Goal: Task Accomplishment & Management: Manage account settings

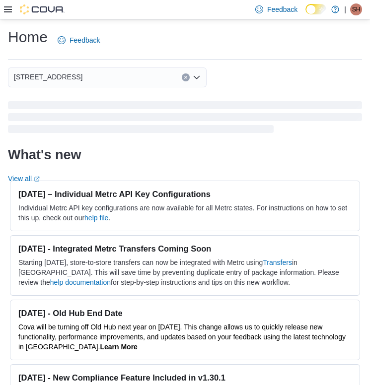
click at [6, 11] on icon at bounding box center [8, 9] width 8 height 8
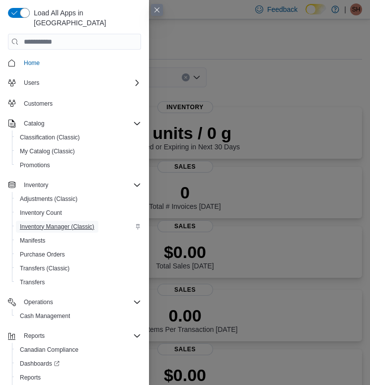
click at [48, 223] on span "Inventory Manager (Classic)" at bounding box center [57, 227] width 74 height 8
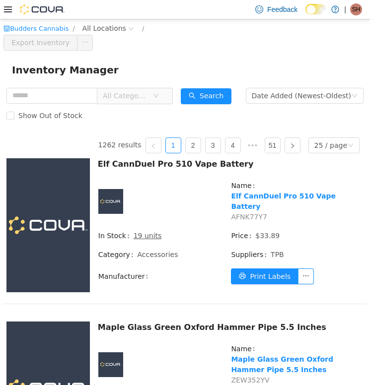
click at [132, 92] on span "All Categories" at bounding box center [125, 95] width 45 height 10
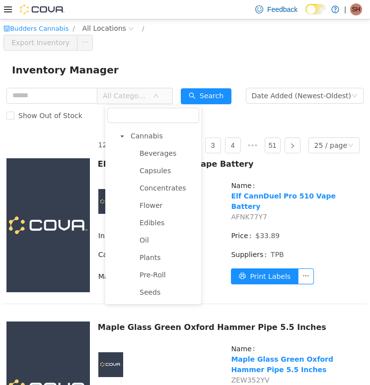
scroll to position [196, 0]
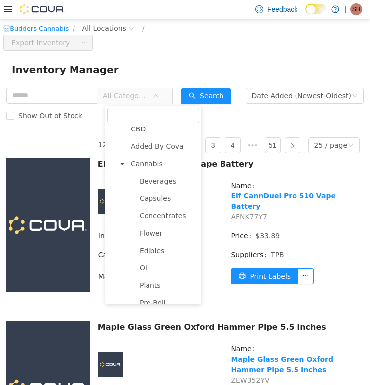
click at [155, 181] on span "Beverages" at bounding box center [158, 181] width 37 height 8
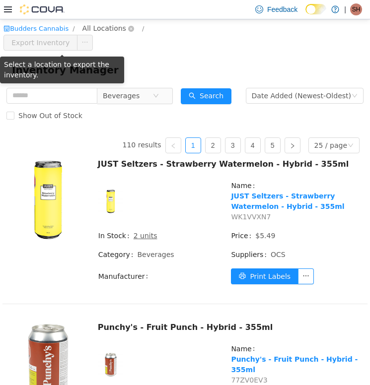
click at [98, 22] on span "All Locations" at bounding box center [104, 27] width 44 height 11
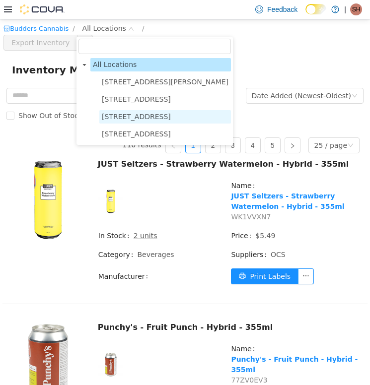
click at [106, 118] on span "[STREET_ADDRESS]" at bounding box center [136, 116] width 69 height 8
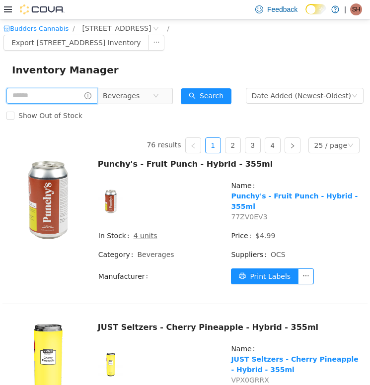
click at [53, 97] on input "text" at bounding box center [51, 95] width 91 height 16
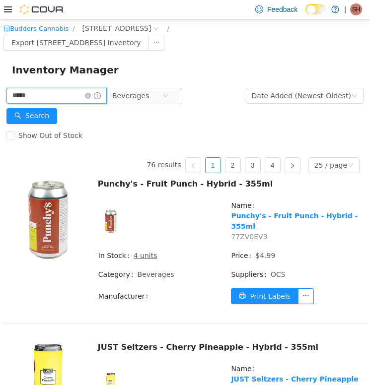
type input "*****"
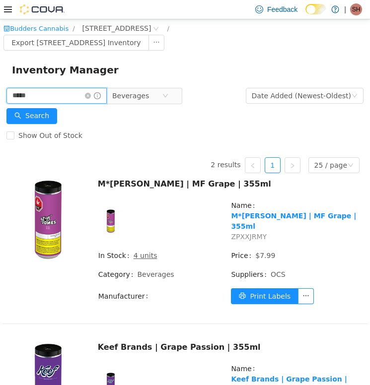
click at [61, 97] on input "*****" at bounding box center [56, 95] width 100 height 16
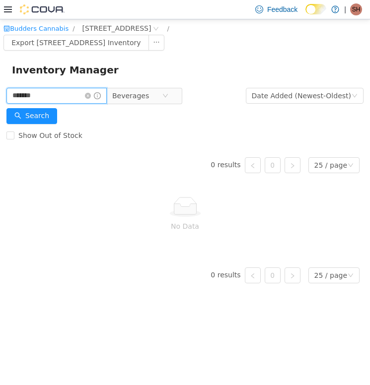
type input "******"
click at [131, 96] on span "Beverages" at bounding box center [130, 95] width 37 height 15
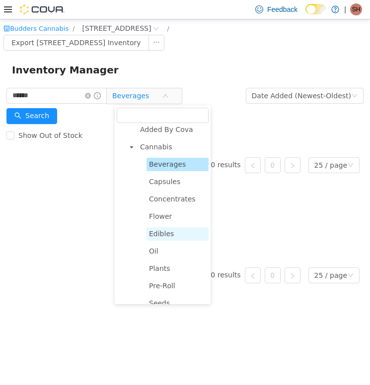
scroll to position [214, 0]
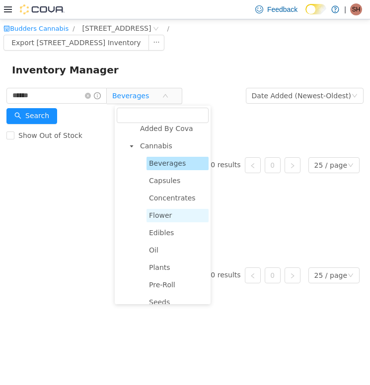
click at [169, 217] on span "Flower" at bounding box center [160, 215] width 23 height 8
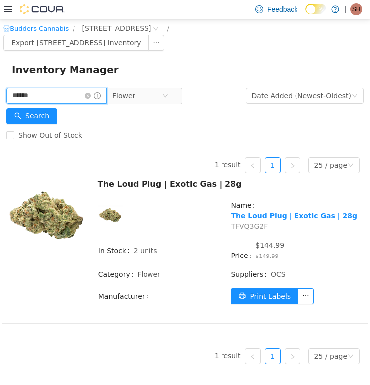
click at [69, 95] on input "******" at bounding box center [56, 95] width 100 height 16
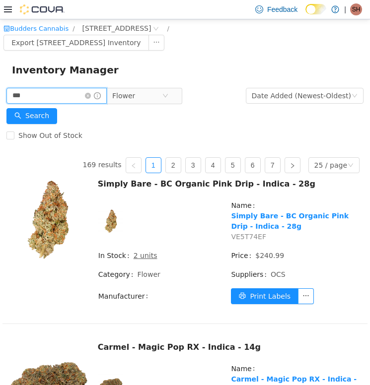
type input "***"
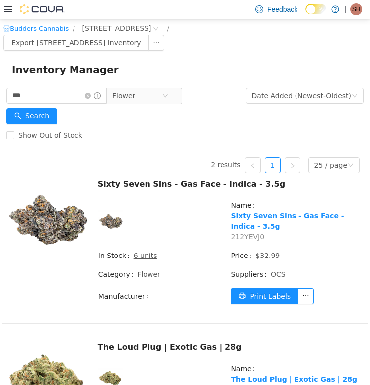
click at [8, 10] on icon at bounding box center [8, 9] width 8 height 8
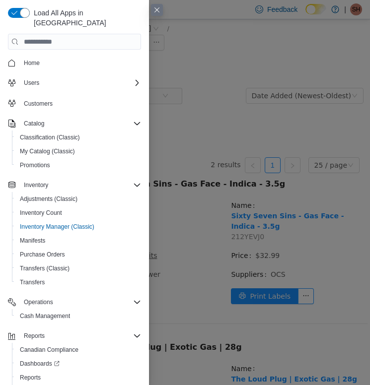
click at [151, 10] on button "Close this dialog" at bounding box center [157, 10] width 12 height 12
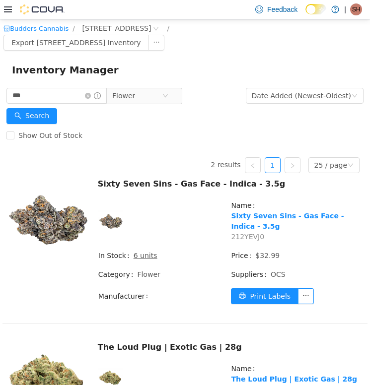
click at [8, 10] on icon at bounding box center [8, 9] width 8 height 8
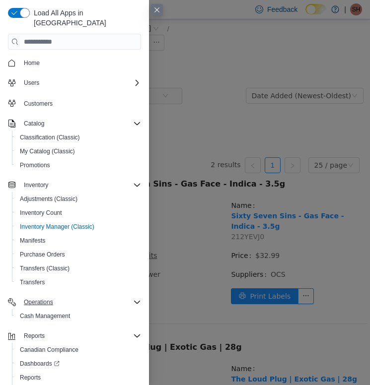
scroll to position [13, 0]
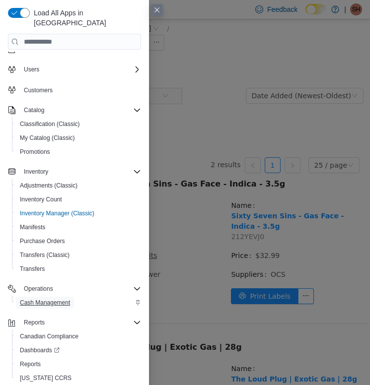
click at [54, 299] on span "Cash Management" at bounding box center [45, 303] width 50 height 8
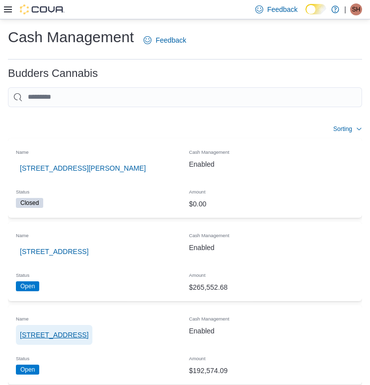
click at [75, 331] on span "[STREET_ADDRESS]" at bounding box center [54, 335] width 69 height 10
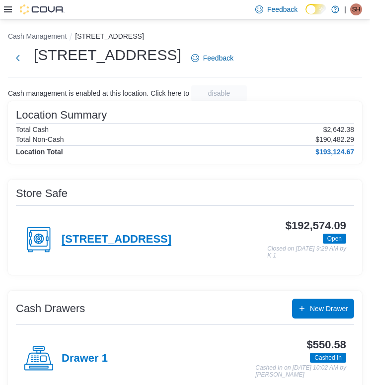
click at [107, 241] on h4 "[STREET_ADDRESS]" at bounding box center [117, 239] width 110 height 13
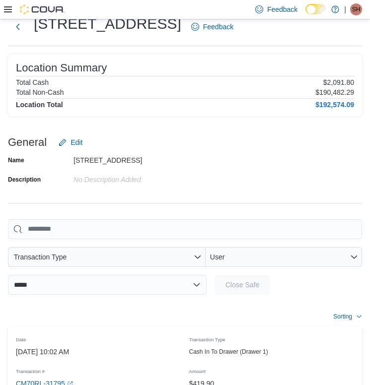
scroll to position [36, 0]
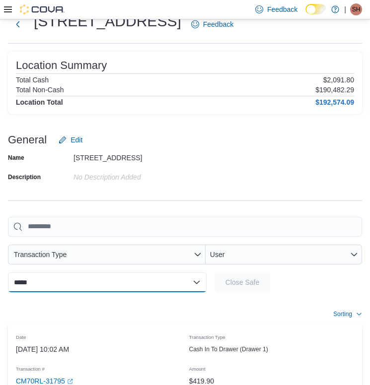
click at [100, 282] on select "**********" at bounding box center [107, 283] width 199 height 20
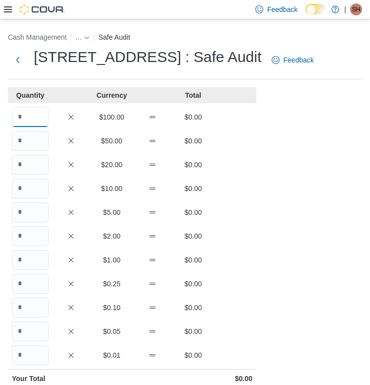
click at [38, 121] on input "Quantity" at bounding box center [30, 117] width 37 height 20
type input "*"
type input "**"
type input "*"
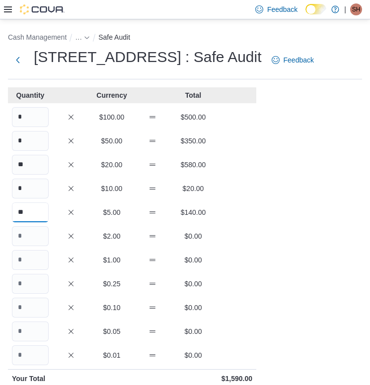
type input "**"
type input "***"
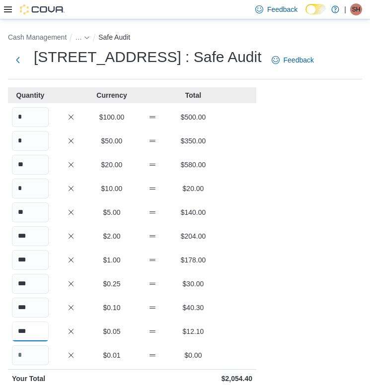
scroll to position [154, 0]
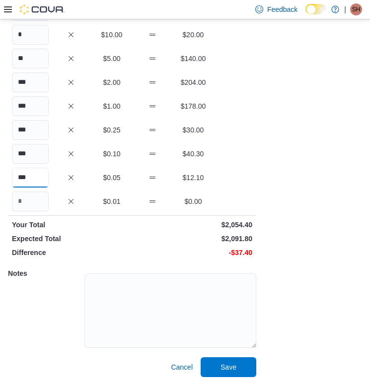
type input "***"
click at [241, 250] on p "-$37.40" at bounding box center [193, 253] width 118 height 10
copy p "37.40"
click at [156, 294] on textarea at bounding box center [170, 311] width 172 height 74
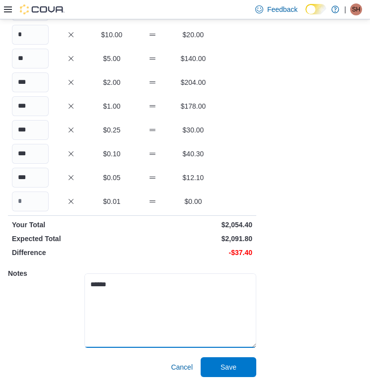
paste textarea "******"
type textarea "**********"
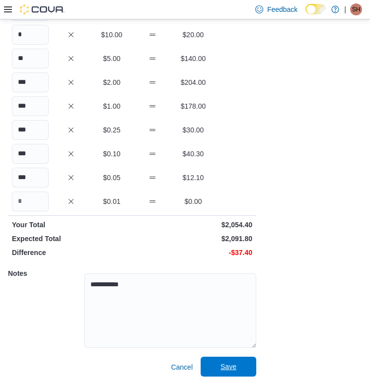
click at [233, 369] on span "Save" at bounding box center [229, 367] width 16 height 10
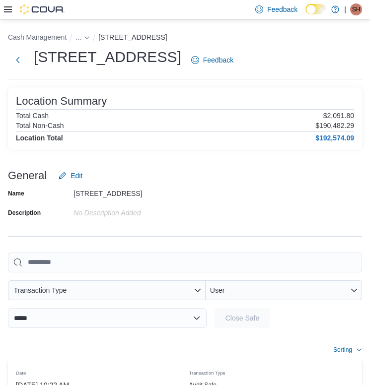
click at [9, 9] on icon at bounding box center [8, 9] width 8 height 6
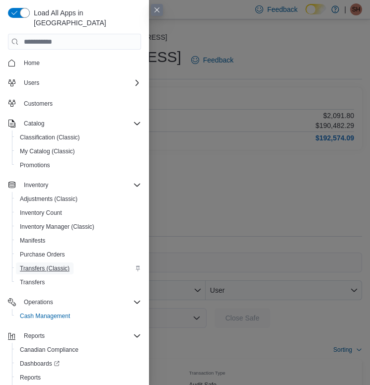
click at [39, 265] on span "Transfers (Classic)" at bounding box center [45, 269] width 50 height 8
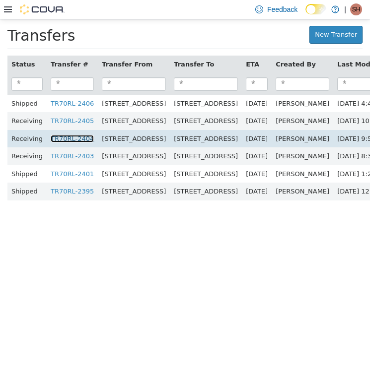
click at [69, 139] on link "TR70RL-2404" at bounding box center [72, 138] width 43 height 7
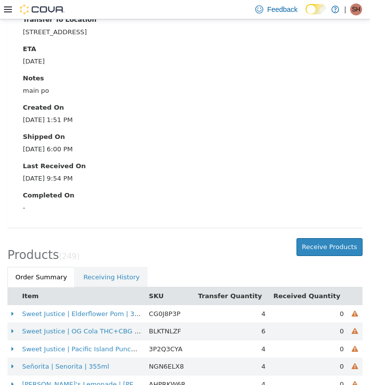
scroll to position [161, 0]
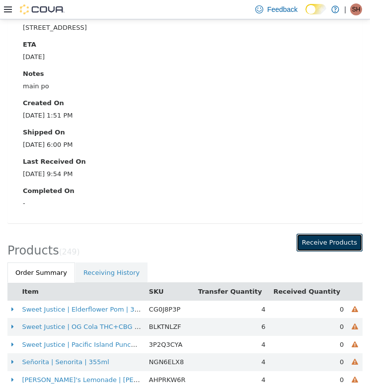
click at [339, 241] on button "Receive Products" at bounding box center [329, 242] width 66 height 18
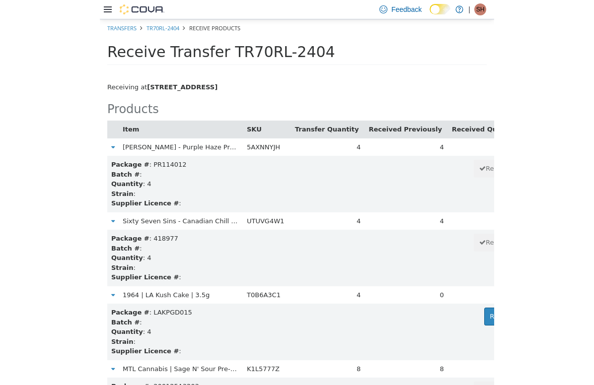
scroll to position [8751, 0]
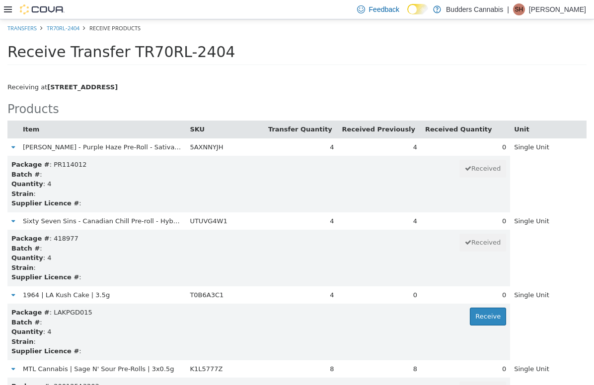
scroll to position [15855, 0]
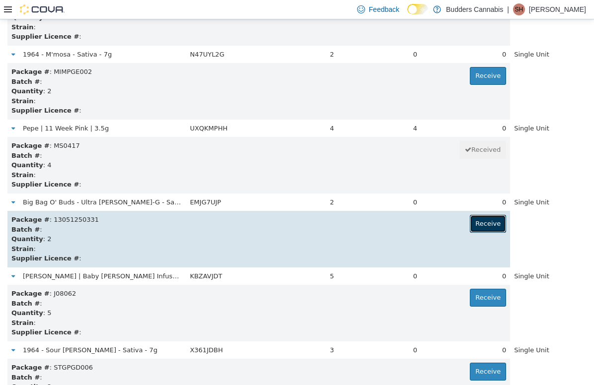
click at [370, 229] on button "Receive" at bounding box center [488, 224] width 36 height 18
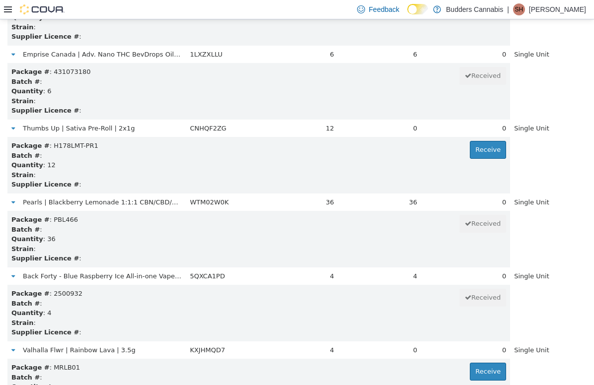
scroll to position [4015, 0]
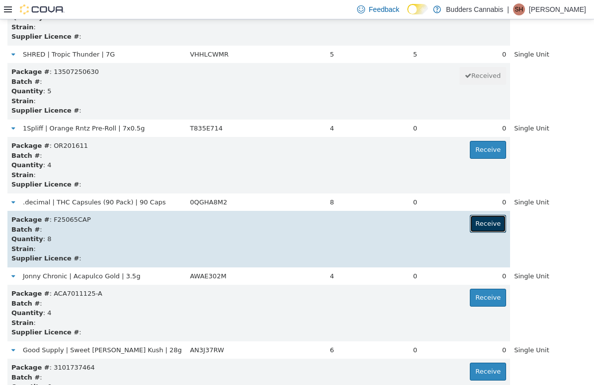
click at [370, 222] on button "Receive" at bounding box center [488, 224] width 36 height 18
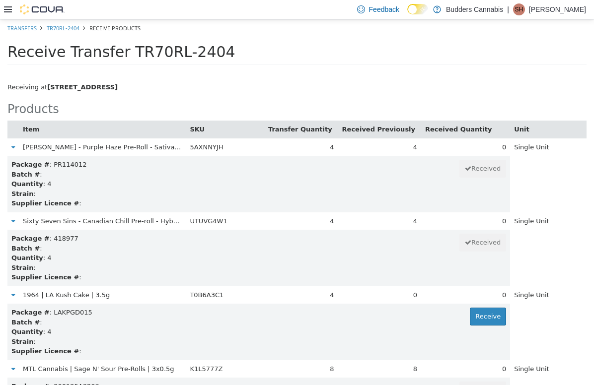
scroll to position [13783, 0]
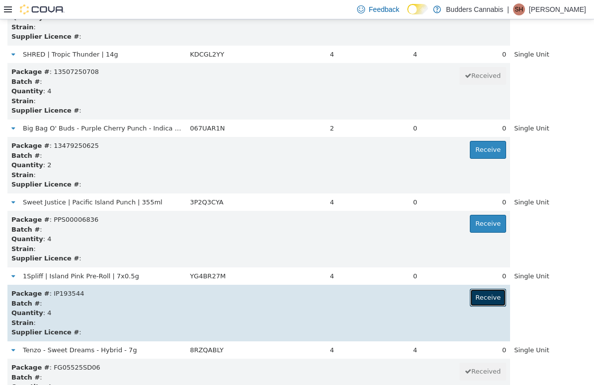
click at [370, 299] on button "Receive" at bounding box center [488, 298] width 36 height 18
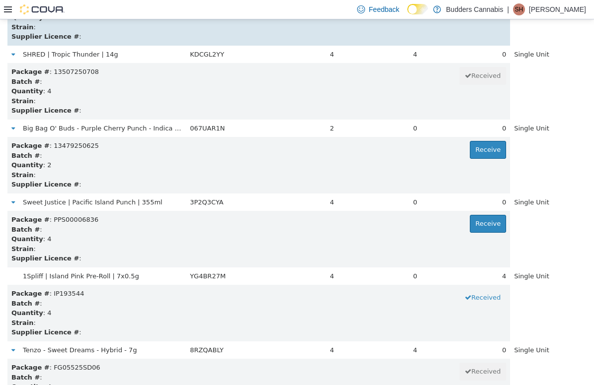
scroll to position [1647, 0]
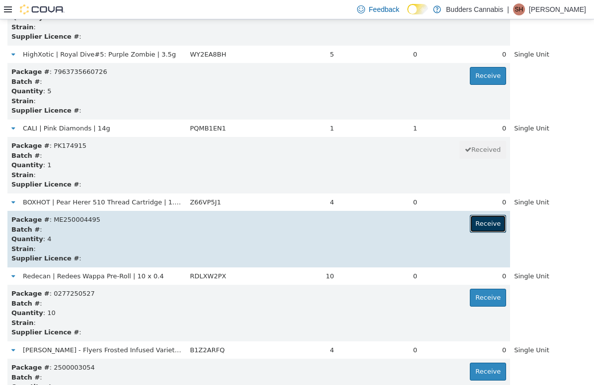
click at [370, 222] on button "Receive" at bounding box center [488, 224] width 36 height 18
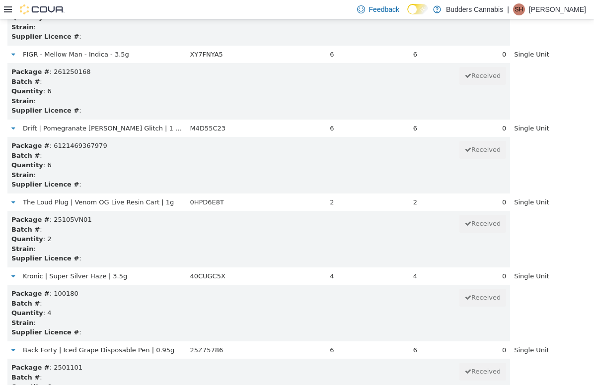
scroll to position [11859, 0]
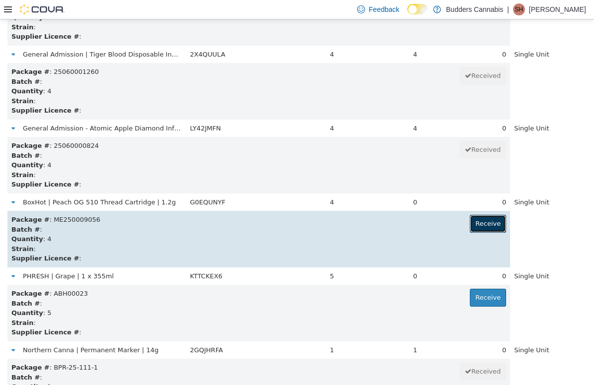
click at [370, 222] on button "Receive" at bounding box center [488, 224] width 36 height 18
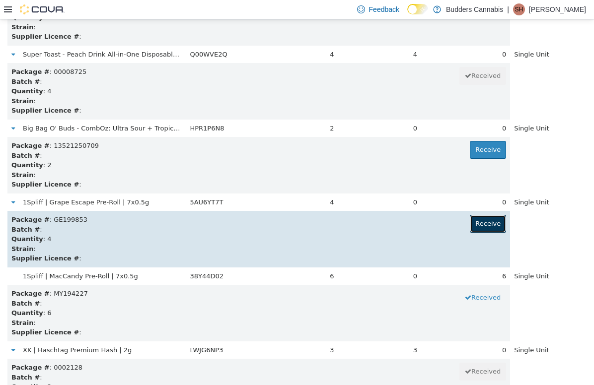
click at [370, 232] on button "Receive" at bounding box center [488, 224] width 36 height 18
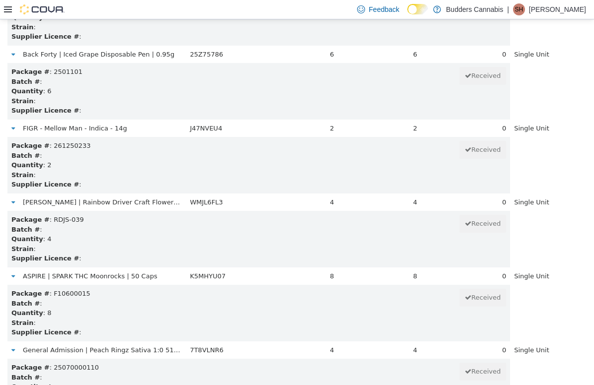
scroll to position [14227, 0]
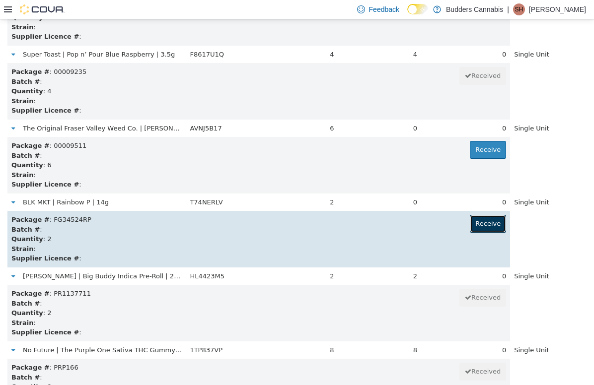
click at [370, 227] on button "Receive" at bounding box center [488, 224] width 36 height 18
click at [370, 227] on button "Received" at bounding box center [482, 224] width 47 height 18
click at [370, 227] on button "Receive" at bounding box center [488, 224] width 36 height 18
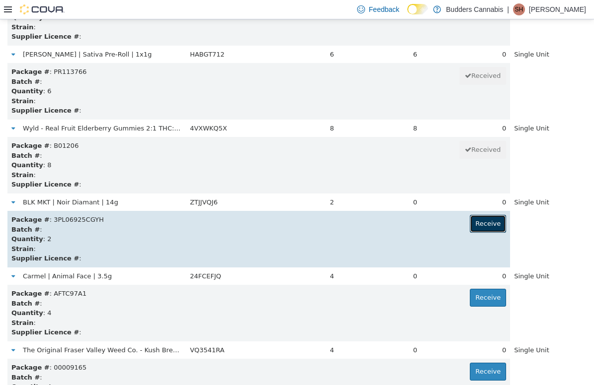
click at [370, 224] on button "Receive" at bounding box center [488, 224] width 36 height 18
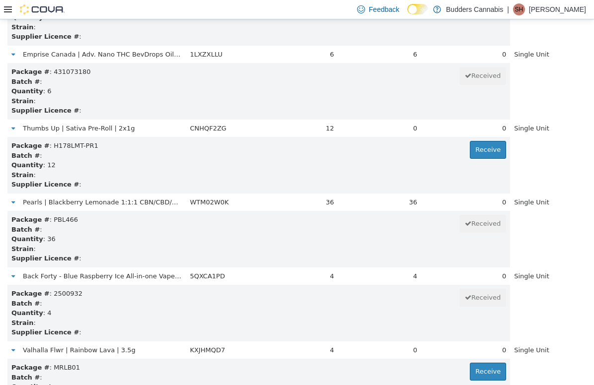
scroll to position [14671, 0]
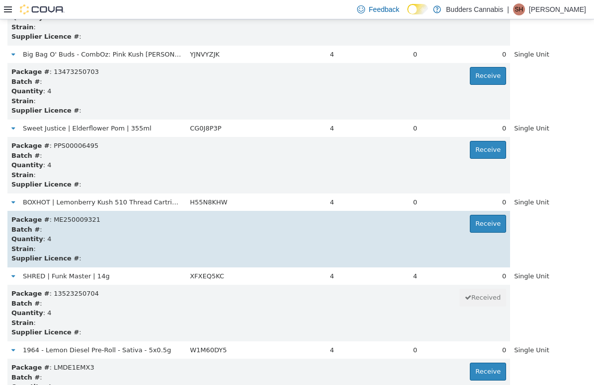
click at [370, 232] on div "Batch # :" at bounding box center [258, 229] width 495 height 10
click at [370, 223] on button "Receive" at bounding box center [488, 224] width 36 height 18
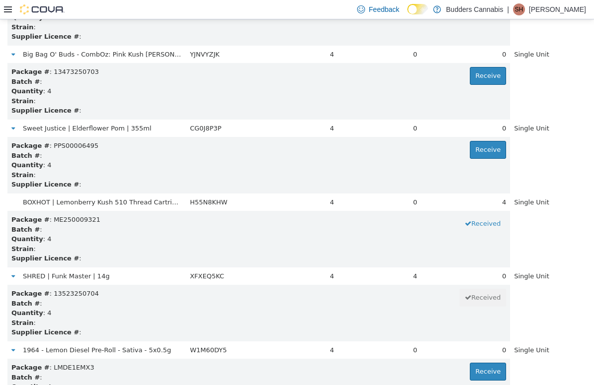
scroll to position [3941, 0]
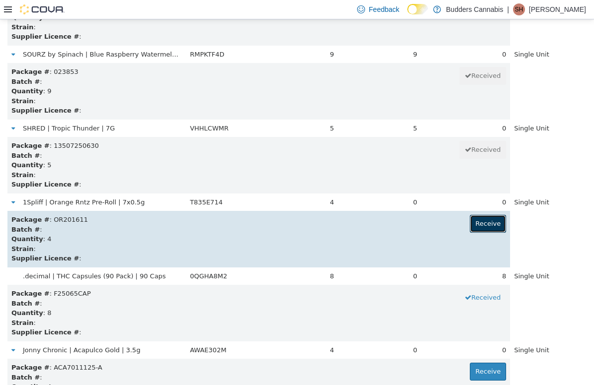
click at [370, 225] on button "Receive" at bounding box center [488, 224] width 36 height 18
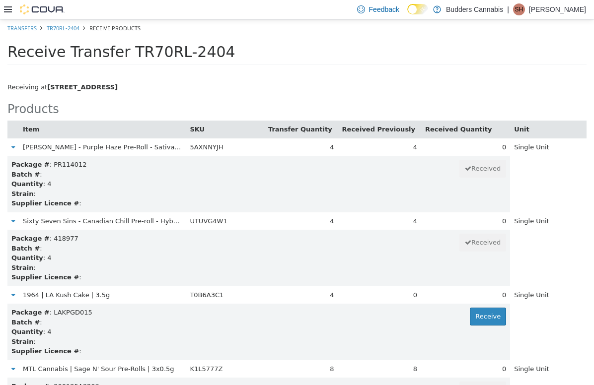
scroll to position [17557, 0]
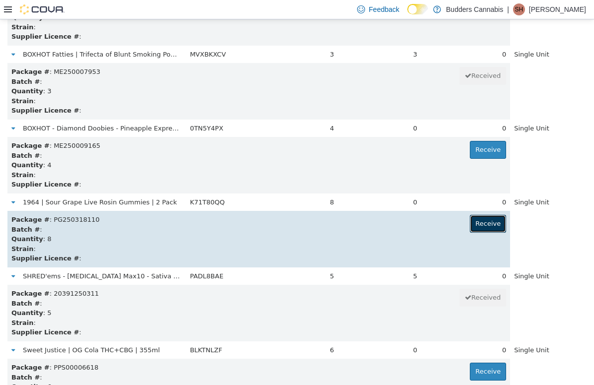
click at [370, 230] on button "Receive" at bounding box center [488, 224] width 36 height 18
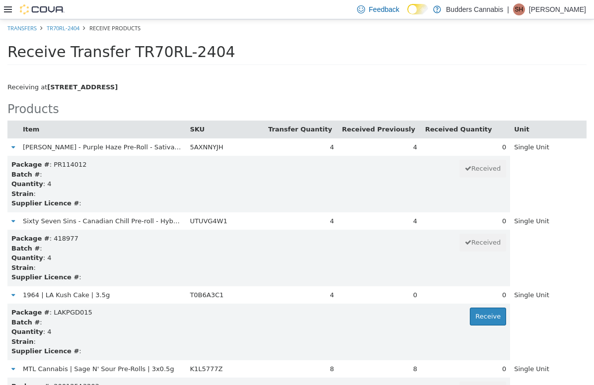
scroll to position [4237, 0]
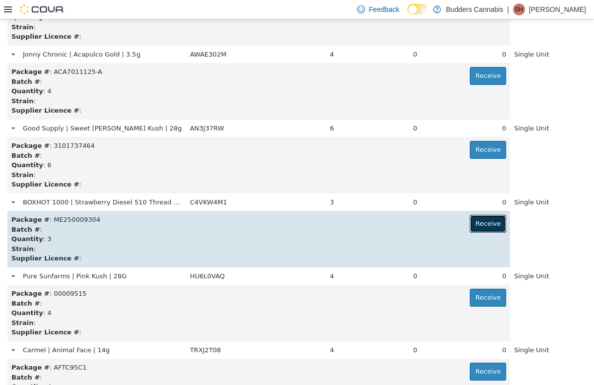
click at [370, 219] on button "Receive" at bounding box center [488, 224] width 36 height 18
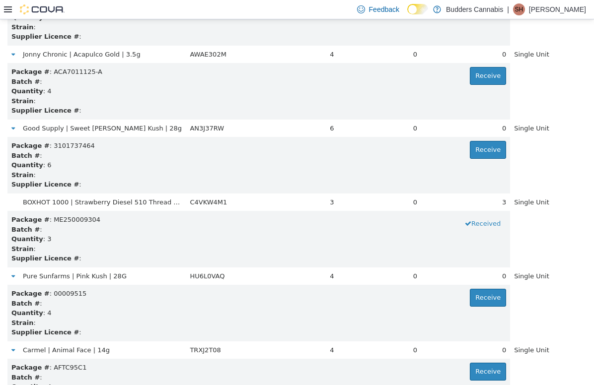
scroll to position [18075, 0]
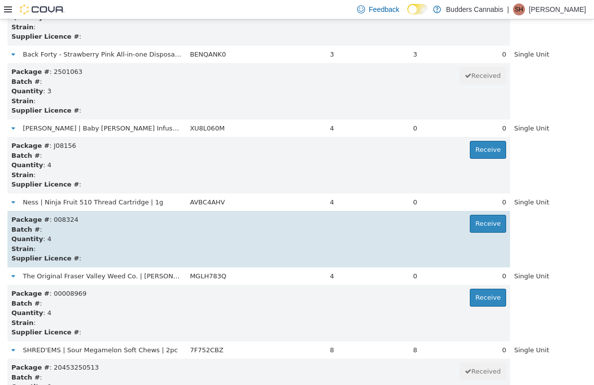
click at [370, 214] on td "Package # : 008324 Receive Batch # : Quantity : 4 Strain : Supplier Licence # :" at bounding box center [258, 239] width 503 height 57
click at [370, 217] on button "Receive" at bounding box center [488, 224] width 36 height 18
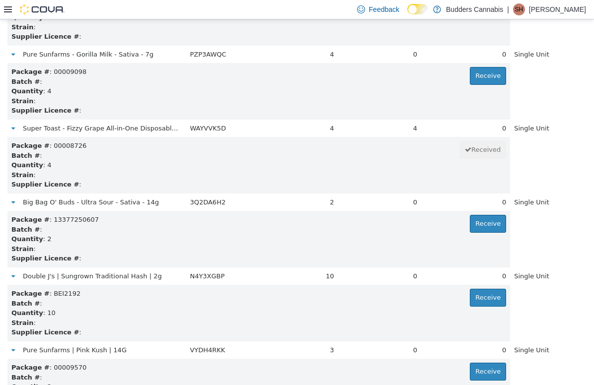
scroll to position [8603, 0]
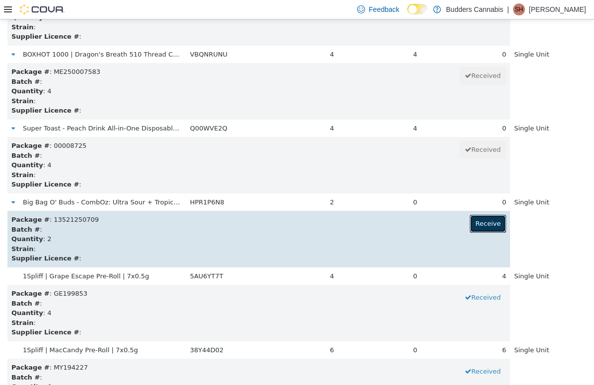
click at [370, 227] on button "Receive" at bounding box center [488, 224] width 36 height 18
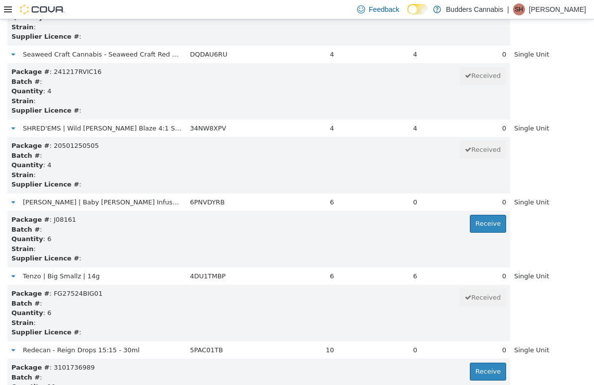
scroll to position [14523, 0]
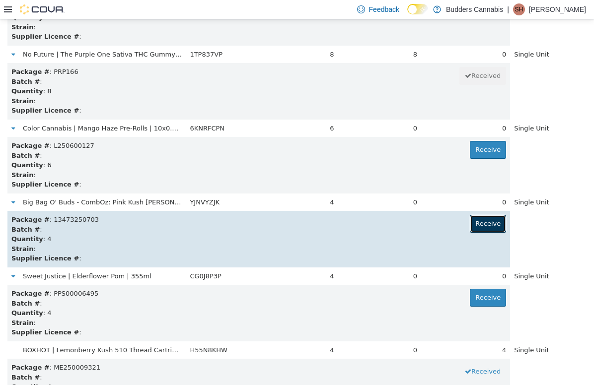
click at [370, 223] on button "Receive" at bounding box center [488, 224] width 36 height 18
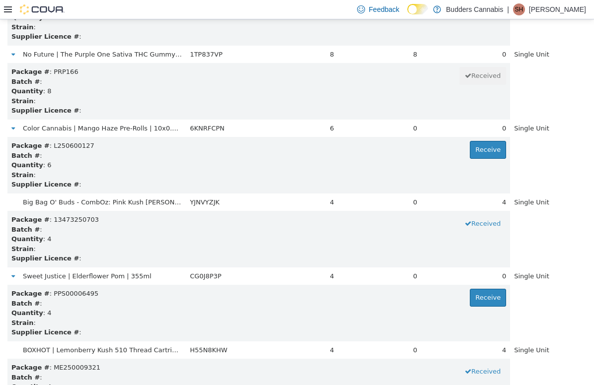
scroll to position [6087, 0]
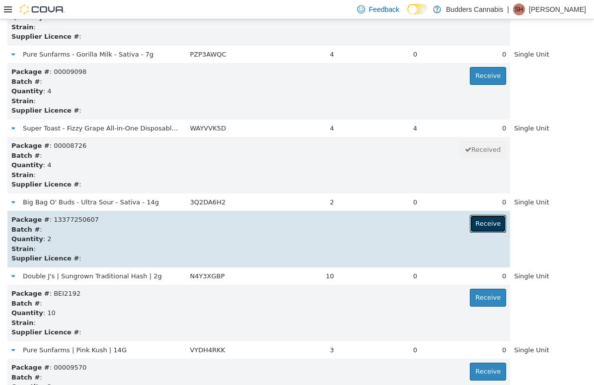
click at [370, 224] on button "Receive" at bounding box center [488, 224] width 36 height 18
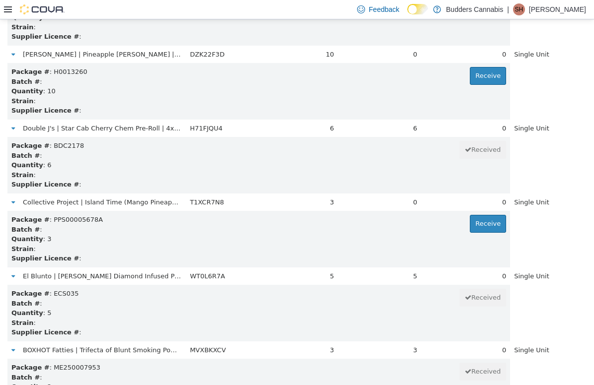
scroll to position [4533, 0]
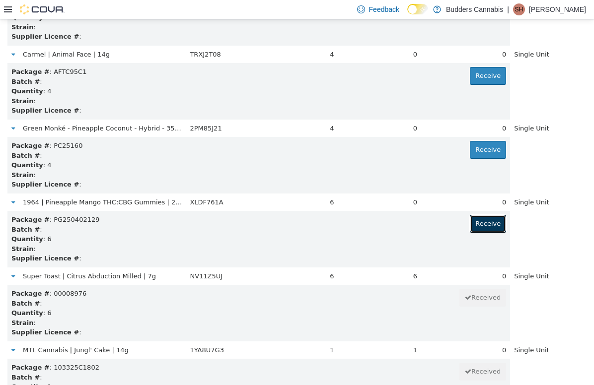
click at [370, 224] on button "Receive" at bounding box center [488, 224] width 36 height 18
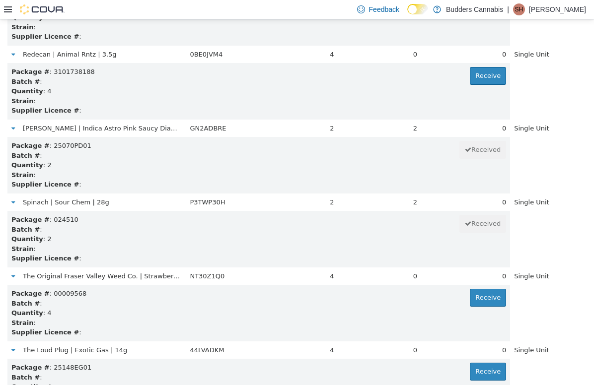
scroll to position [13561, 0]
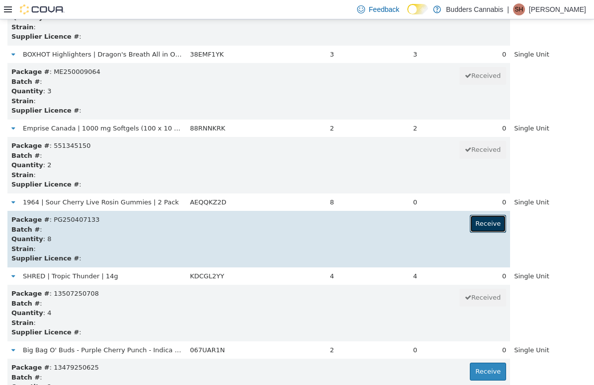
click at [370, 219] on button "Receive" at bounding box center [488, 224] width 36 height 18
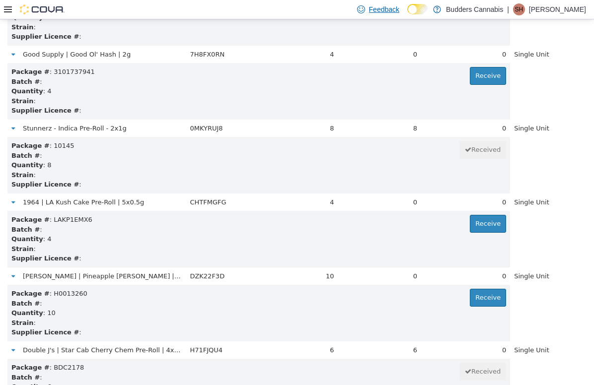
scroll to position [93, 0]
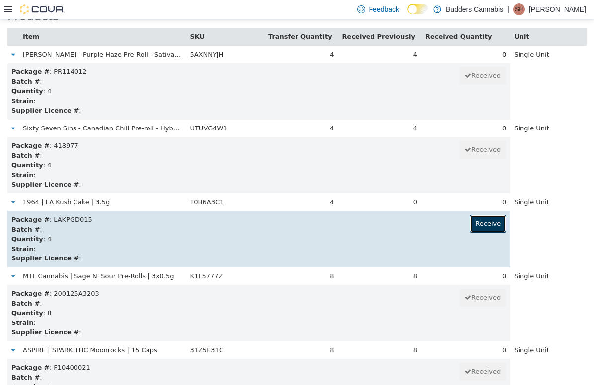
click at [370, 224] on button "Receive" at bounding box center [488, 224] width 36 height 18
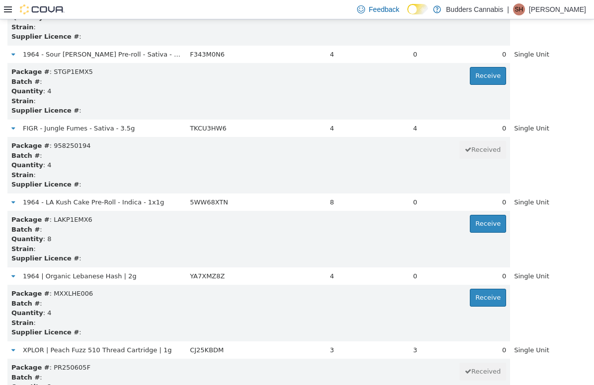
scroll to position [17039, 0]
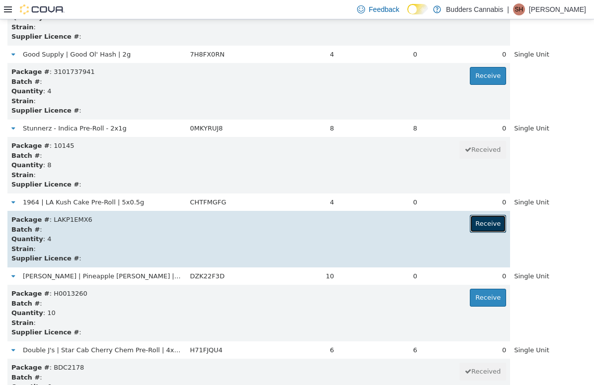
click at [370, 225] on button "Receive" at bounding box center [488, 224] width 36 height 18
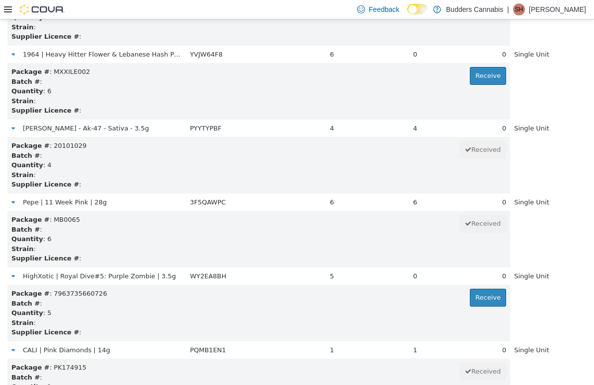
scroll to position [17853, 0]
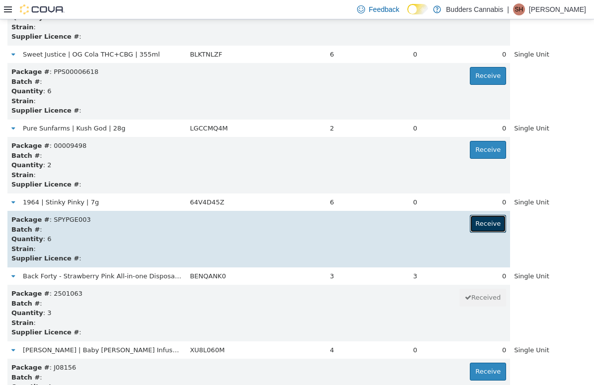
click at [370, 229] on button "Receive" at bounding box center [488, 224] width 36 height 18
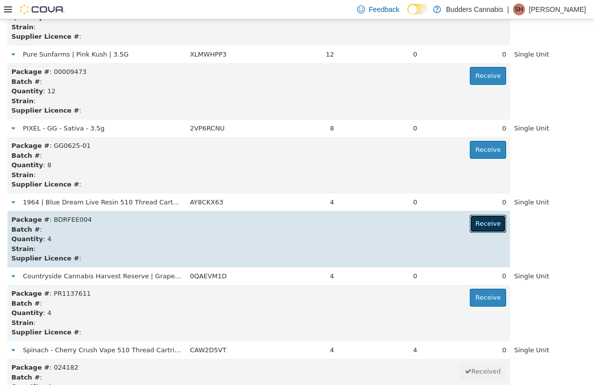
click at [370, 221] on button "Receive" at bounding box center [488, 224] width 36 height 18
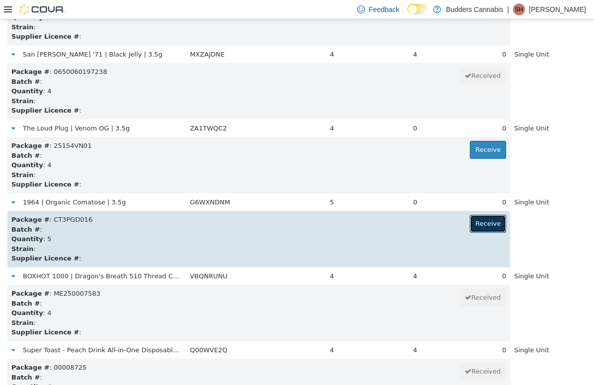
click at [370, 222] on button "Receive" at bounding box center [488, 224] width 36 height 18
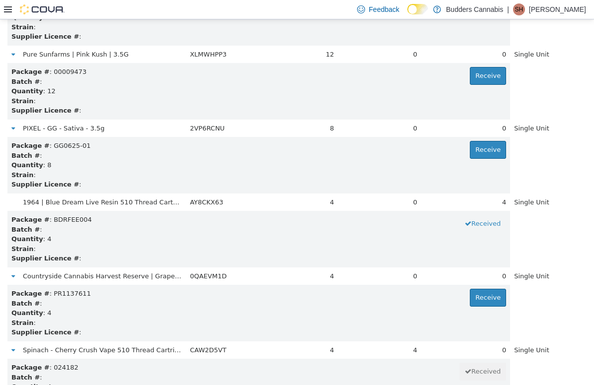
scroll to position [10749, 0]
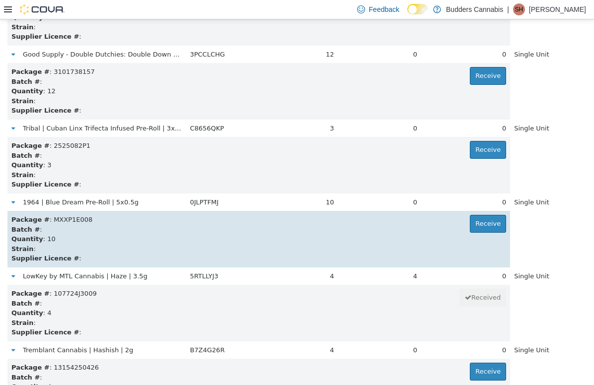
click at [370, 232] on div "Batch # :" at bounding box center [258, 229] width 495 height 10
click at [370, 226] on button "Receive" at bounding box center [488, 224] width 36 height 18
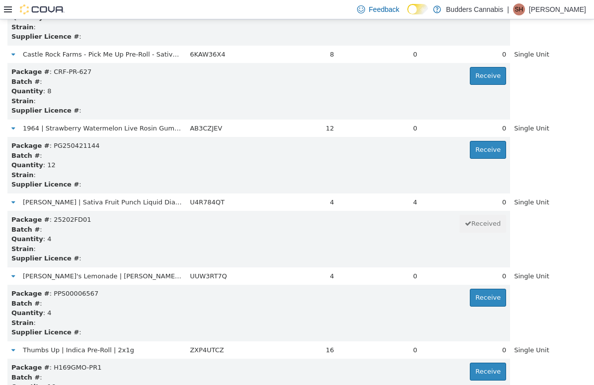
scroll to position [13709, 0]
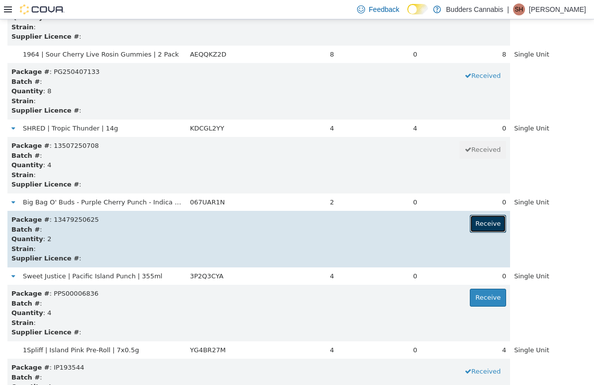
click at [370, 224] on button "Receive" at bounding box center [488, 224] width 36 height 18
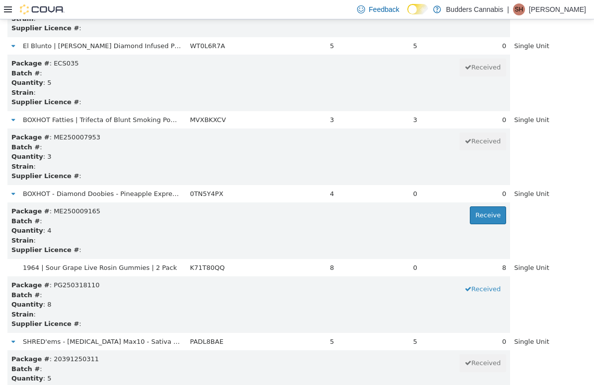
scroll to position [18208, 0]
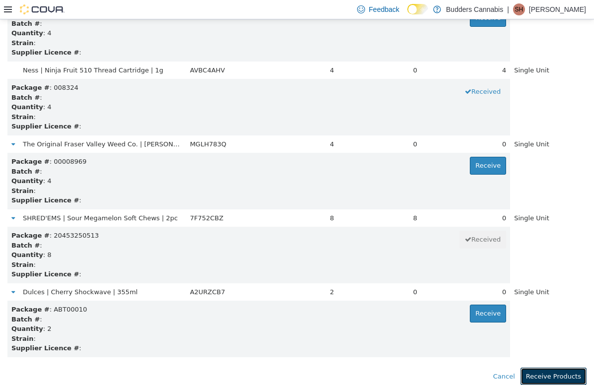
click at [370, 374] on button "Receive Products" at bounding box center [553, 377] width 66 height 18
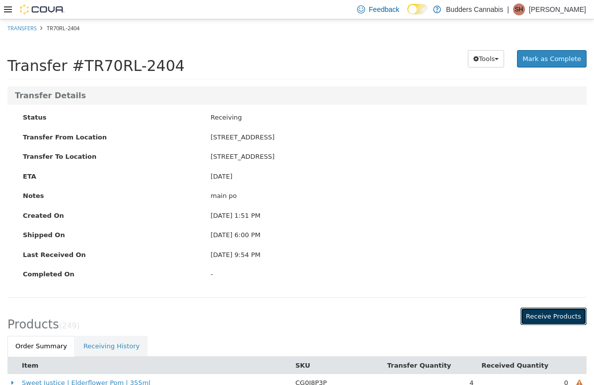
click at [370, 318] on button "Receive Products" at bounding box center [553, 316] width 66 height 18
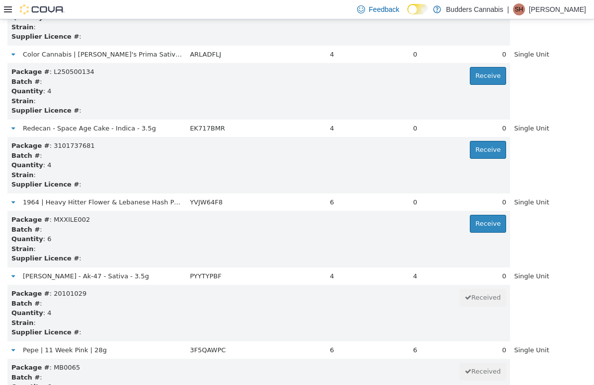
scroll to position [3127, 0]
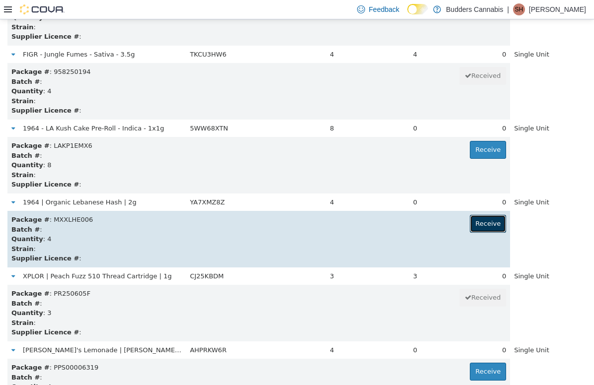
click at [370, 222] on button "Receive" at bounding box center [488, 224] width 36 height 18
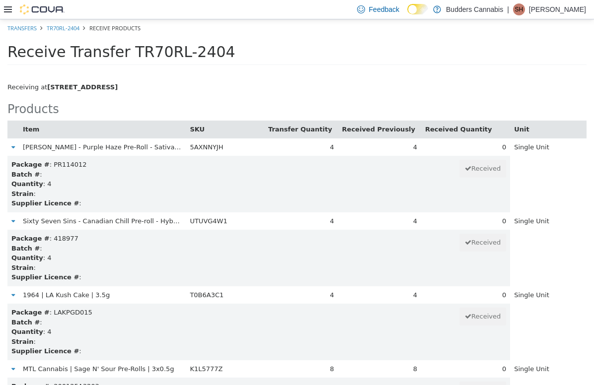
scroll to position [6753, 0]
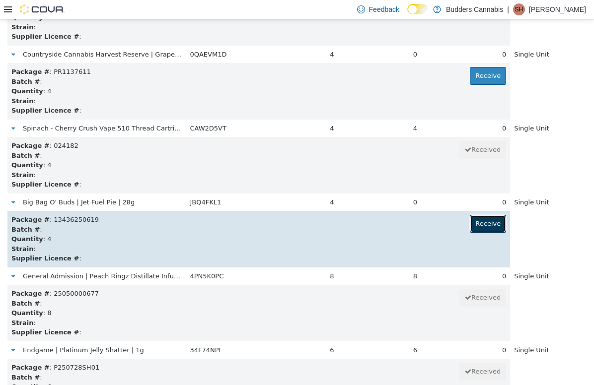
click at [370, 221] on button "Receive" at bounding box center [488, 224] width 36 height 18
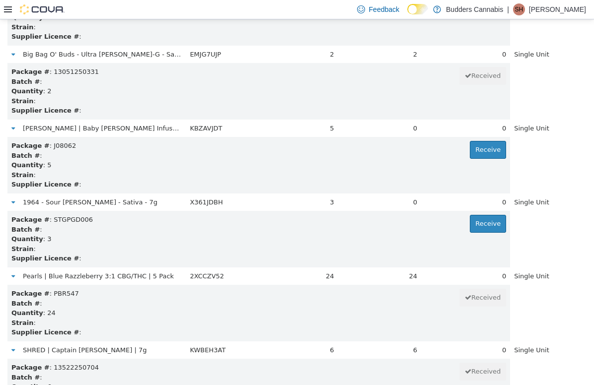
scroll to position [2905, 0]
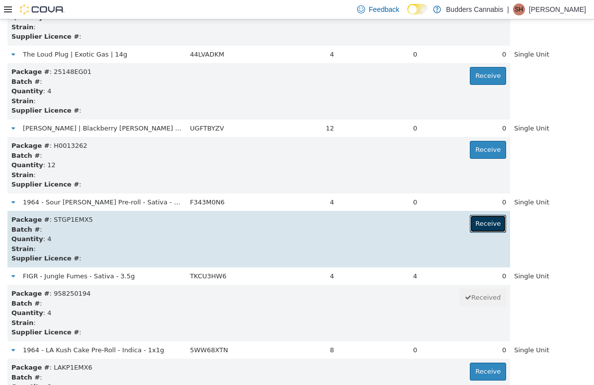
click at [370, 222] on button "Receive" at bounding box center [488, 224] width 36 height 18
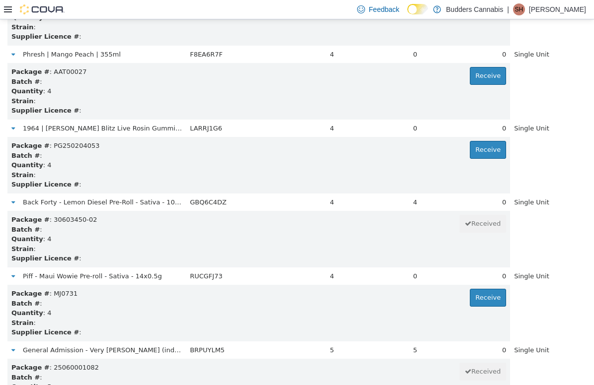
scroll to position [14819, 0]
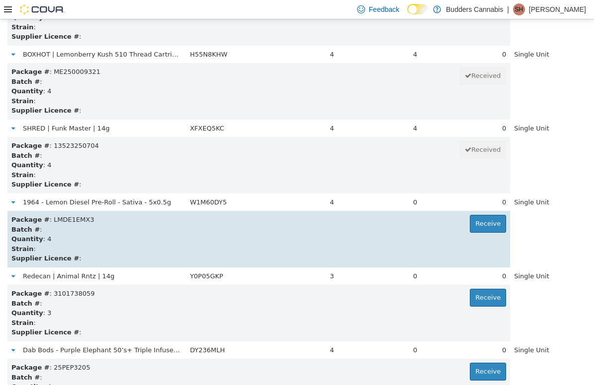
click at [370, 212] on td "Package # : LMDE1EMX3 Receive Batch # : Quantity : 4 Strain : Supplier Licence …" at bounding box center [258, 239] width 503 height 57
click at [370, 220] on button "Receive" at bounding box center [488, 224] width 36 height 18
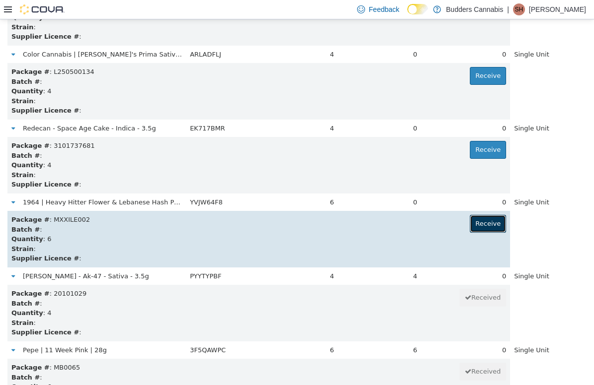
click at [370, 228] on button "Receive" at bounding box center [488, 224] width 36 height 18
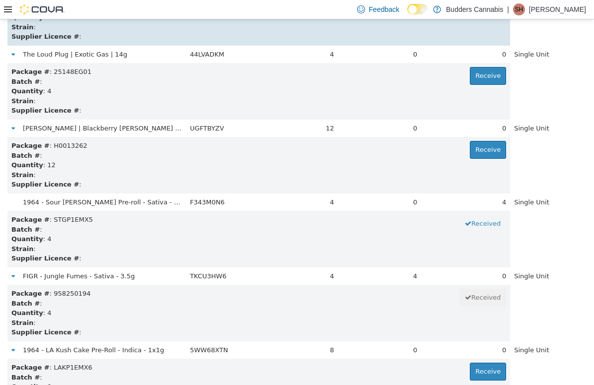
scroll to position [16003, 0]
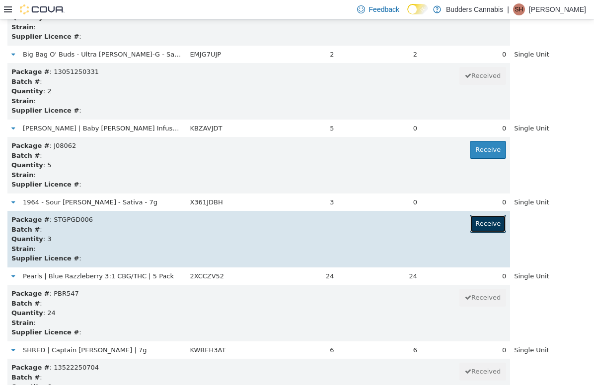
click at [370, 222] on button "Receive" at bounding box center [488, 224] width 36 height 18
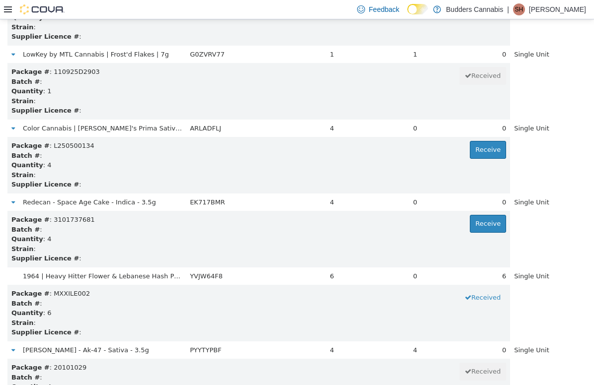
scroll to position [3053, 0]
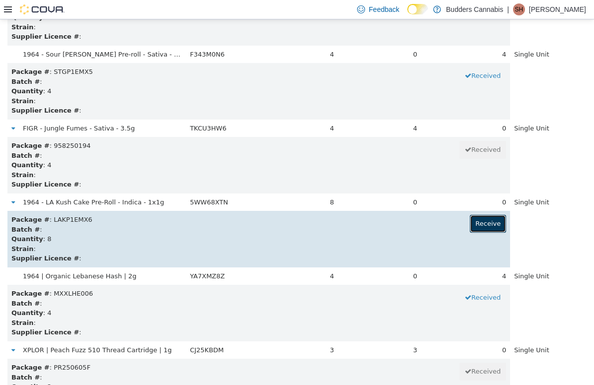
click at [370, 224] on button "Receive" at bounding box center [488, 224] width 36 height 18
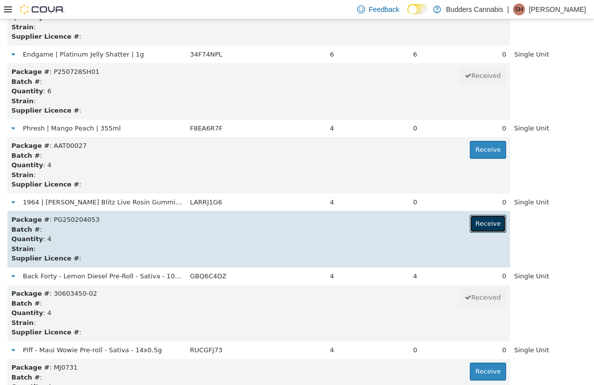
click at [370, 225] on button "Receive" at bounding box center [488, 224] width 36 height 18
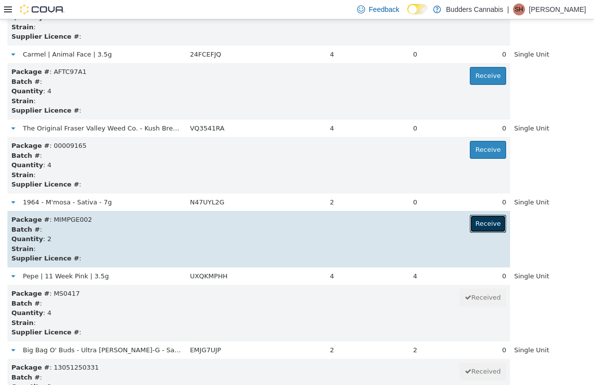
click at [370, 225] on button "Receive" at bounding box center [488, 224] width 36 height 18
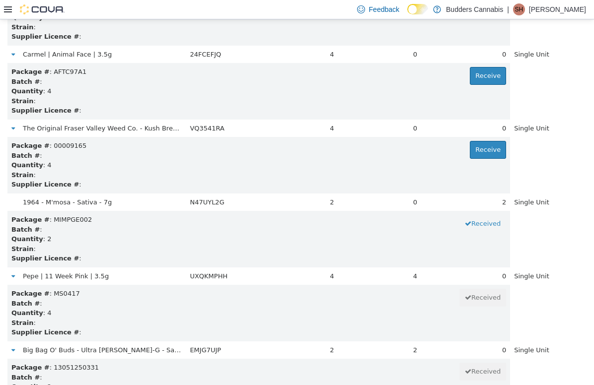
scroll to position [2683, 0]
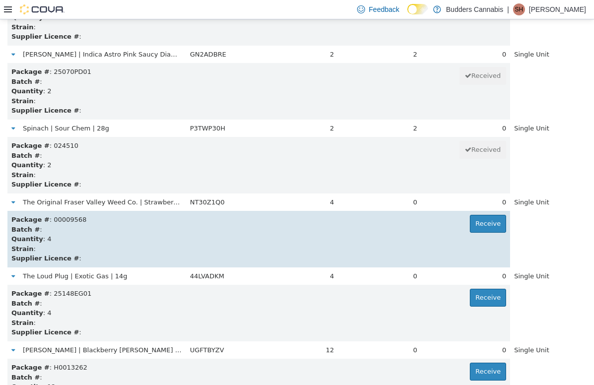
click at [191, 215] on div "Package # : 00009568 Receive" at bounding box center [258, 220] width 495 height 10
click at [370, 222] on button "Receive" at bounding box center [488, 224] width 36 height 18
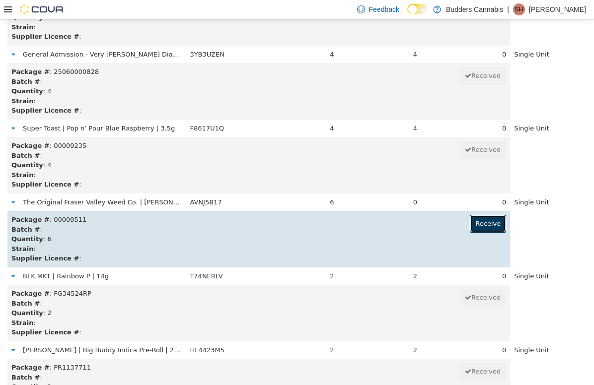
click at [370, 227] on button "Receive" at bounding box center [488, 224] width 36 height 18
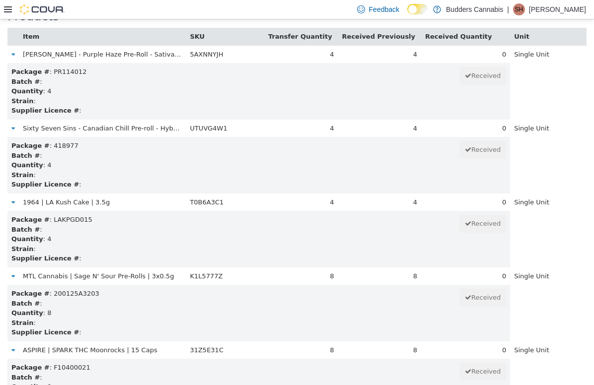
scroll to position [15633, 0]
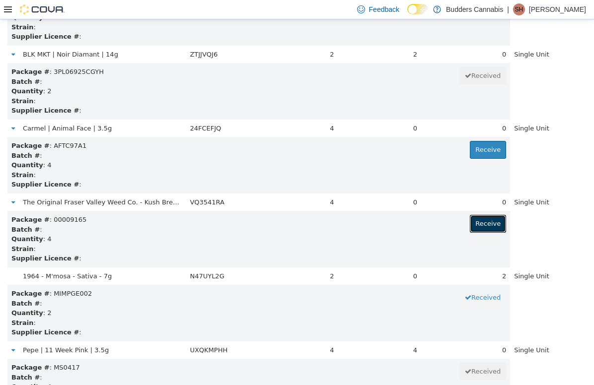
click at [370, 227] on button "Receive" at bounding box center [488, 224] width 36 height 18
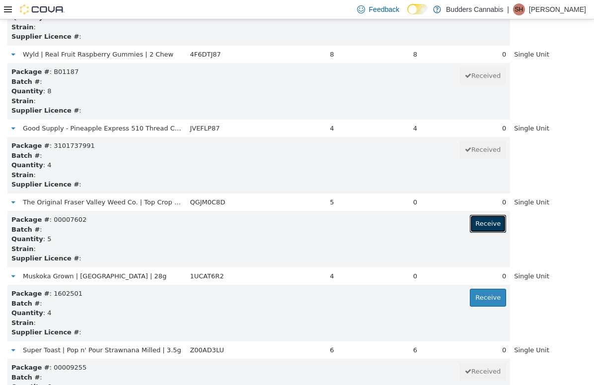
click at [370, 227] on button "Receive" at bounding box center [488, 224] width 36 height 18
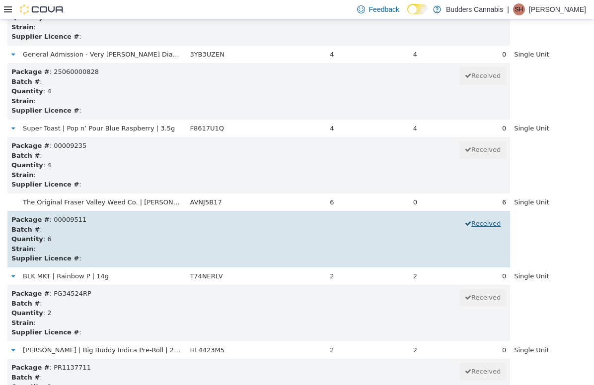
scroll to position [18149, 0]
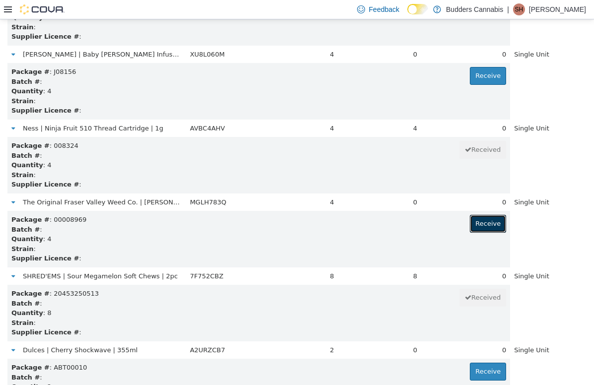
click at [370, 227] on button "Receive" at bounding box center [488, 224] width 36 height 18
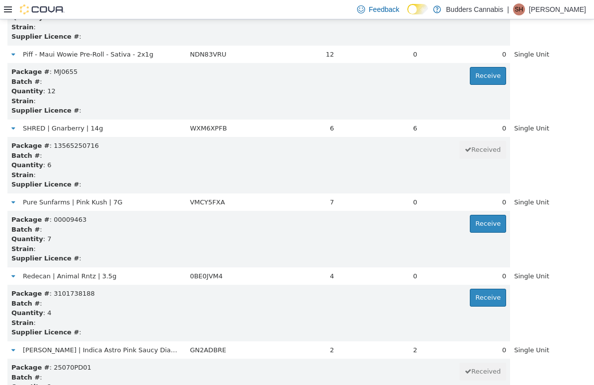
scroll to position [4311, 0]
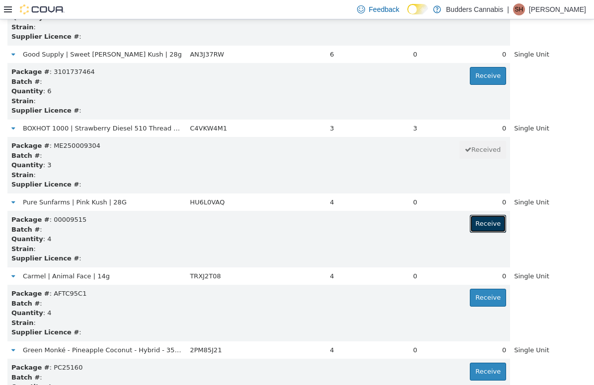
click at [370, 227] on button "Receive" at bounding box center [488, 224] width 36 height 18
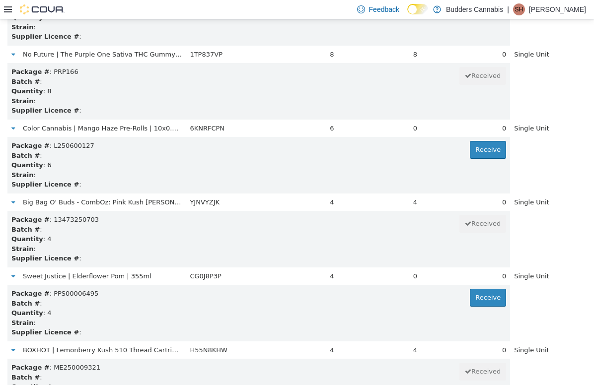
scroll to position [2387, 0]
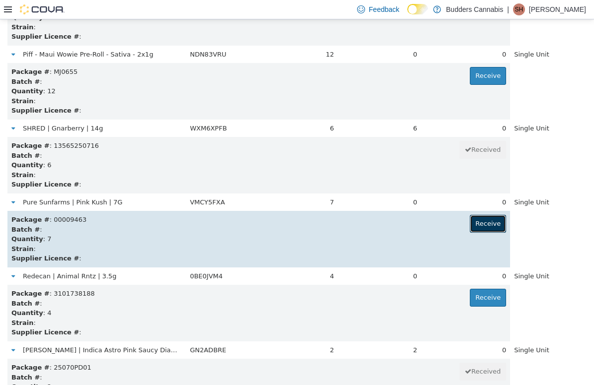
click at [370, 227] on button "Receive" at bounding box center [488, 224] width 36 height 18
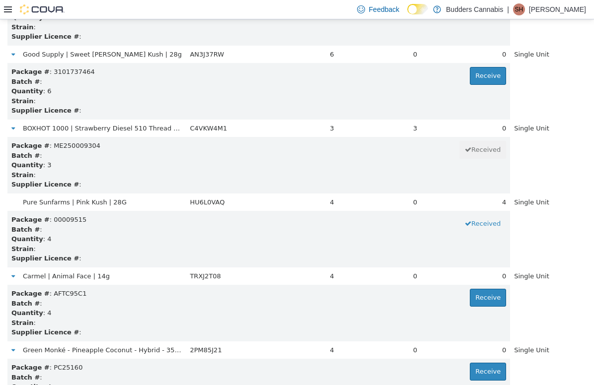
scroll to position [6235, 0]
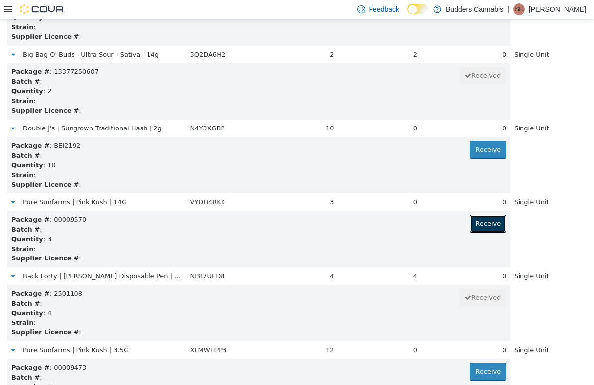
click at [370, 227] on button "Receive" at bounding box center [488, 224] width 36 height 18
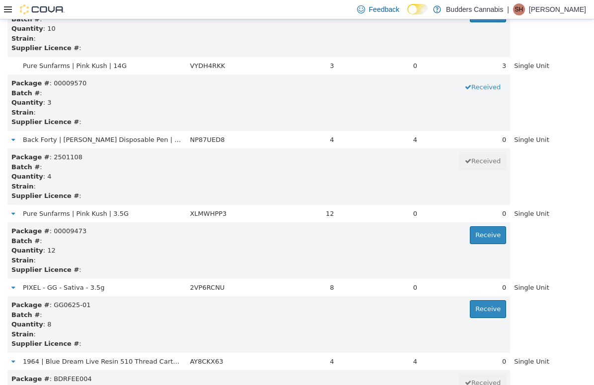
scroll to position [6412, 0]
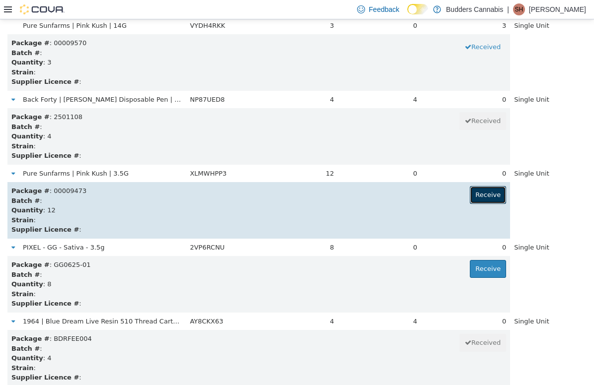
click at [370, 192] on button "Receive" at bounding box center [488, 195] width 36 height 18
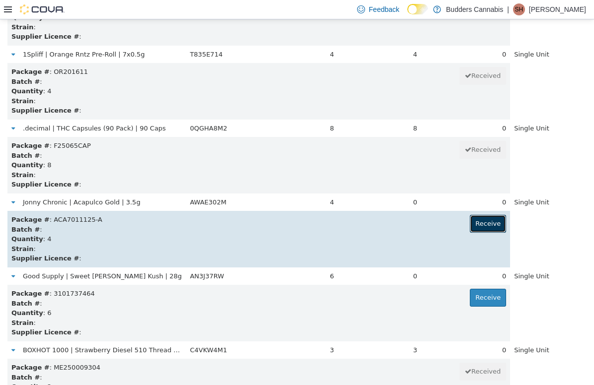
click at [370, 220] on button "Receive" at bounding box center [488, 224] width 36 height 18
click at [370, 220] on button "Received" at bounding box center [482, 224] width 47 height 18
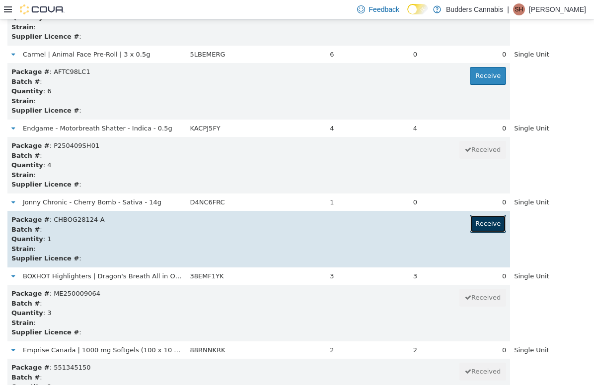
click at [370, 224] on button "Receive" at bounding box center [488, 224] width 36 height 18
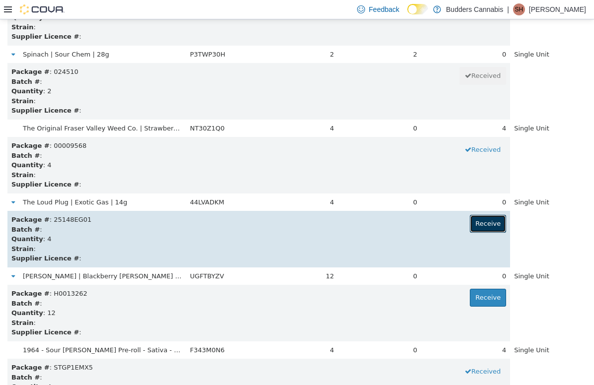
click at [370, 221] on button "Receive" at bounding box center [488, 224] width 36 height 18
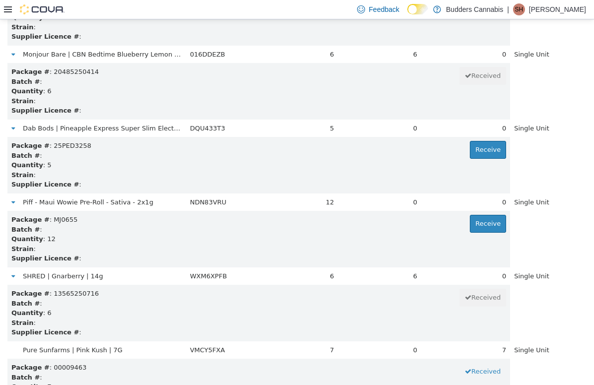
scroll to position [7197, 0]
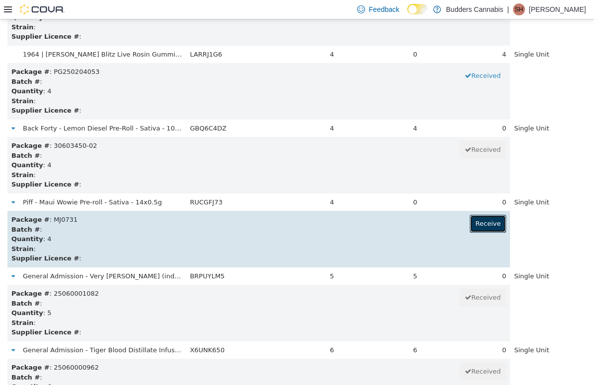
click at [370, 222] on button "Receive" at bounding box center [488, 224] width 36 height 18
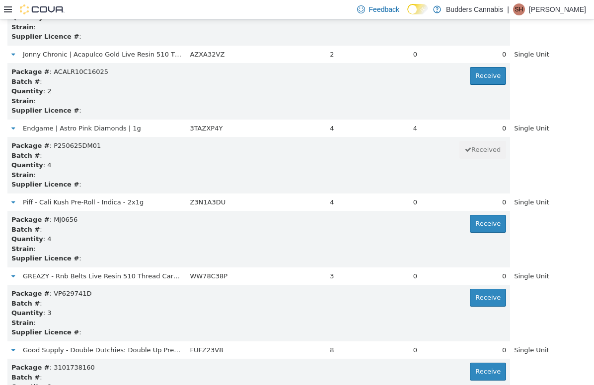
scroll to position [7937, 0]
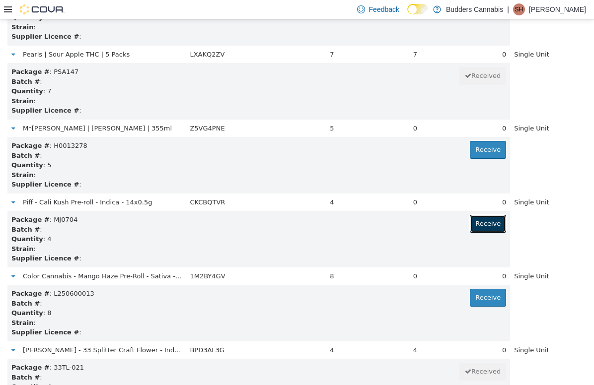
click at [370, 222] on button "Receive" at bounding box center [488, 224] width 36 height 18
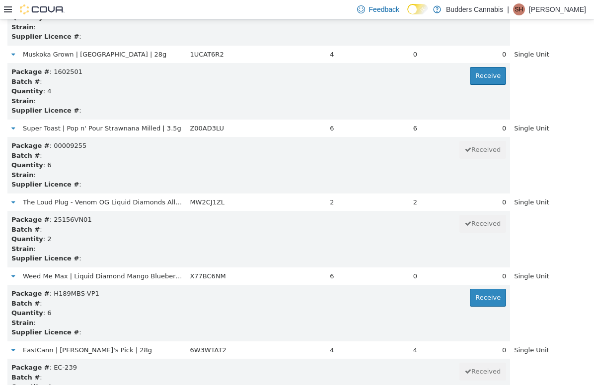
scroll to position [8307, 0]
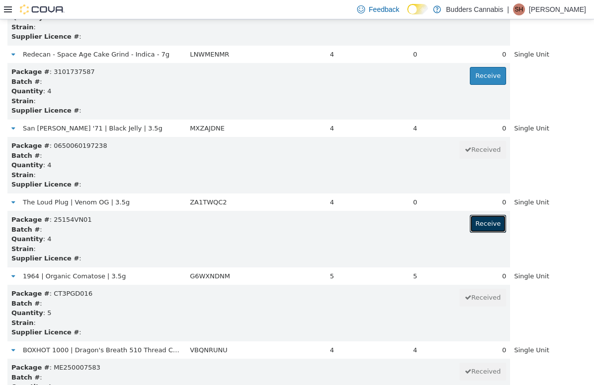
click at [370, 222] on button "Receive" at bounding box center [488, 224] width 36 height 18
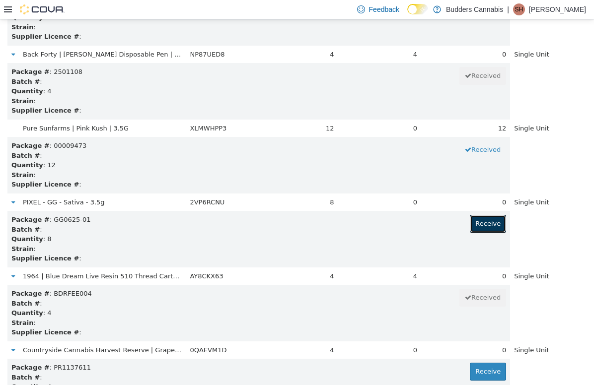
click at [370, 222] on button "Receive" at bounding box center [488, 224] width 36 height 18
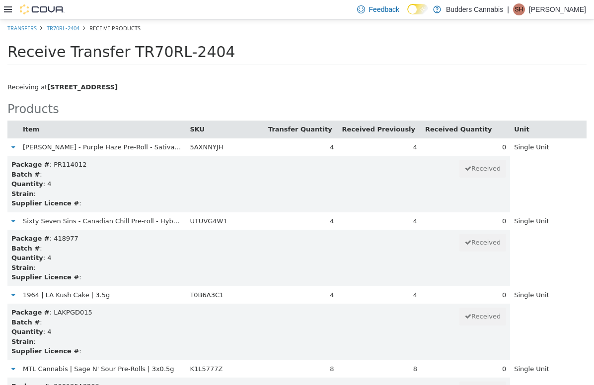
scroll to position [7715, 0]
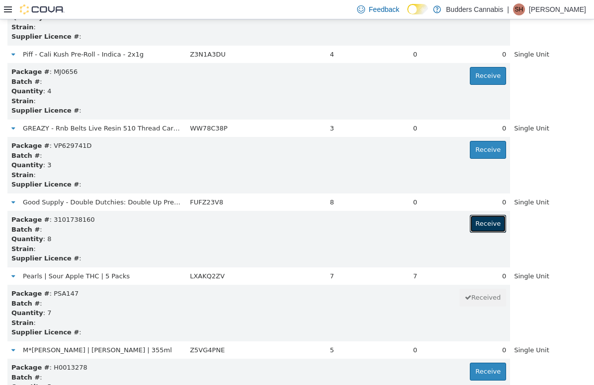
click at [370, 222] on button "Receive" at bounding box center [488, 224] width 36 height 18
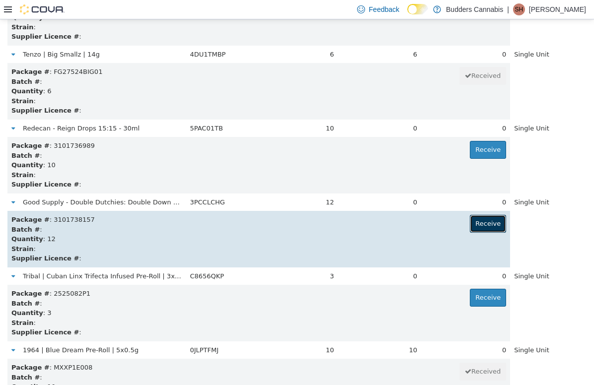
click at [370, 224] on button "Receive" at bounding box center [488, 224] width 36 height 18
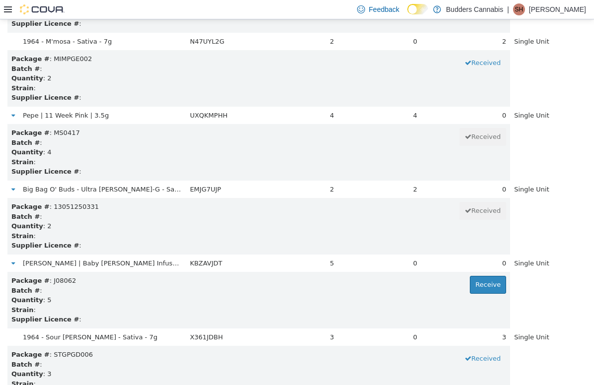
scroll to position [18208, 0]
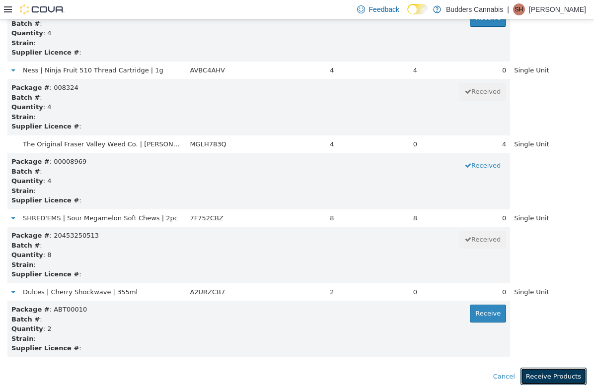
click at [370, 372] on button "Receive Products" at bounding box center [553, 377] width 66 height 18
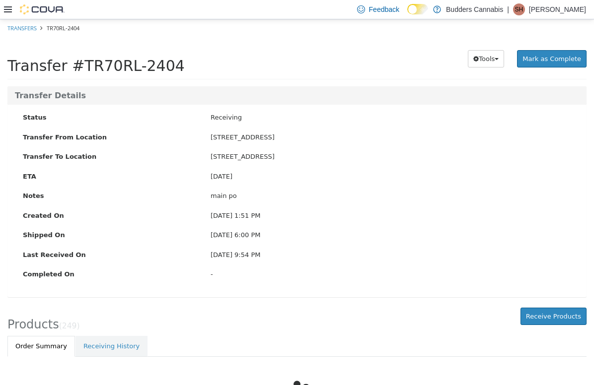
scroll to position [91, 0]
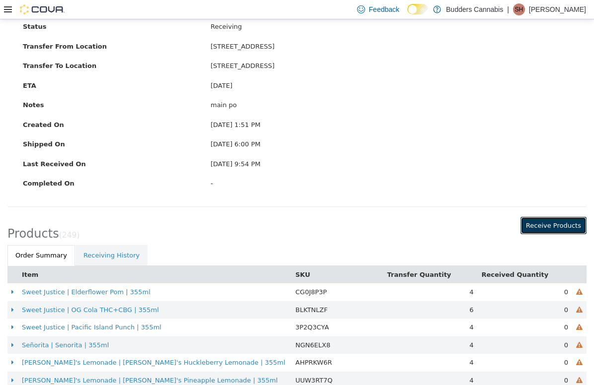
click at [370, 227] on button "Receive Products" at bounding box center [553, 226] width 66 height 18
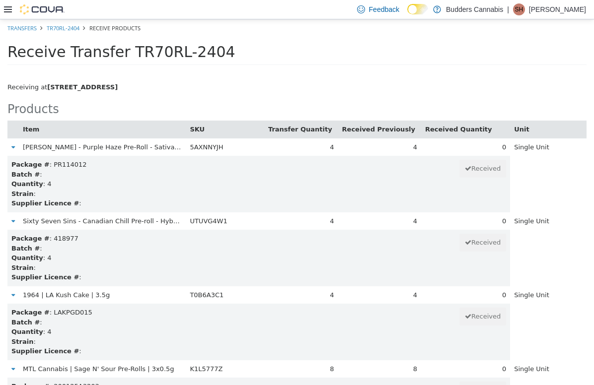
scroll to position [15929, 0]
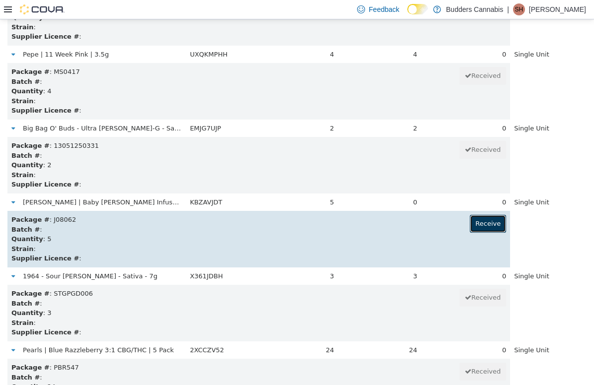
click at [370, 231] on button "Receive" at bounding box center [488, 224] width 36 height 18
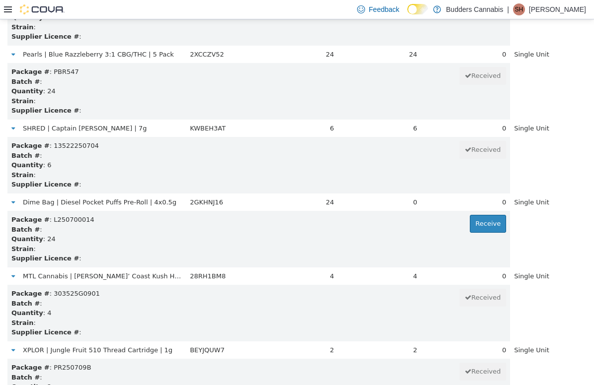
scroll to position [18001, 0]
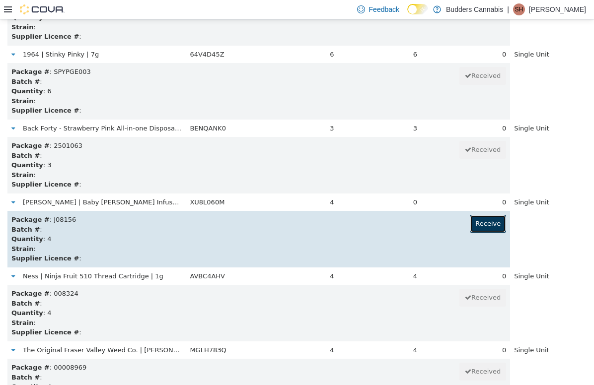
click at [370, 228] on button "Receive" at bounding box center [488, 224] width 36 height 18
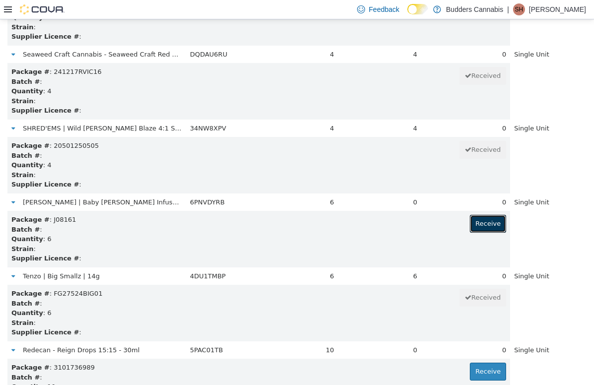
click at [370, 228] on button "Receive" at bounding box center [488, 224] width 36 height 18
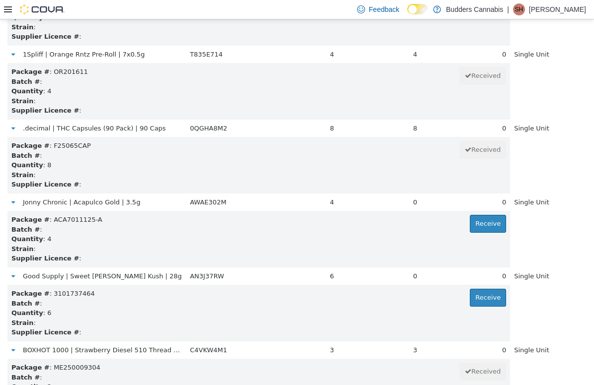
scroll to position [17779, 0]
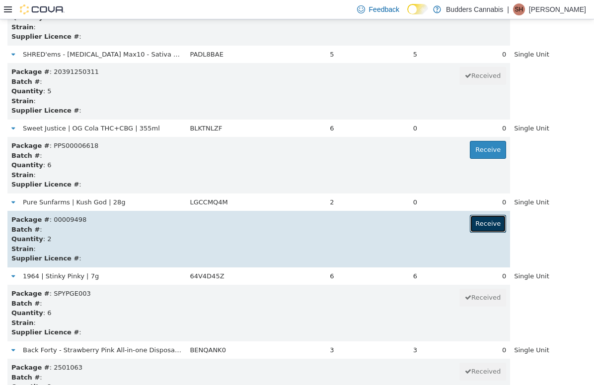
click at [370, 227] on button "Receive" at bounding box center [488, 224] width 36 height 18
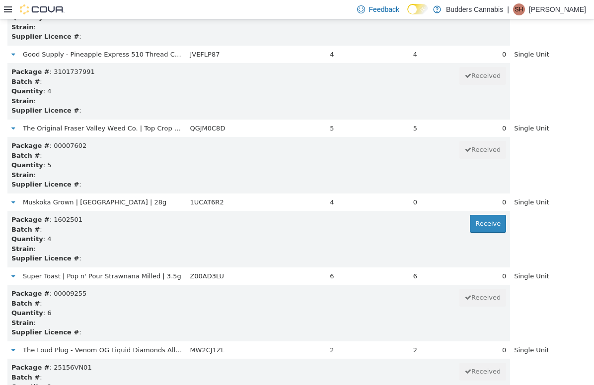
scroll to position [16447, 0]
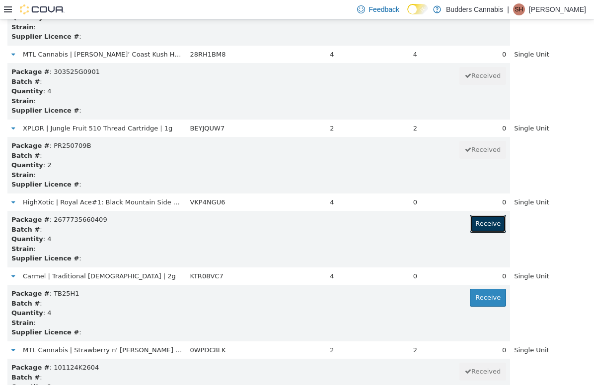
click at [370, 227] on button "Receive" at bounding box center [488, 224] width 36 height 18
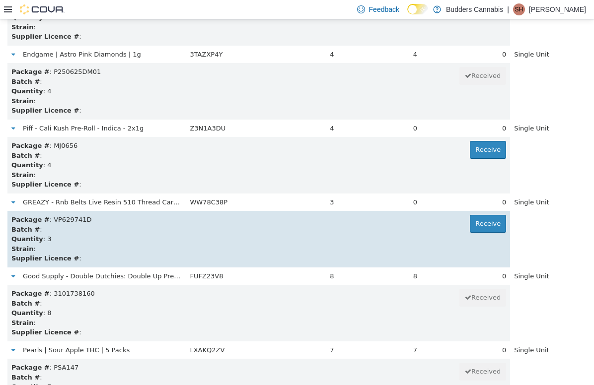
click at [370, 233] on div "Batch # :" at bounding box center [258, 229] width 495 height 10
click at [370, 230] on button "Receive" at bounding box center [488, 224] width 36 height 18
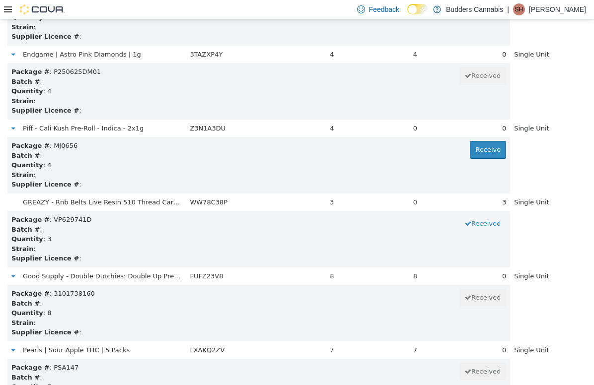
scroll to position [5939, 0]
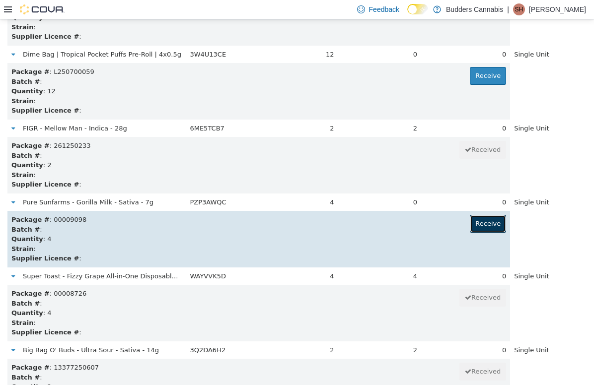
click at [370, 220] on button "Receive" at bounding box center [488, 224] width 36 height 18
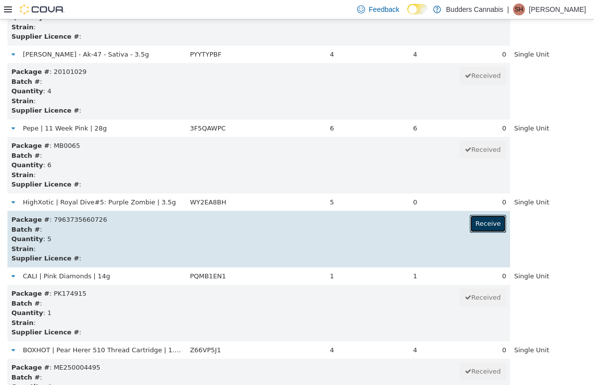
click at [370, 228] on button "Receive" at bounding box center [488, 224] width 36 height 18
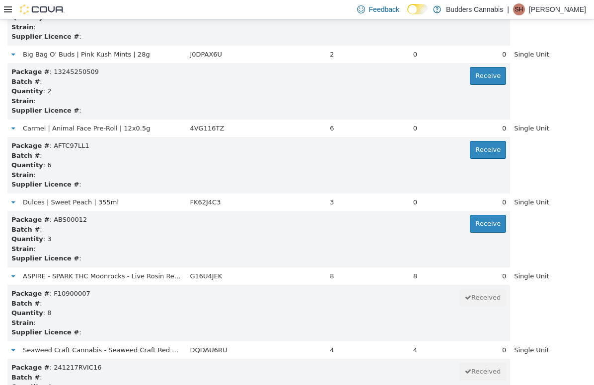
scroll to position [4163, 0]
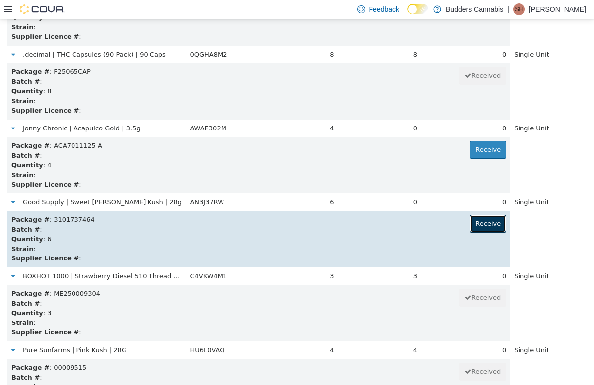
click at [370, 225] on button "Receive" at bounding box center [488, 224] width 36 height 18
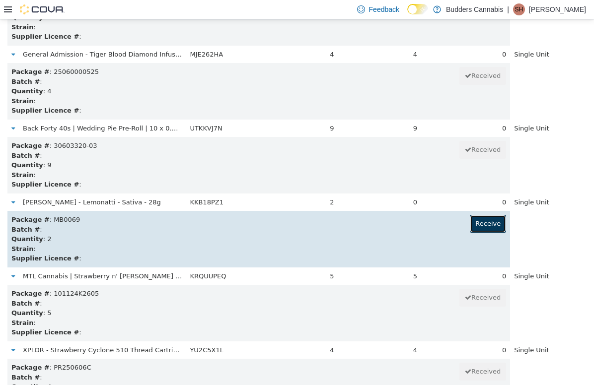
click at [370, 229] on button "Receive" at bounding box center [488, 224] width 36 height 18
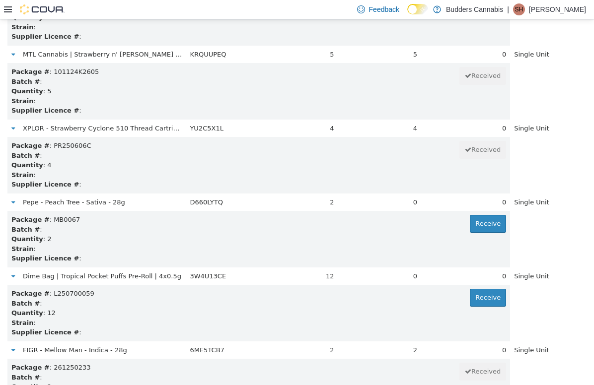
scroll to position [15189, 0]
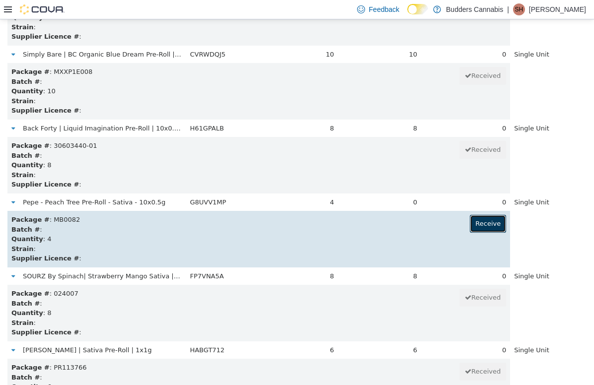
click at [370, 224] on button "Receive" at bounding box center [488, 224] width 36 height 18
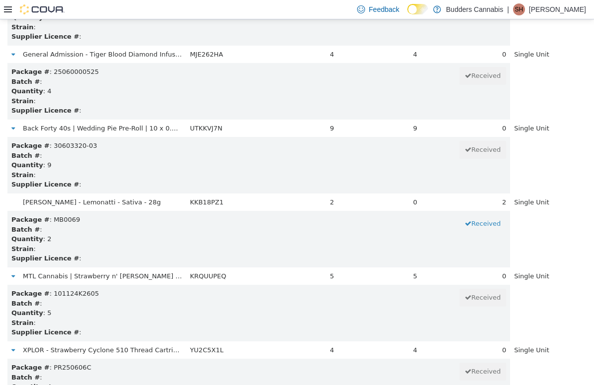
scroll to position [5717, 0]
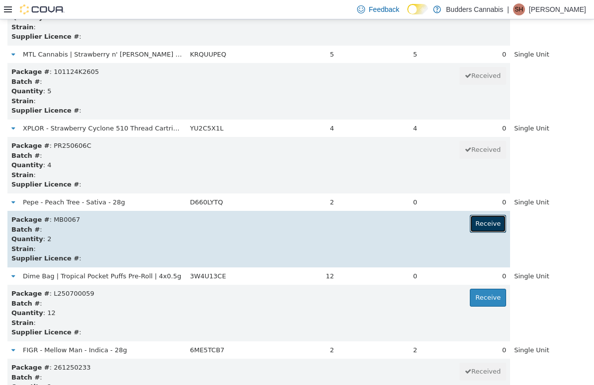
click at [370, 228] on button "Receive" at bounding box center [488, 224] width 36 height 18
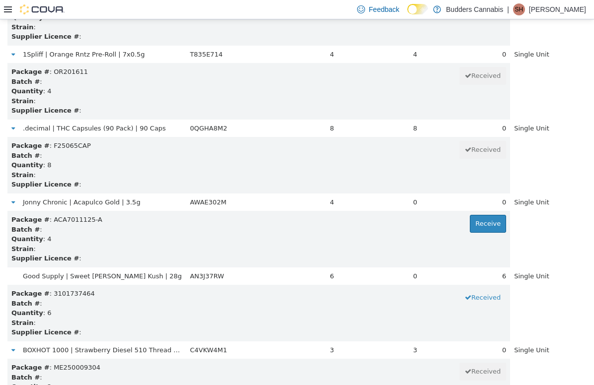
scroll to position [7419, 0]
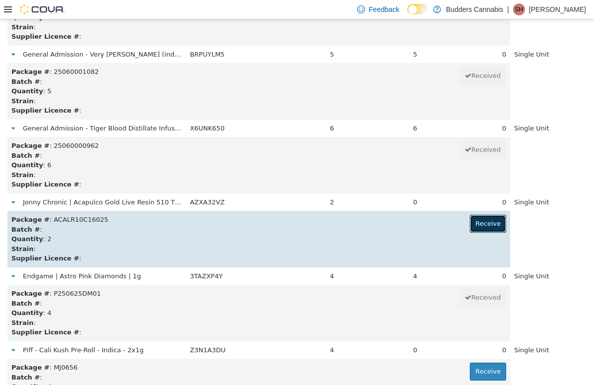
click at [370, 224] on button "Receive" at bounding box center [488, 224] width 36 height 18
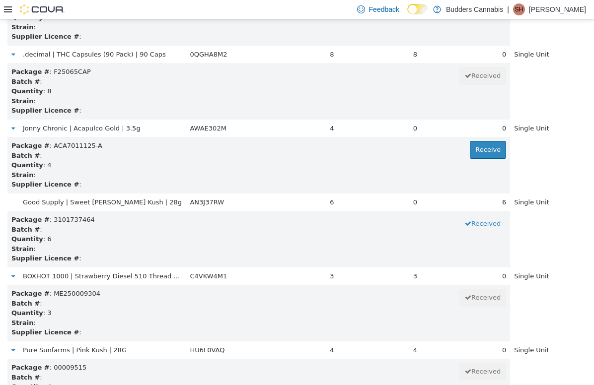
scroll to position [16891, 0]
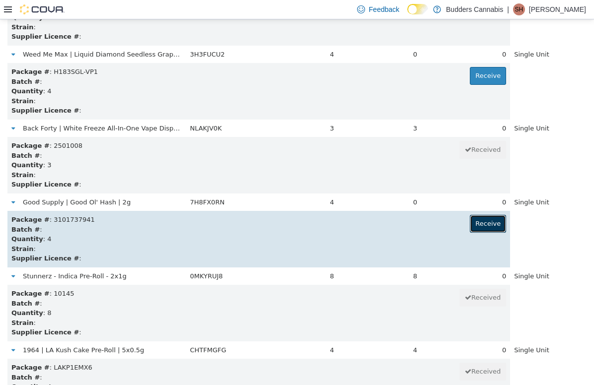
click at [370, 226] on button "Receive" at bounding box center [488, 224] width 36 height 18
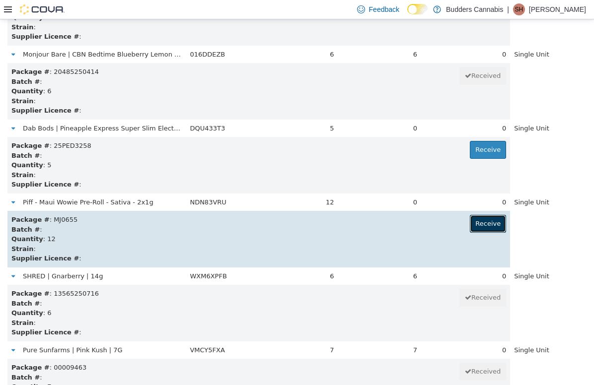
click at [370, 228] on button "Receive" at bounding box center [488, 224] width 36 height 18
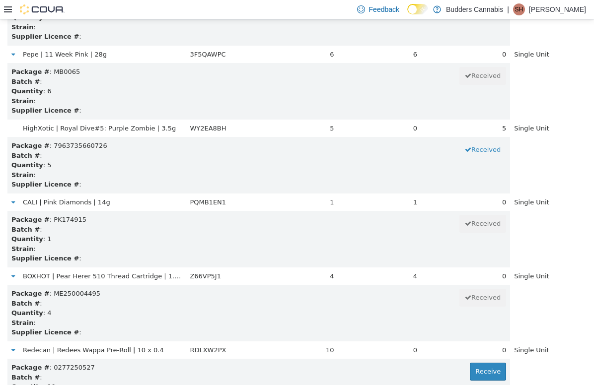
scroll to position [7567, 0]
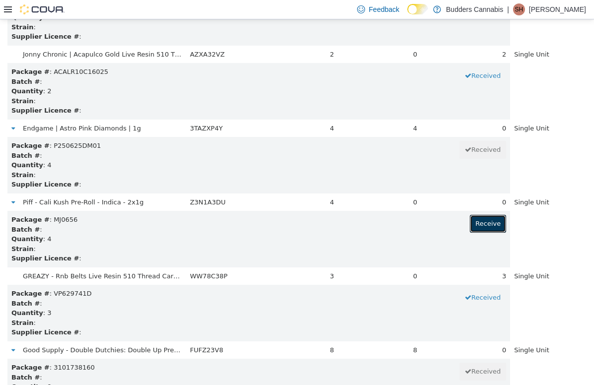
click at [370, 228] on button "Receive" at bounding box center [488, 224] width 36 height 18
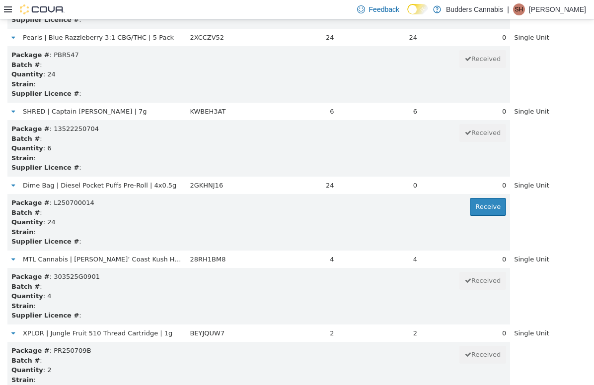
scroll to position [18208, 0]
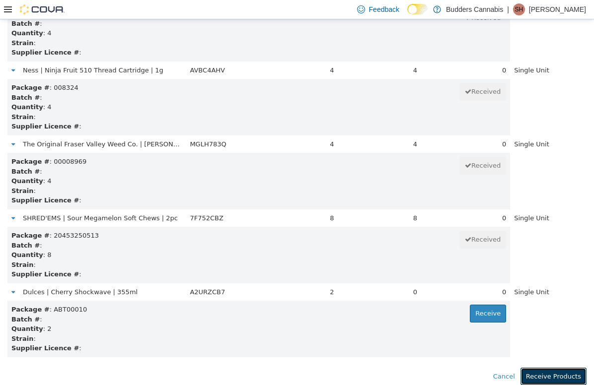
click at [370, 373] on button "Receive Products" at bounding box center [553, 377] width 66 height 18
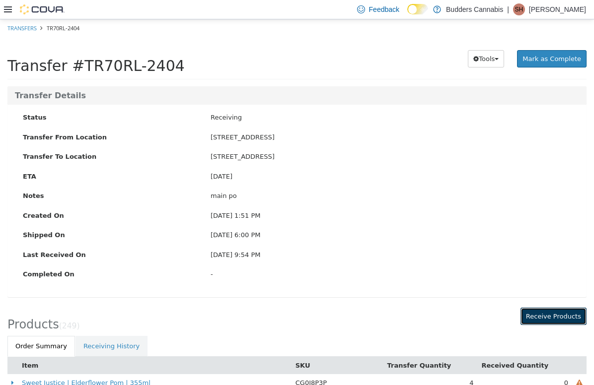
click at [370, 323] on button "Receive Products" at bounding box center [553, 316] width 66 height 18
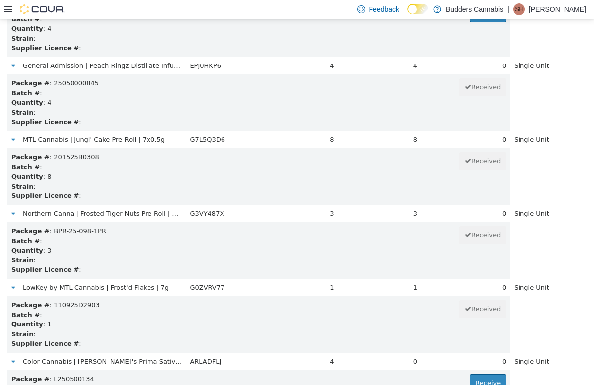
scroll to position [11193, 0]
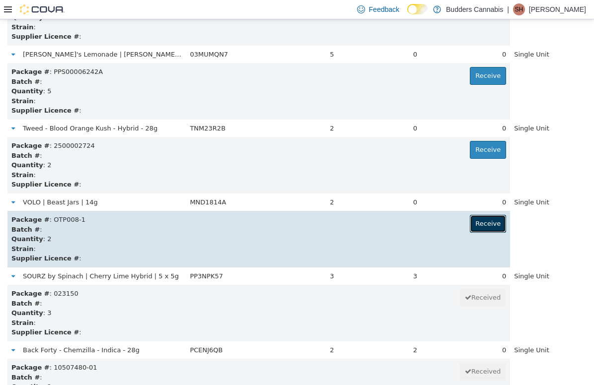
click at [370, 227] on button "Receive" at bounding box center [488, 224] width 36 height 18
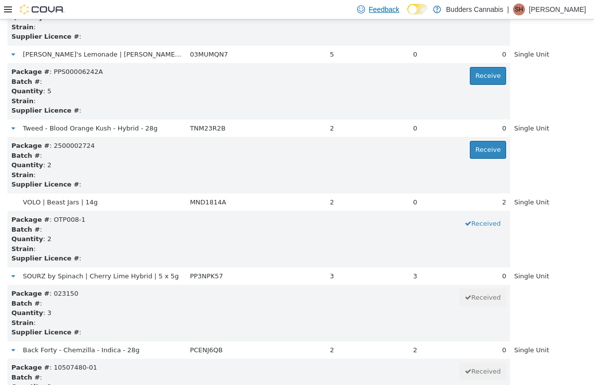
scroll to position [11489, 0]
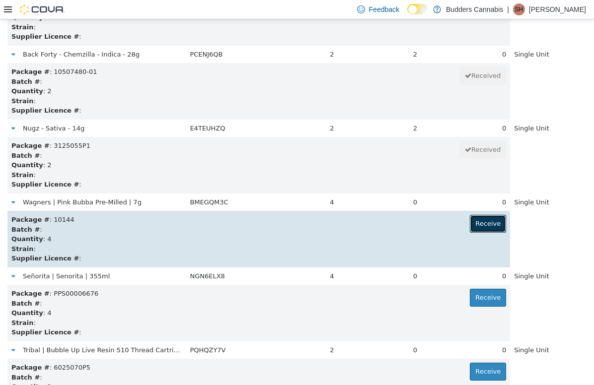
click at [370, 224] on button "Receive" at bounding box center [488, 224] width 36 height 18
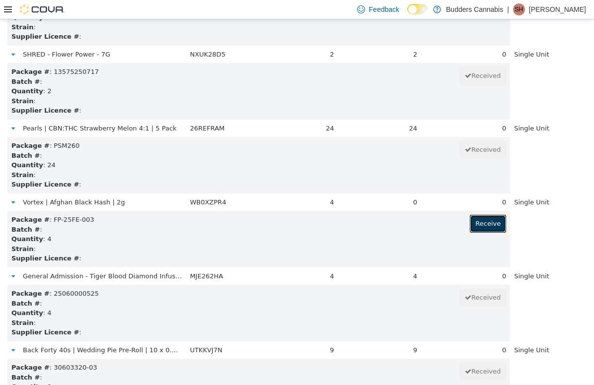
click at [370, 224] on button "Receive" at bounding box center [488, 224] width 36 height 18
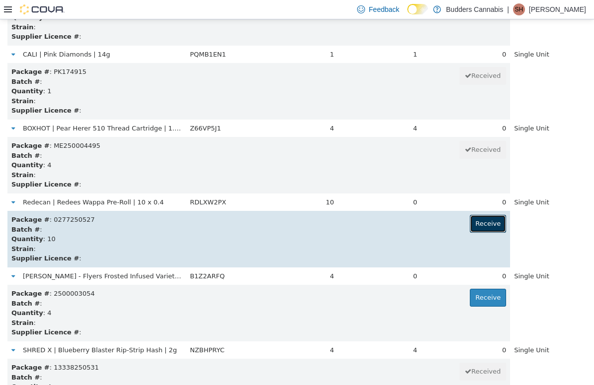
click at [370, 221] on button "Receive" at bounding box center [488, 224] width 36 height 18
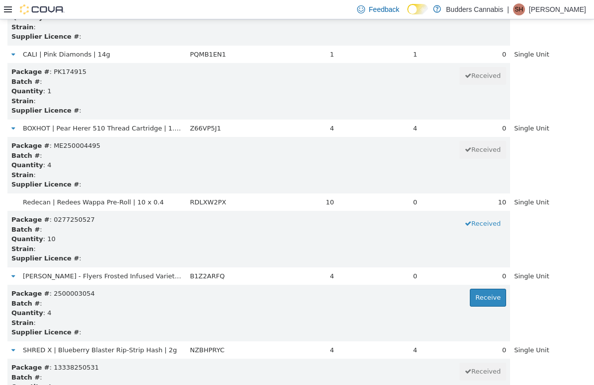
scroll to position [11119, 0]
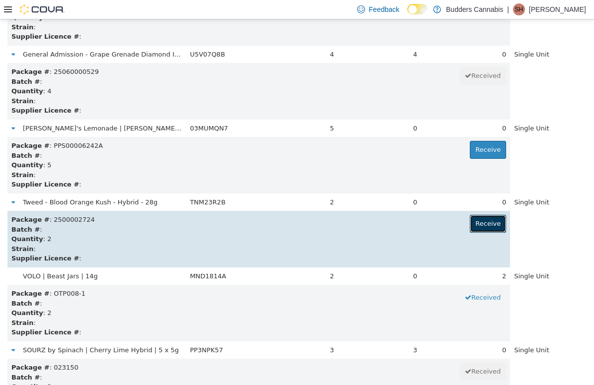
click at [370, 221] on button "Receive" at bounding box center [488, 224] width 36 height 18
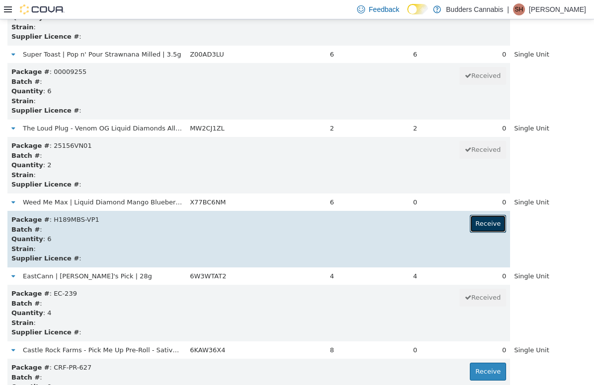
click at [370, 220] on button "Receive" at bounding box center [488, 224] width 36 height 18
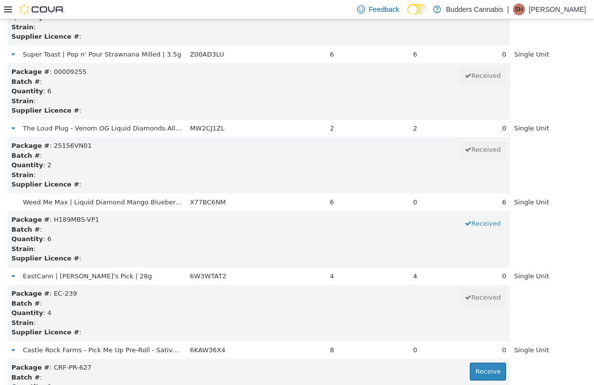
scroll to position [16743, 0]
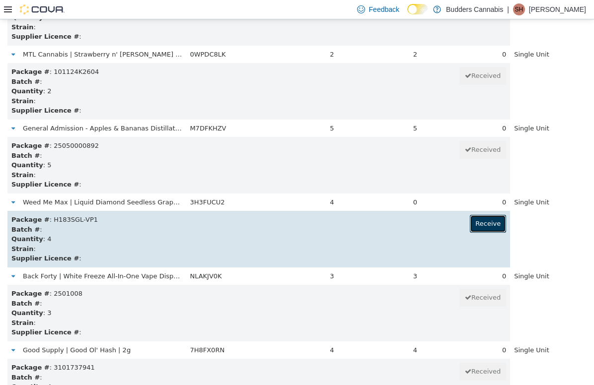
click at [370, 216] on button "Receive" at bounding box center [488, 224] width 36 height 18
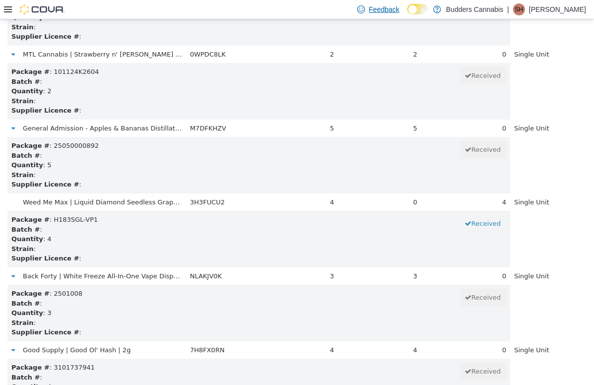
scroll to position [759, 0]
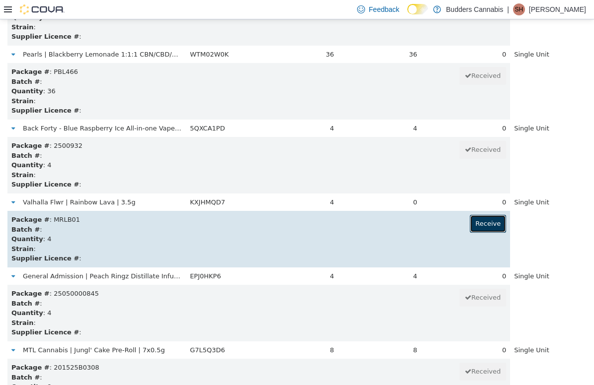
click at [370, 230] on button "Receive" at bounding box center [488, 224] width 36 height 18
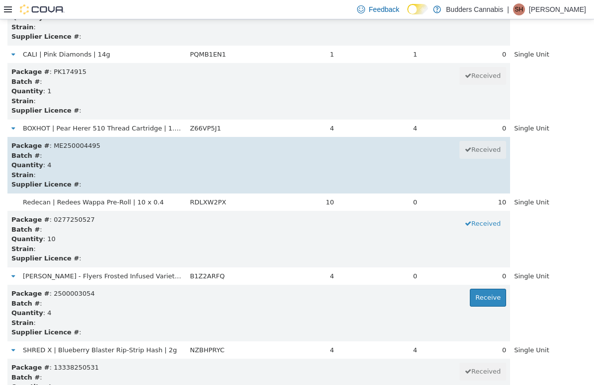
click at [370, 157] on div "Batch # :" at bounding box center [258, 155] width 495 height 10
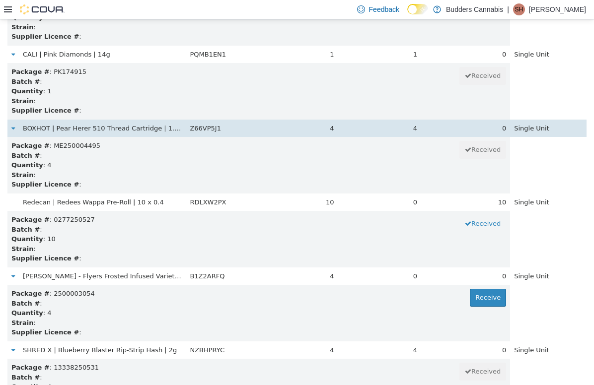
click at [201, 124] on span "Z66VP5J1" at bounding box center [205, 127] width 31 height 7
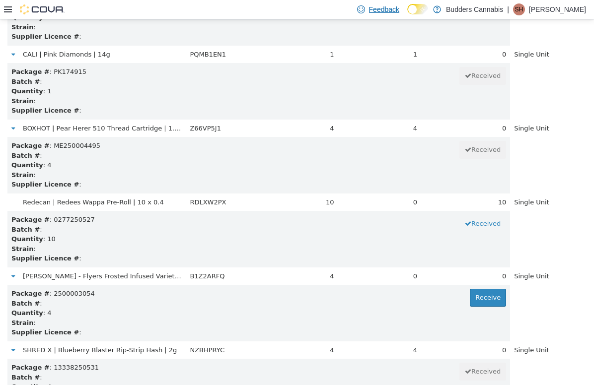
scroll to position [10527, 0]
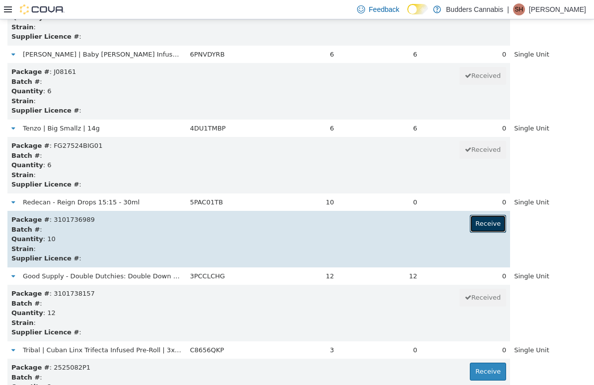
click at [370, 224] on button "Receive" at bounding box center [488, 224] width 36 height 18
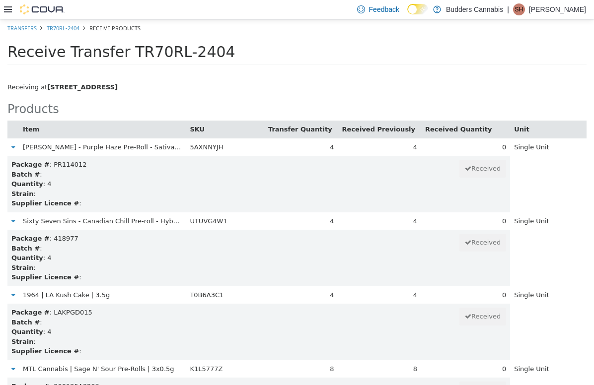
scroll to position [10675, 0]
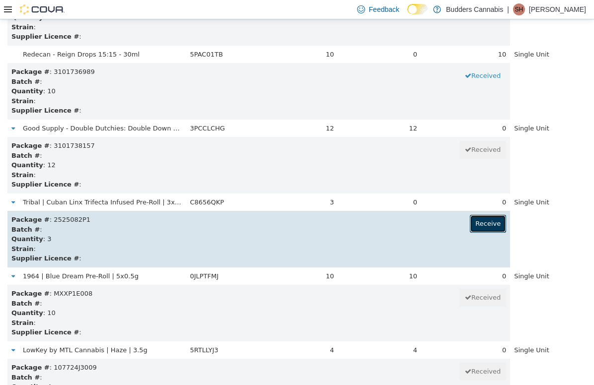
click at [370, 227] on button "Receive" at bounding box center [488, 224] width 36 height 18
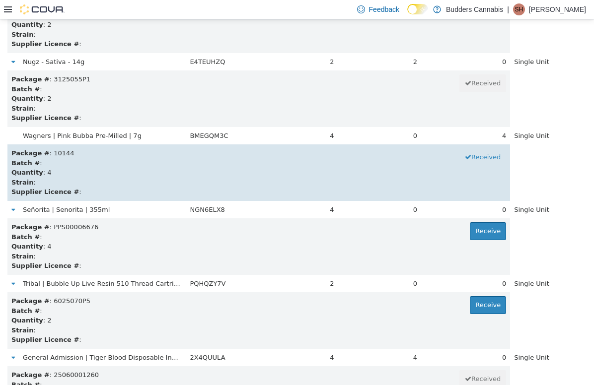
scroll to position [11588, 0]
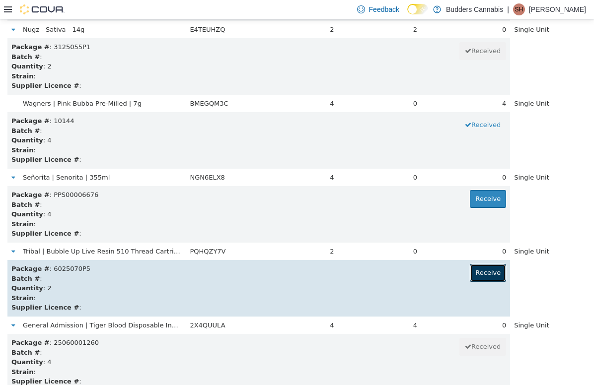
click at [370, 274] on button "Receive" at bounding box center [488, 273] width 36 height 18
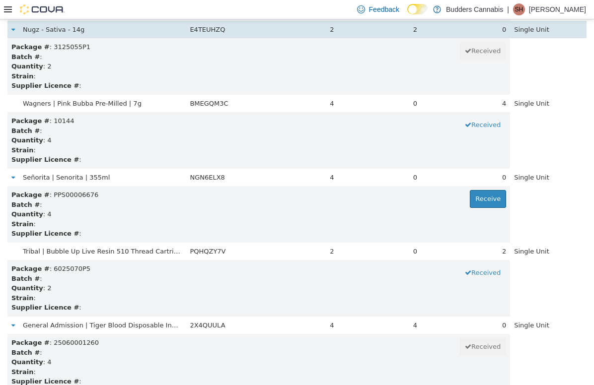
scroll to position [5791, 0]
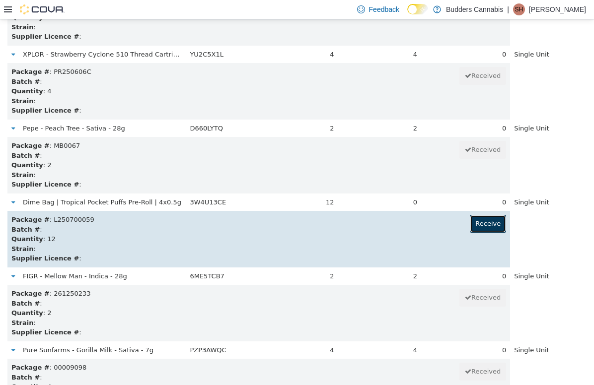
click at [370, 226] on button "Receive" at bounding box center [488, 224] width 36 height 18
click at [370, 225] on button "Receive" at bounding box center [488, 224] width 36 height 18
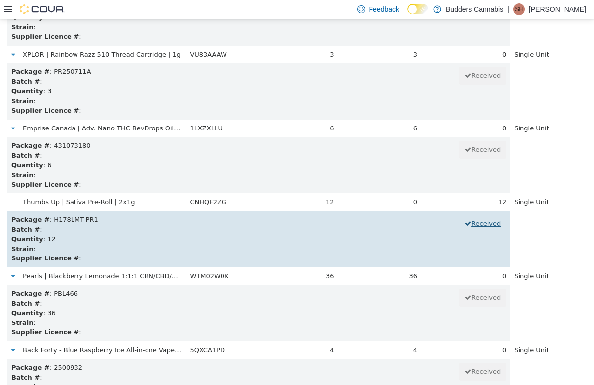
scroll to position [12969, 0]
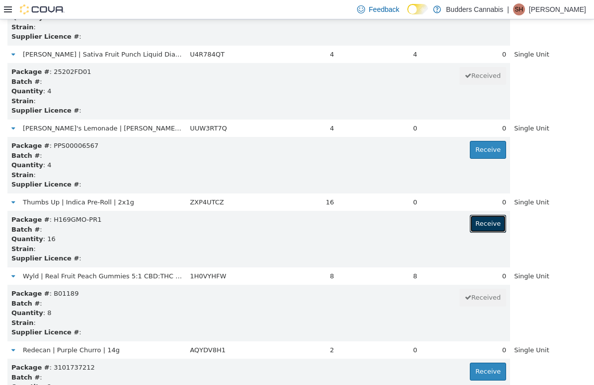
click at [370, 225] on button "Receive" at bounding box center [488, 224] width 36 height 18
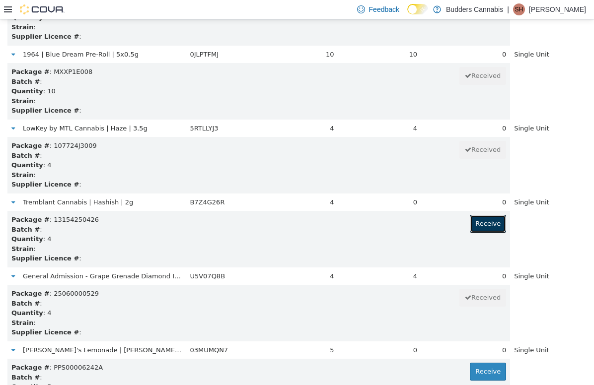
click at [370, 225] on button "Receive" at bounding box center [488, 224] width 36 height 18
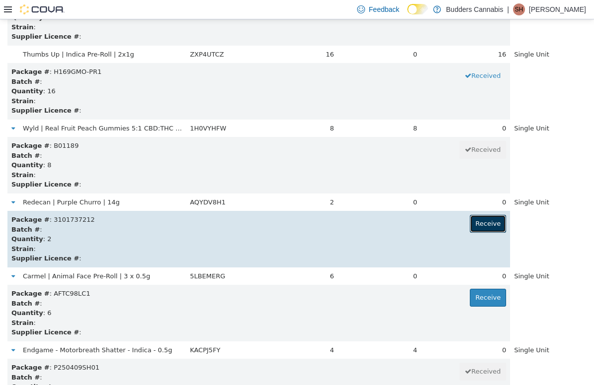
click at [370, 225] on button "Receive" at bounding box center [488, 224] width 36 height 18
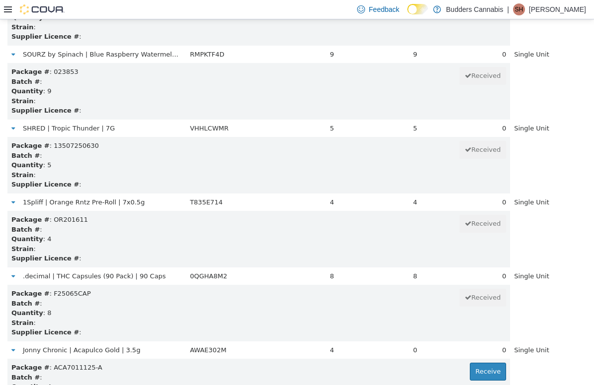
scroll to position [14893, 0]
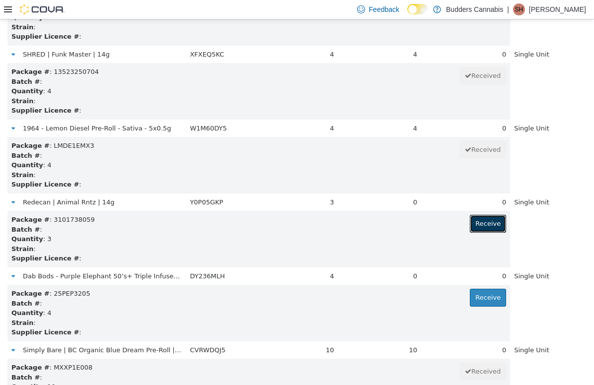
click at [370, 224] on button "Receive" at bounding box center [488, 224] width 36 height 18
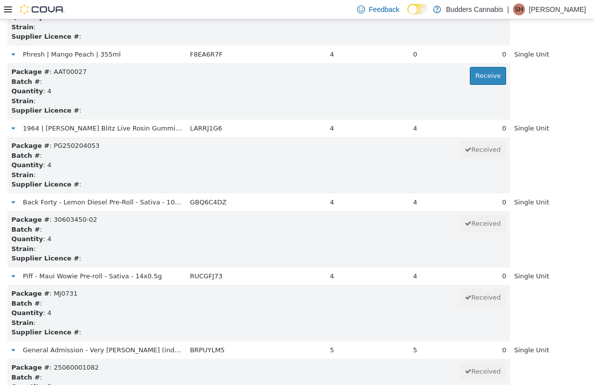
scroll to position [16225, 0]
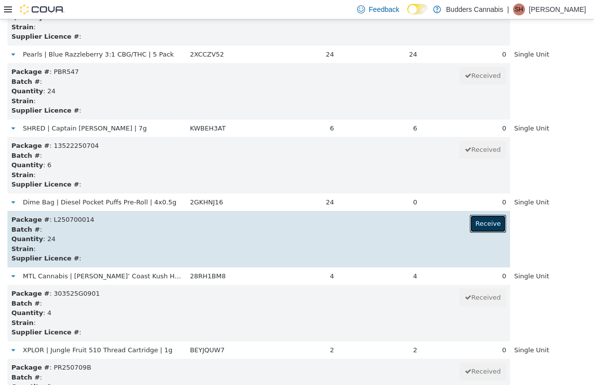
click at [370, 223] on button "Receive" at bounding box center [488, 224] width 36 height 18
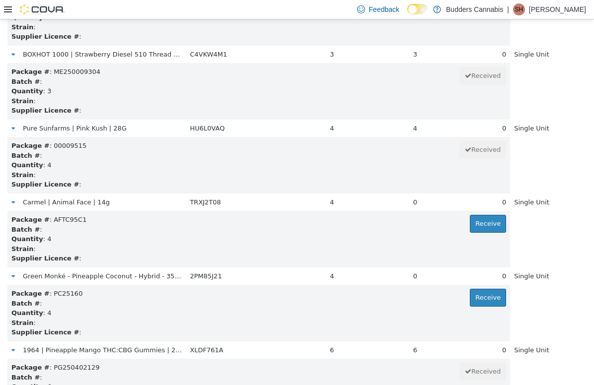
scroll to position [10009, 0]
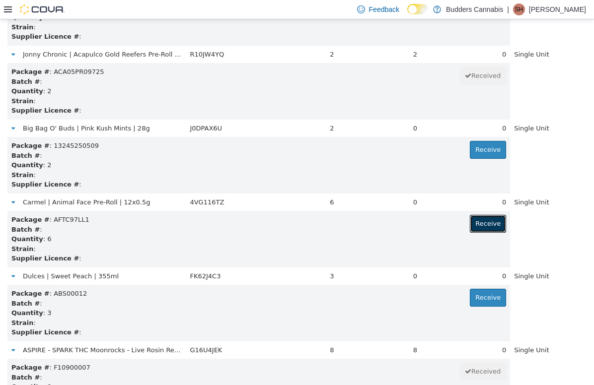
click at [370, 223] on button "Receive" at bounding box center [488, 224] width 36 height 18
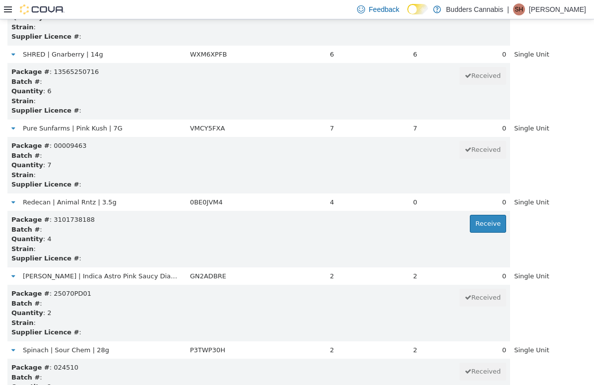
scroll to position [4385, 0]
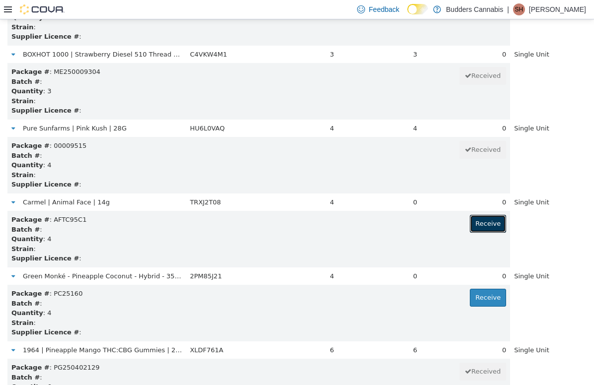
click at [370, 223] on button "Receive" at bounding box center [488, 224] width 36 height 18
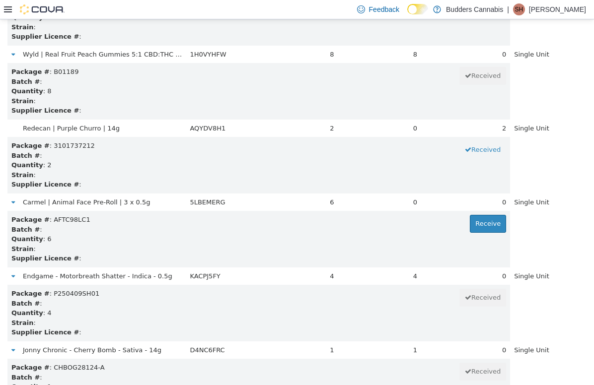
scroll to position [15559, 0]
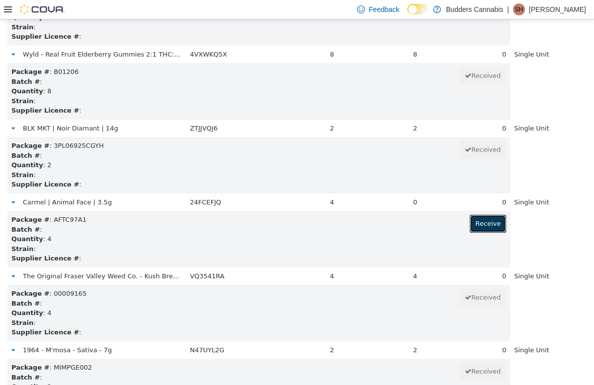
click at [370, 223] on button "Receive" at bounding box center [488, 224] width 36 height 18
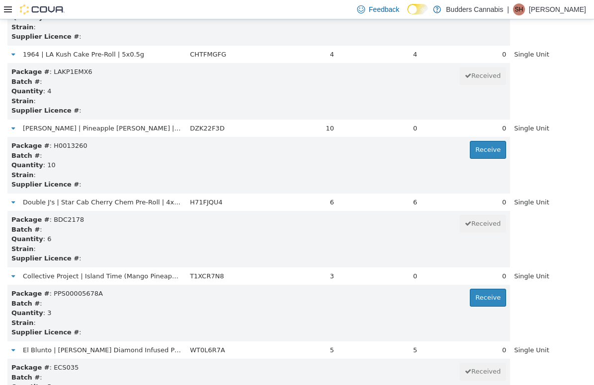
scroll to position [6161, 0]
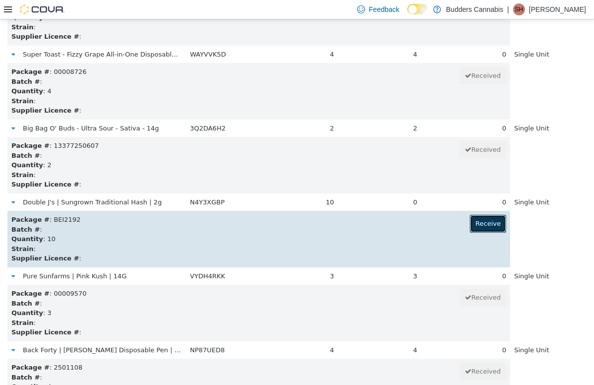
click at [370, 223] on button "Receive" at bounding box center [488, 224] width 36 height 18
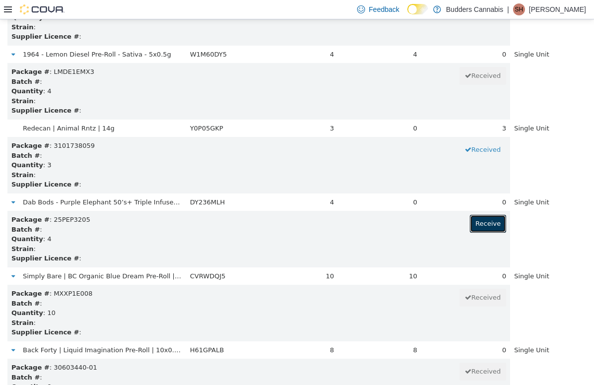
click at [370, 223] on button "Receive" at bounding box center [488, 224] width 36 height 18
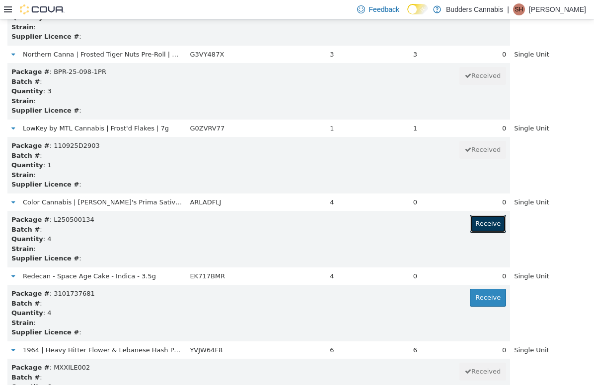
click at [370, 223] on button "Receive" at bounding box center [488, 224] width 36 height 18
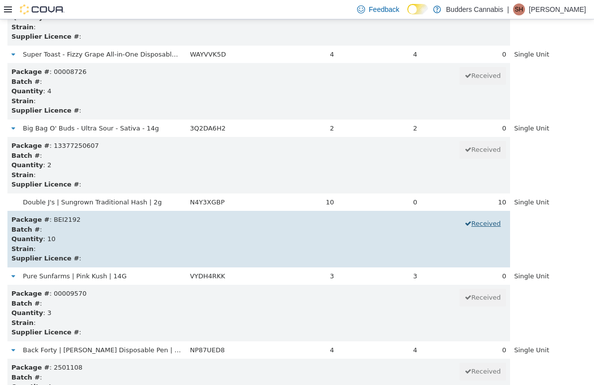
scroll to position [16521, 0]
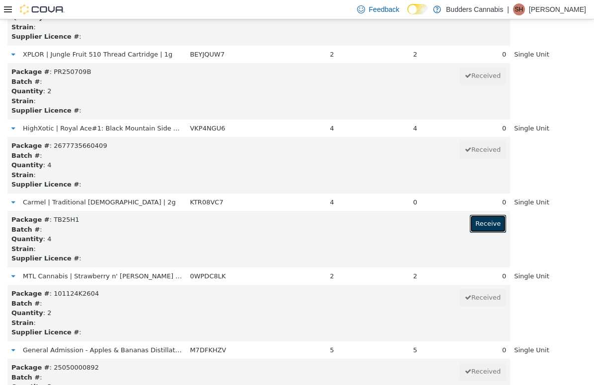
click at [370, 223] on button "Receive" at bounding box center [488, 224] width 36 height 18
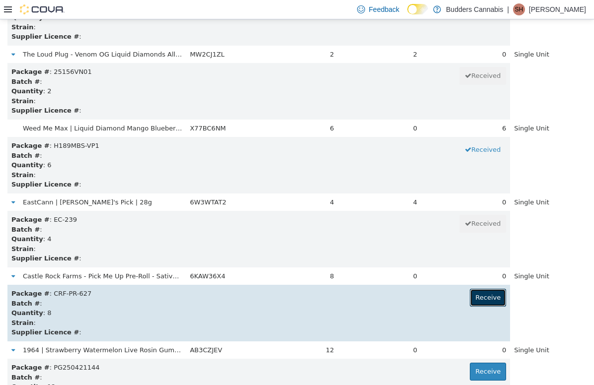
click at [370, 296] on button "Receive" at bounding box center [488, 298] width 36 height 18
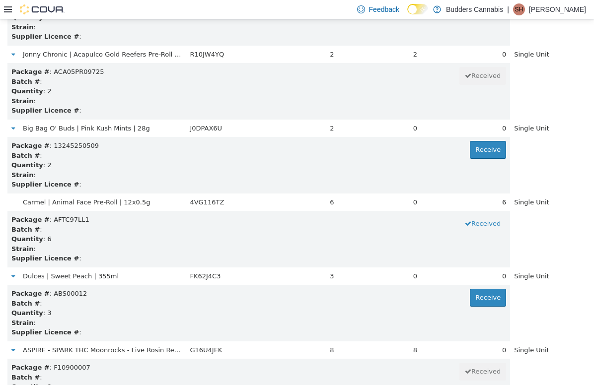
scroll to position [13191, 0]
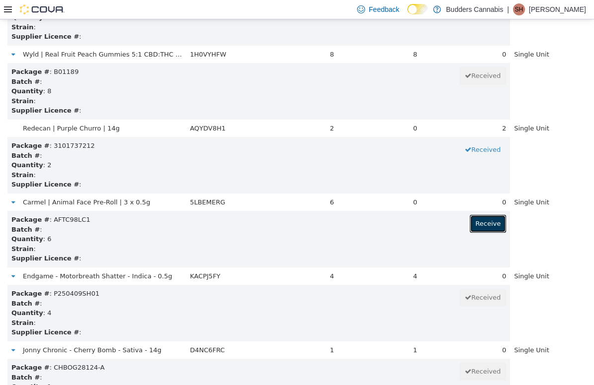
click at [370, 220] on button "Receive" at bounding box center [488, 224] width 36 height 18
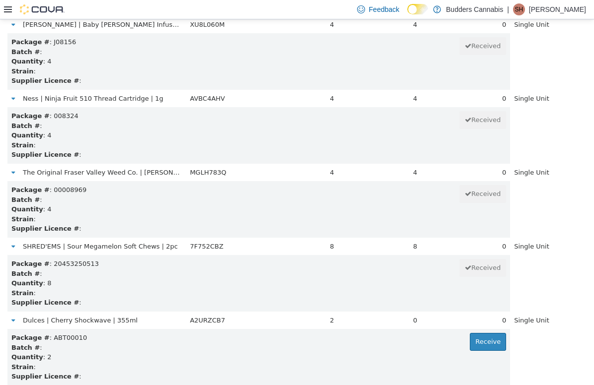
scroll to position [18208, 0]
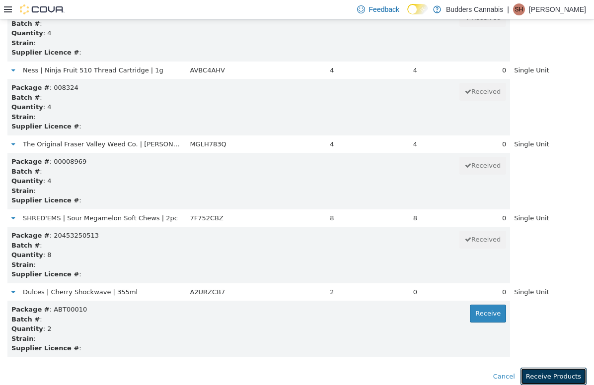
click at [370, 375] on button "Receive Products" at bounding box center [553, 377] width 66 height 18
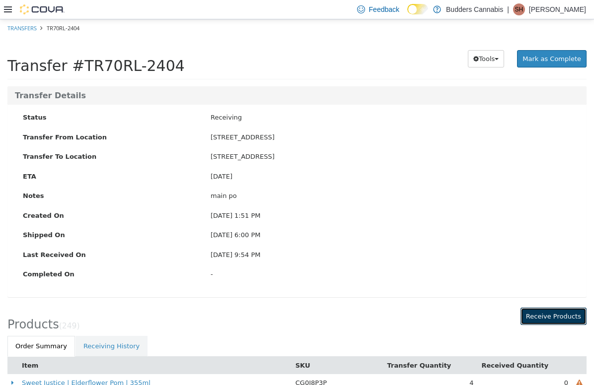
click at [370, 319] on button "Receive Products" at bounding box center [553, 316] width 66 height 18
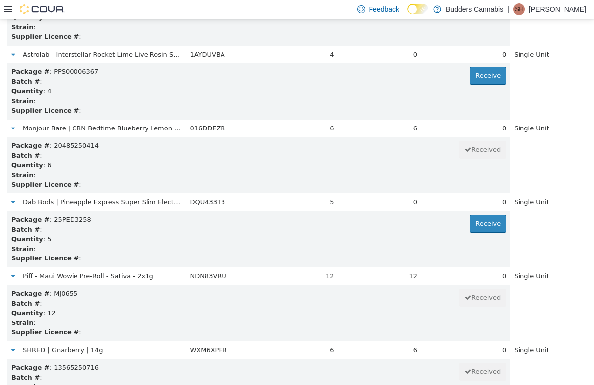
scroll to position [8899, 0]
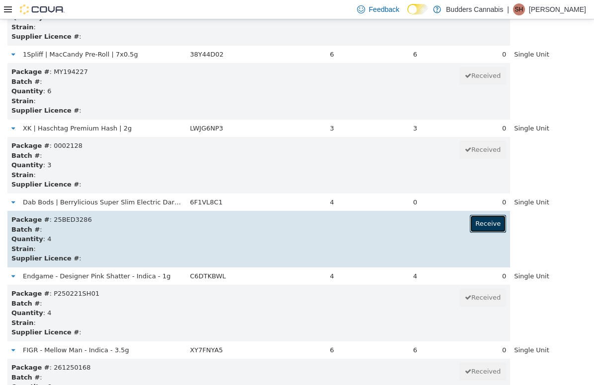
click at [370, 218] on button "Receive" at bounding box center [488, 224] width 36 height 18
click at [370, 215] on button "Received" at bounding box center [482, 224] width 47 height 18
click at [370, 215] on button "Receive" at bounding box center [488, 224] width 36 height 18
click at [370, 215] on button "Received" at bounding box center [482, 224] width 47 height 18
click at [370, 215] on button "Receive" at bounding box center [488, 224] width 36 height 18
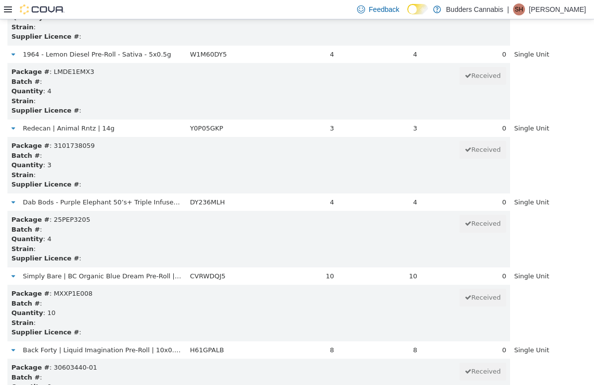
scroll to position [2165, 0]
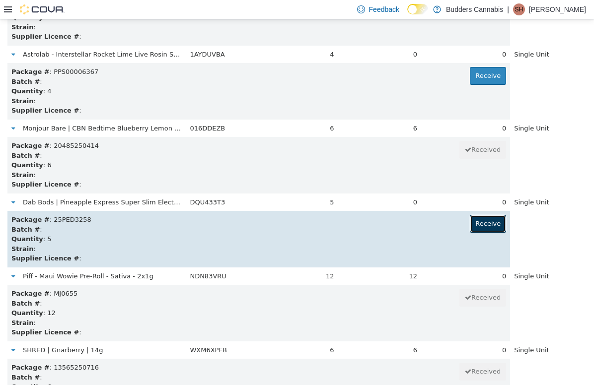
click at [370, 223] on button "Receive" at bounding box center [488, 224] width 36 height 18
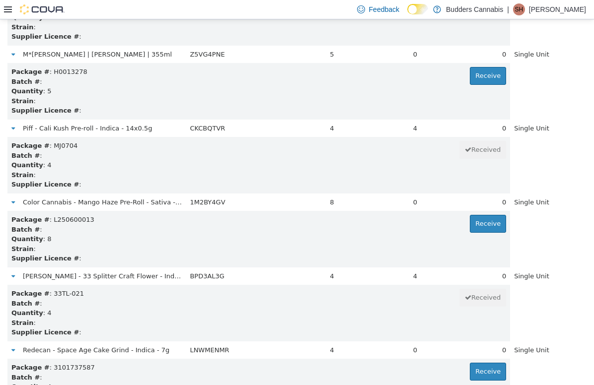
scroll to position [14449, 0]
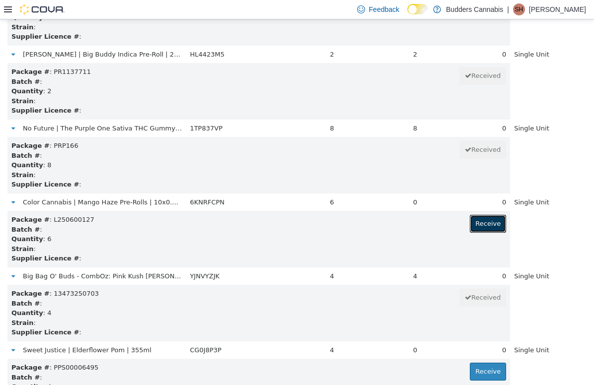
click at [370, 223] on button "Receive" at bounding box center [488, 224] width 36 height 18
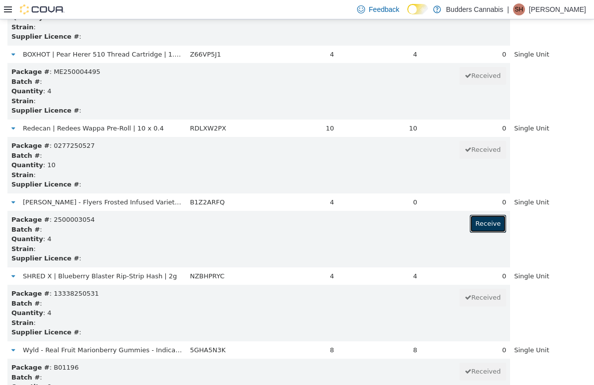
click at [370, 223] on button "Receive" at bounding box center [488, 224] width 36 height 18
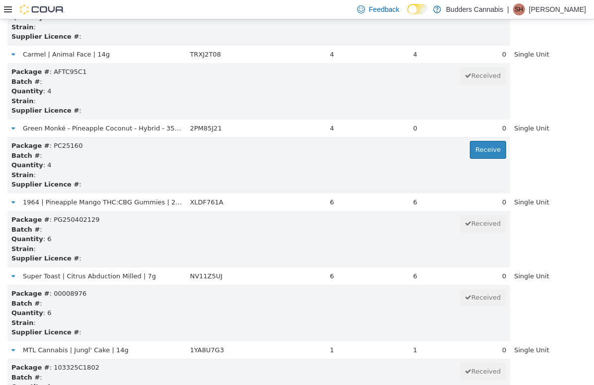
scroll to position [8011, 0]
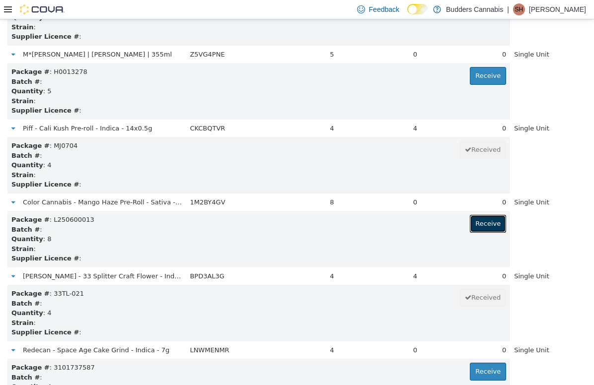
click at [370, 223] on button "Receive" at bounding box center [488, 224] width 36 height 18
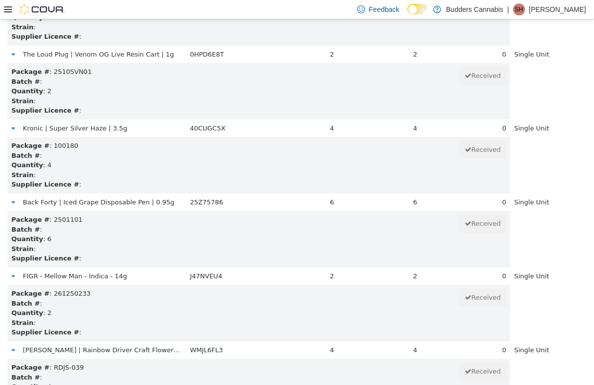
scroll to position [6605, 0]
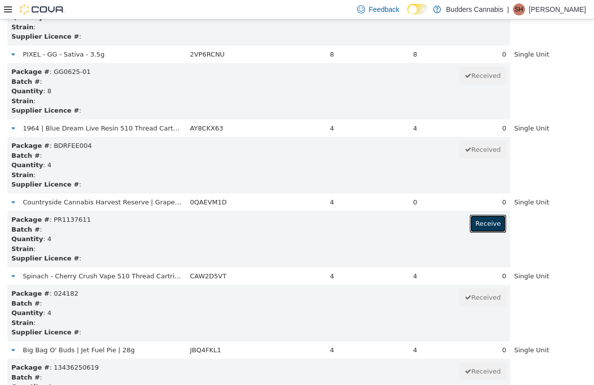
click at [370, 223] on button "Receive" at bounding box center [488, 224] width 36 height 18
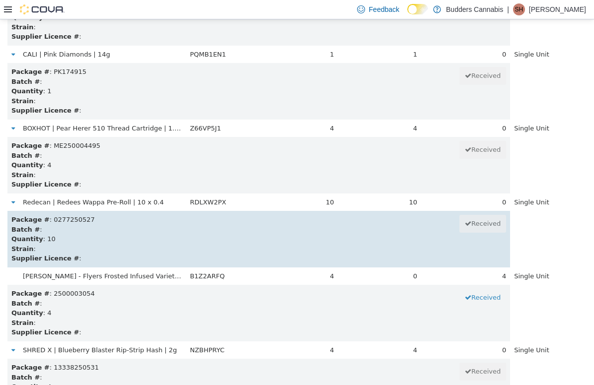
scroll to position [2461, 0]
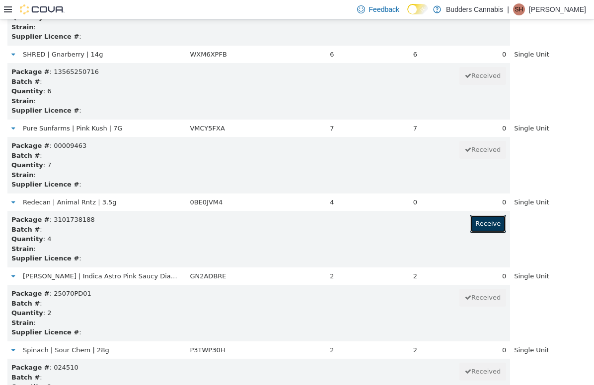
click at [370, 226] on button "Receive" at bounding box center [488, 224] width 36 height 18
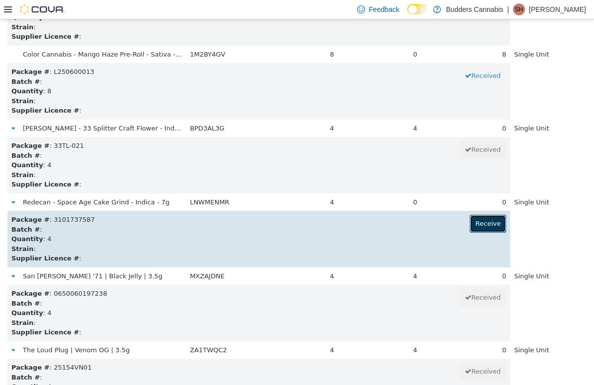
click at [370, 226] on button "Receive" at bounding box center [488, 224] width 36 height 18
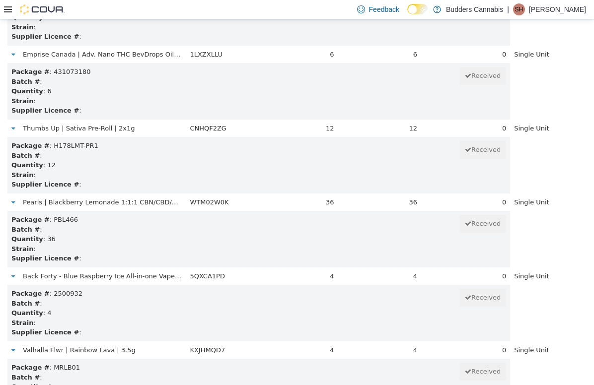
scroll to position [2831, 0]
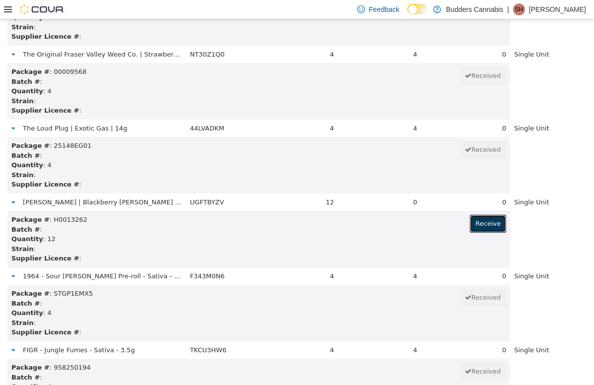
click at [370, 226] on button "Receive" at bounding box center [488, 224] width 36 height 18
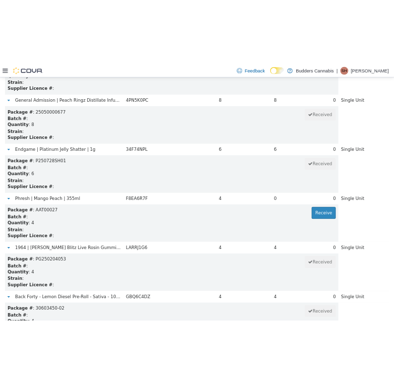
scroll to position [11933, 0]
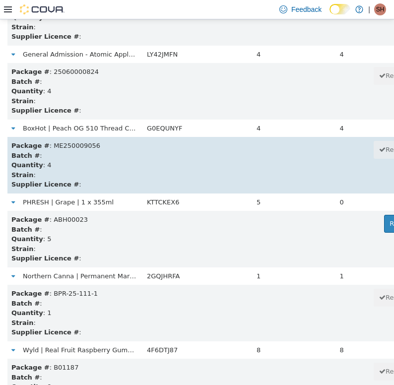
click at [126, 146] on div "Package # : ME250009056 Received" at bounding box center [215, 146] width 409 height 10
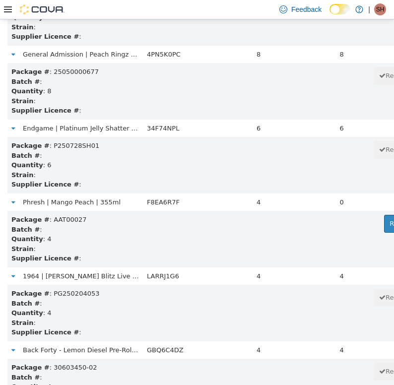
scroll to position [17113, 0]
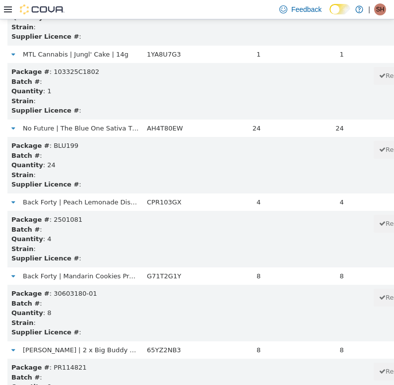
scroll to position [7863, 0]
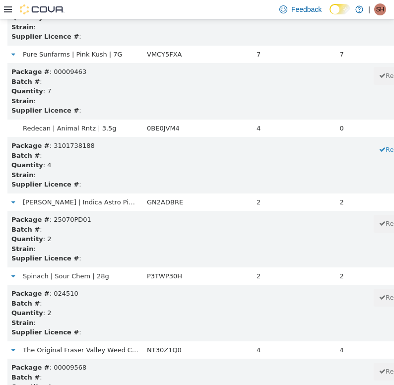
scroll to position [17261, 0]
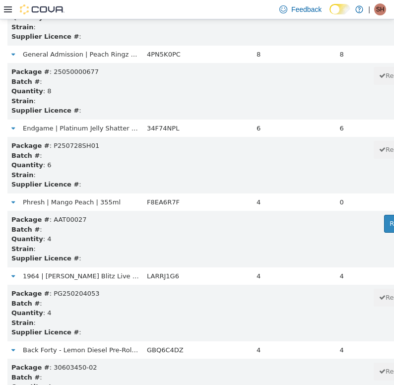
scroll to position [11933, 0]
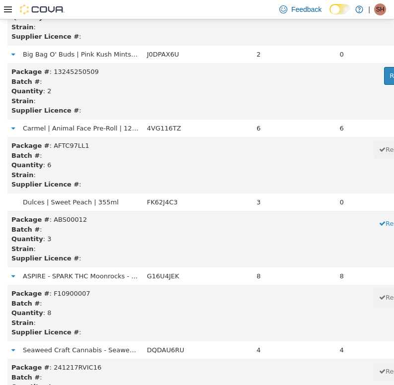
scroll to position [13783, 0]
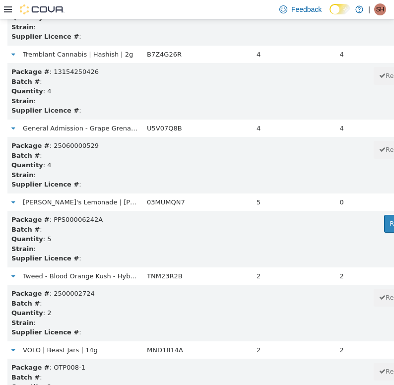
scroll to position [12895, 0]
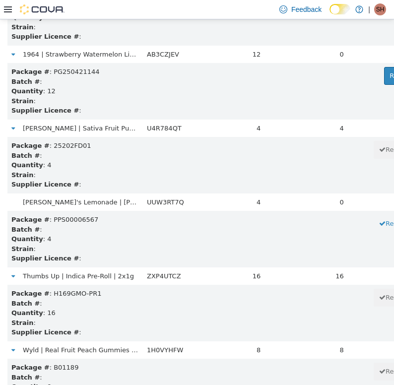
scroll to position [3275, 0]
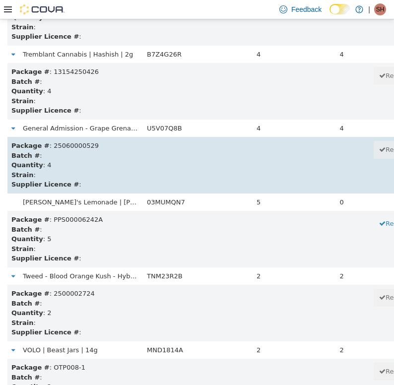
click at [278, 189] on td "Package # : 25060000529 Received Batch # : Quantity : 4 Strain : Supplier Licen…" at bounding box center [215, 165] width 417 height 57
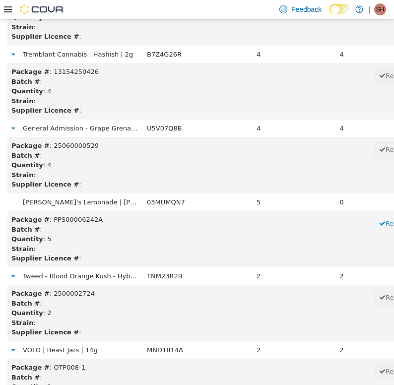
scroll to position [2905, 0]
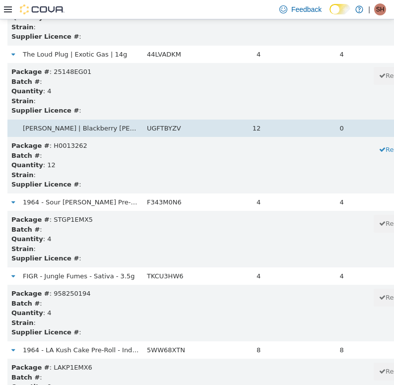
click at [141, 131] on span "Mollo Seltzers | Blackberry Seltzer | 355ml" at bounding box center [111, 127] width 177 height 7
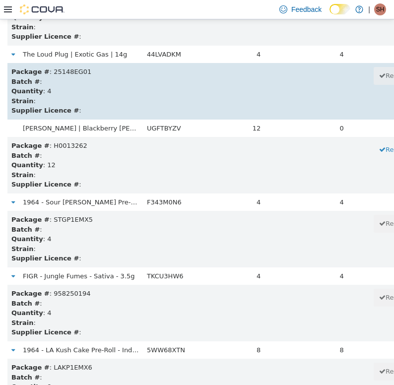
click at [157, 95] on div "Quantity : 4" at bounding box center [215, 91] width 409 height 10
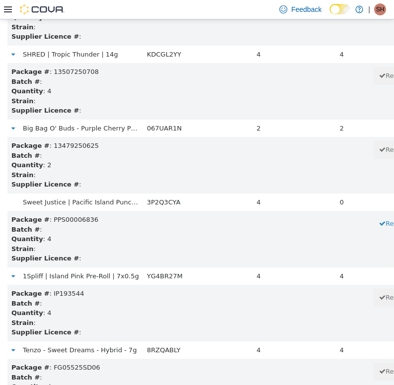
scroll to position [14597, 0]
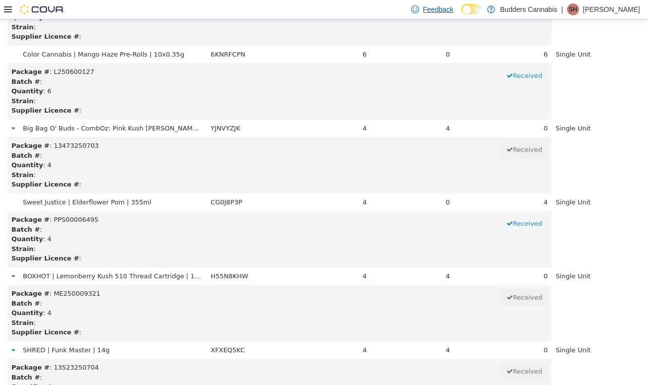
scroll to position [17705, 0]
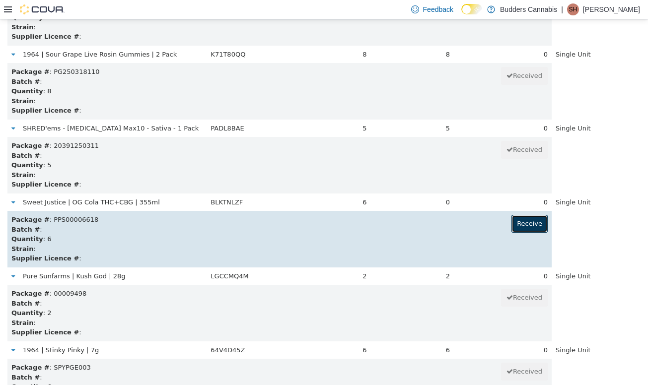
click at [370, 225] on button "Receive" at bounding box center [530, 224] width 36 height 18
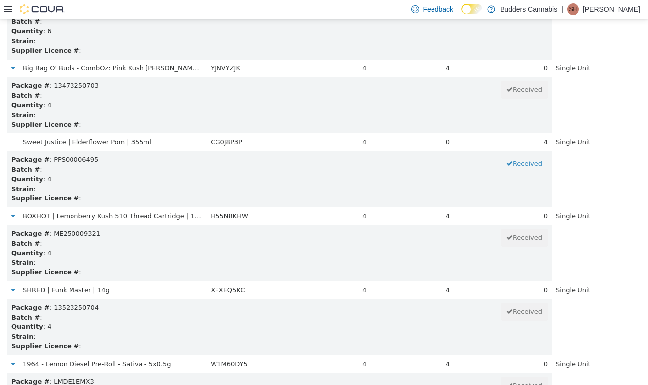
scroll to position [18208, 0]
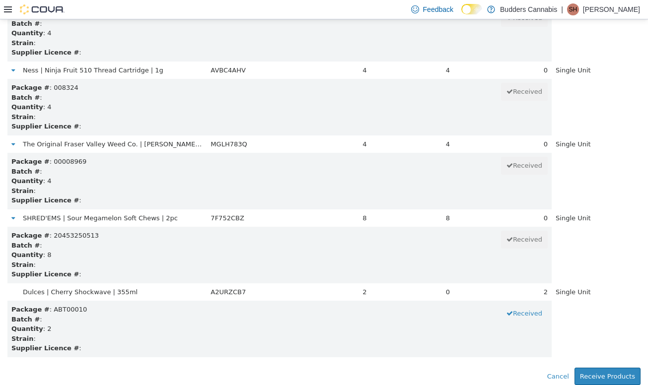
click at [370, 370] on button "Receive Products" at bounding box center [608, 377] width 66 height 18
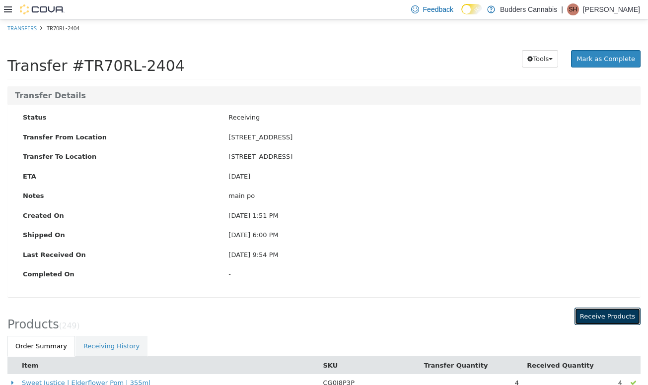
click at [370, 317] on button "Receive Products" at bounding box center [608, 316] width 66 height 18
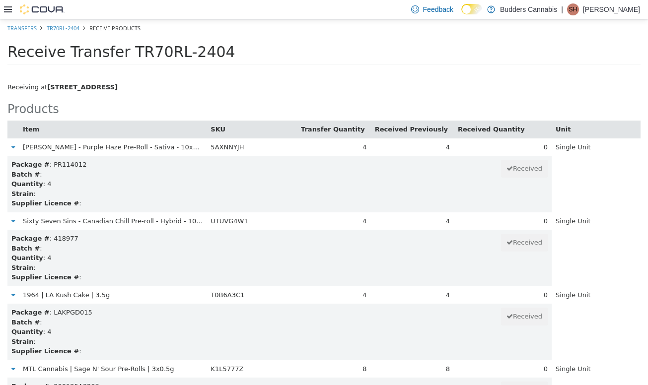
scroll to position [12303, 0]
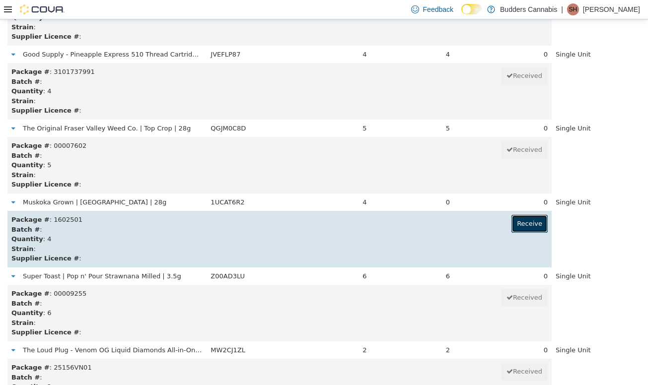
click at [370, 222] on button "Receive" at bounding box center [530, 224] width 36 height 18
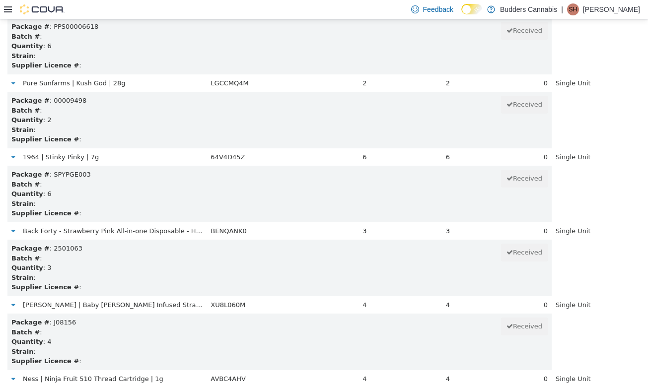
scroll to position [18208, 0]
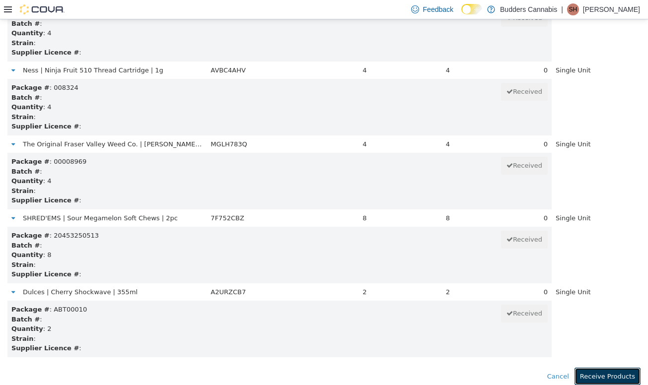
click at [370, 379] on button "Receive Products" at bounding box center [608, 377] width 66 height 18
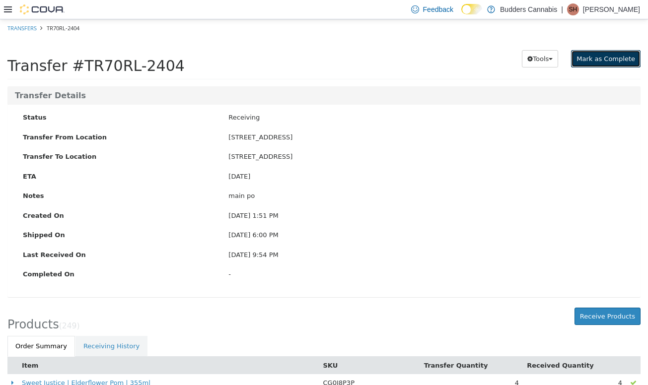
click at [370, 60] on span "Mark as Complete" at bounding box center [606, 58] width 59 height 7
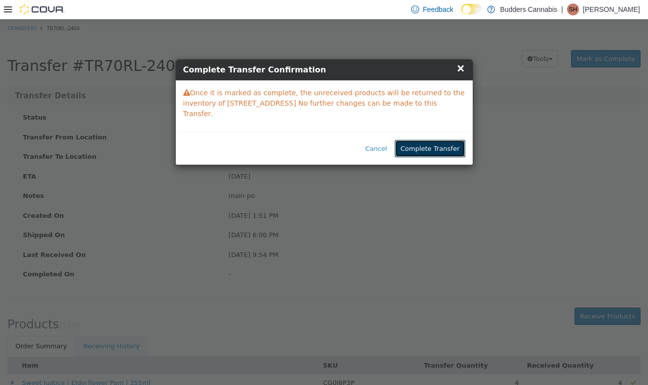
click at [370, 140] on button "Complete Transfer" at bounding box center [430, 149] width 70 height 18
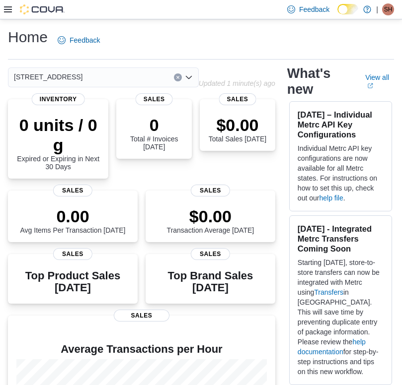
click at [6, 8] on icon at bounding box center [8, 9] width 8 height 6
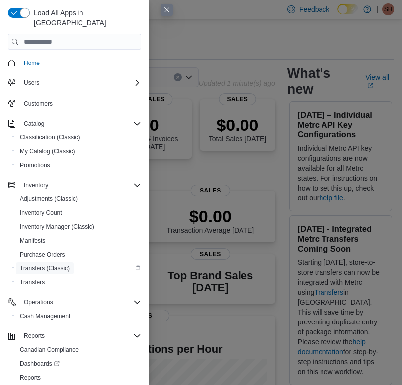
click at [38, 263] on span "Transfers (Classic)" at bounding box center [45, 269] width 50 height 12
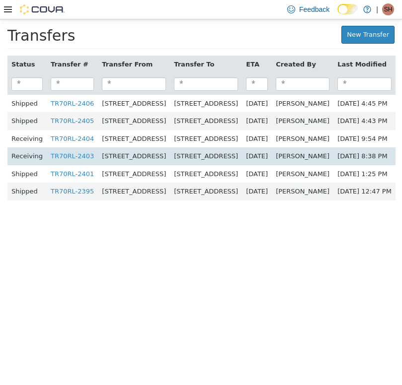
scroll to position [0, 20]
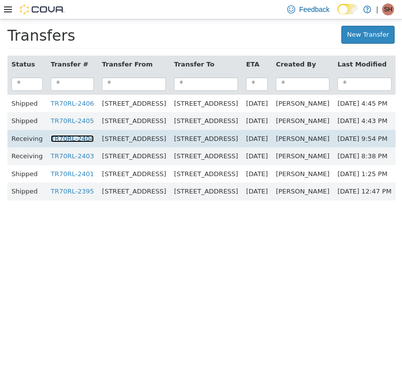
click at [51, 141] on link "TR70RL-2404" at bounding box center [72, 138] width 43 height 7
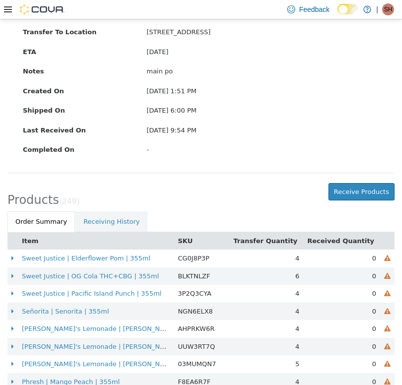
scroll to position [126, 0]
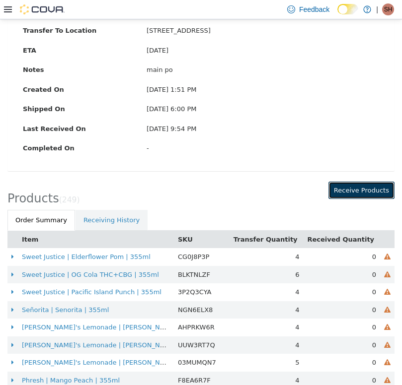
click at [357, 188] on button "Receive Products" at bounding box center [361, 190] width 66 height 18
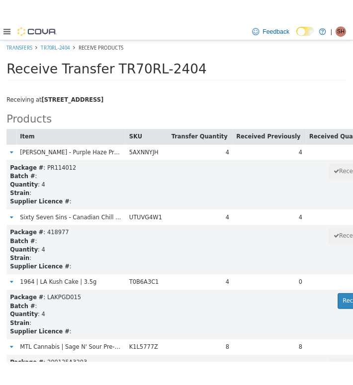
scroll to position [2757, 0]
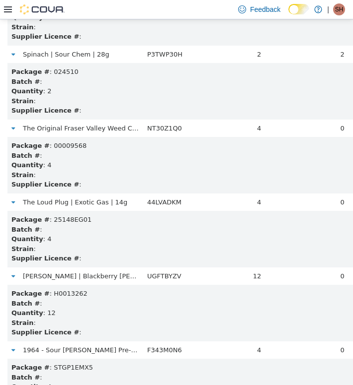
click at [14, 7] on div at bounding box center [34, 9] width 61 height 10
click at [3, 8] on div "Feedback Dark Mode Budders Cannabis | SH Santiago Hernandez" at bounding box center [176, 9] width 353 height 19
click at [11, 10] on icon at bounding box center [8, 9] width 8 height 8
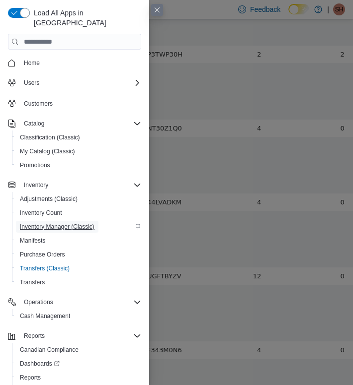
click at [72, 223] on span "Inventory Manager (Classic)" at bounding box center [57, 227] width 74 height 8
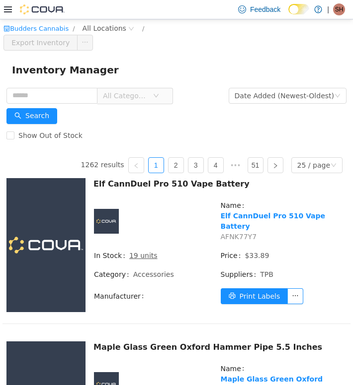
click at [138, 98] on span "All Categories" at bounding box center [125, 95] width 45 height 10
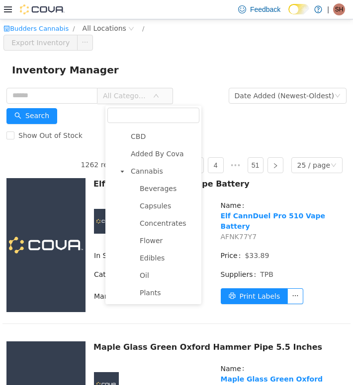
scroll to position [216, 0]
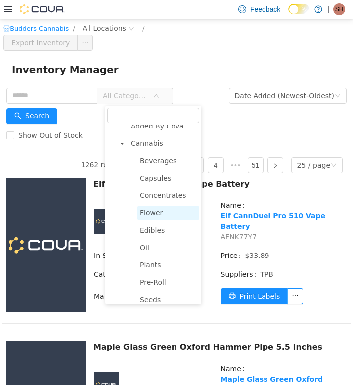
click at [142, 219] on span "Flower" at bounding box center [168, 212] width 62 height 13
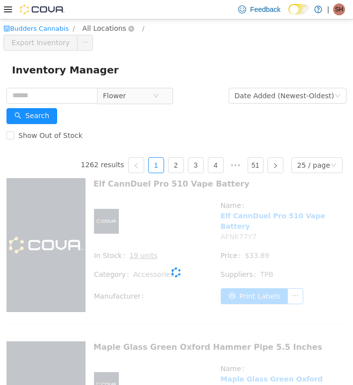
click at [101, 34] on span "All Locations" at bounding box center [108, 28] width 59 height 12
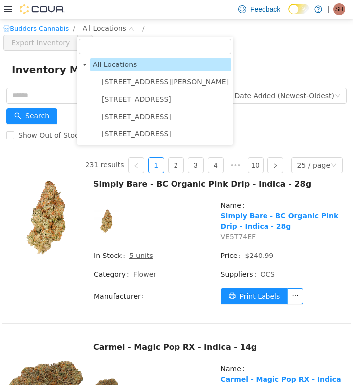
click at [119, 126] on ul "1172 Wilson St W #6 1212 Dundas St. W. D 3466 Dundas St. W Unit 1 372 Queen St …" at bounding box center [154, 108] width 152 height 66
click at [119, 124] on ul "1172 Wilson St W #6 1212 Dundas St. W. D 3466 Dundas St. W Unit 1 372 Queen St …" at bounding box center [154, 108] width 152 height 66
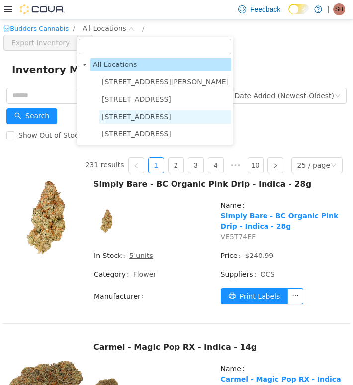
click at [118, 121] on span "[STREET_ADDRESS]" at bounding box center [165, 116] width 132 height 13
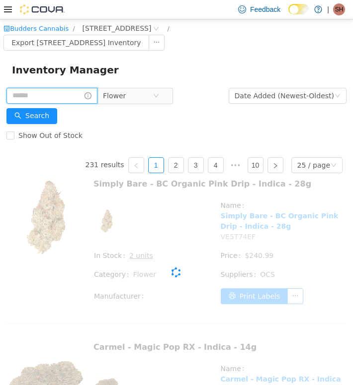
click at [54, 92] on input "text" at bounding box center [51, 95] width 91 height 16
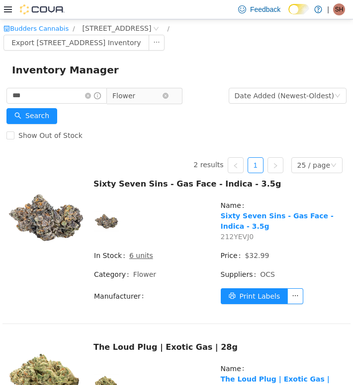
click at [135, 93] on span "Flower" at bounding box center [123, 95] width 23 height 15
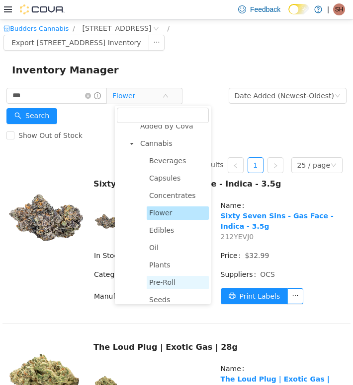
click at [154, 285] on span "Pre-Roll" at bounding box center [162, 282] width 26 height 8
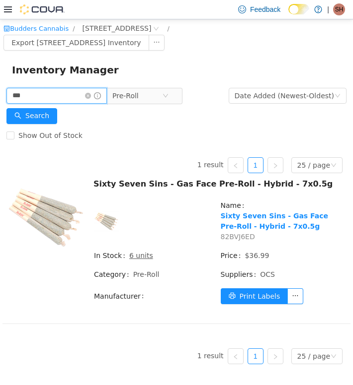
click at [45, 98] on input "***" at bounding box center [56, 95] width 100 height 16
type input "*****"
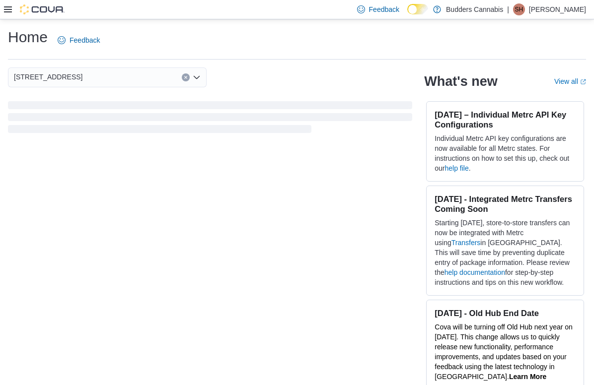
click at [4, 9] on icon at bounding box center [8, 9] width 8 height 8
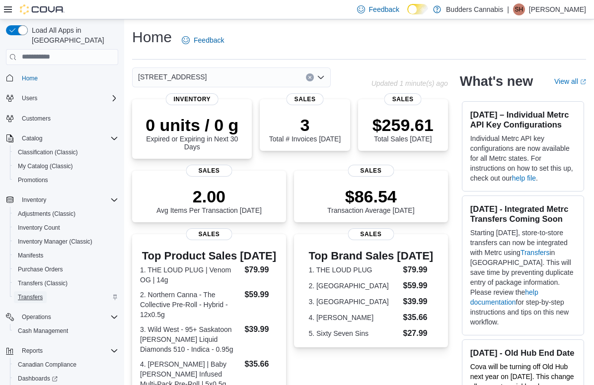
click at [36, 294] on span "Transfers" at bounding box center [30, 298] width 25 height 8
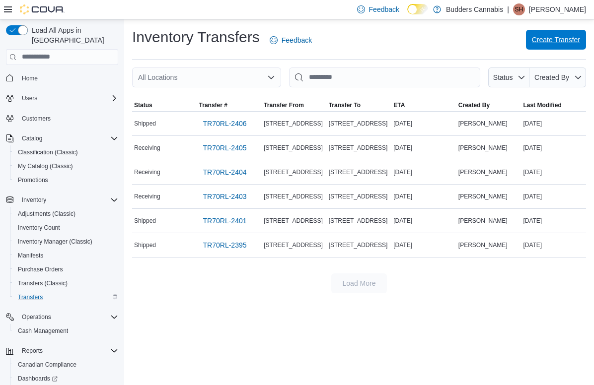
click at [544, 48] on span "Create Transfer" at bounding box center [556, 40] width 48 height 20
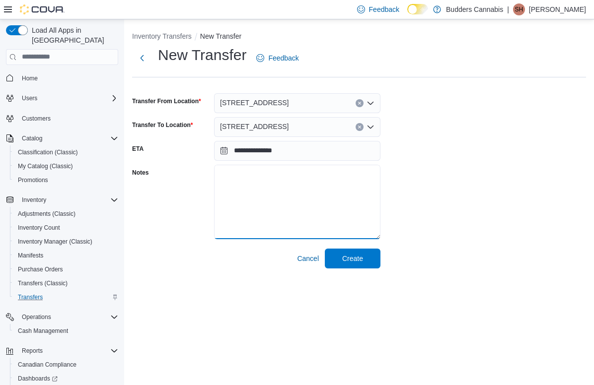
click at [269, 190] on textarea "Notes" at bounding box center [297, 202] width 166 height 74
type textarea "*"
type textarea "*****"
click at [346, 263] on span "Create" at bounding box center [353, 258] width 44 height 20
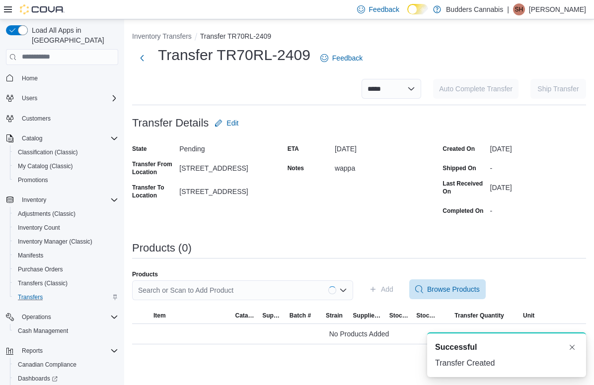
click at [251, 296] on div "Search or Scan to Add Product" at bounding box center [242, 291] width 221 height 20
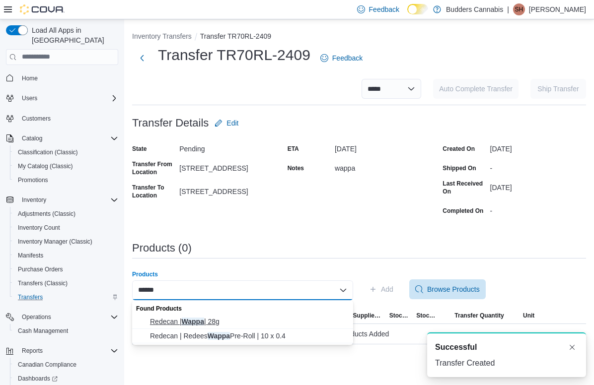
type input "*****"
click at [238, 324] on span "Redecan | Wappa | 28g" at bounding box center [248, 322] width 197 height 10
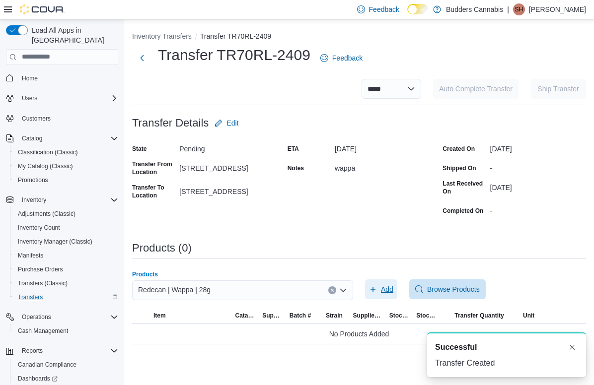
click at [381, 289] on span "Add" at bounding box center [387, 290] width 12 height 10
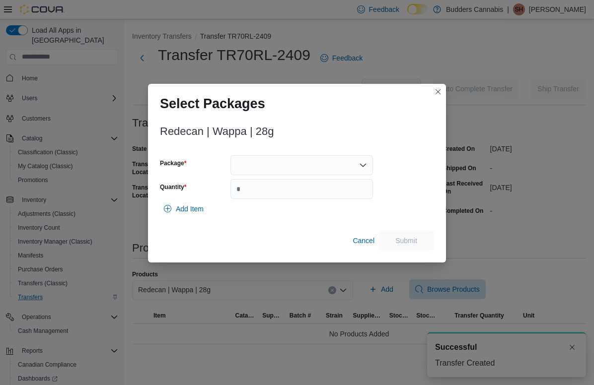
click at [345, 175] on div at bounding box center [301, 165] width 143 height 20
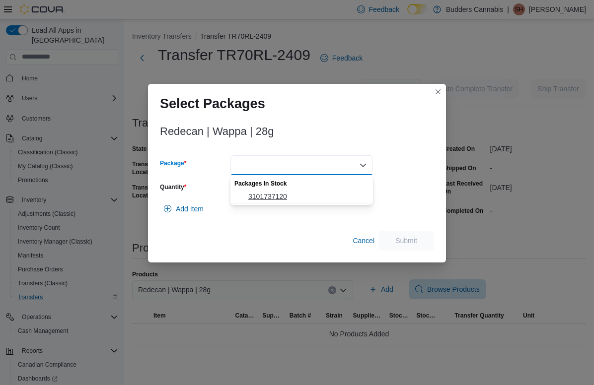
click at [302, 192] on span "3101737120" at bounding box center [307, 197] width 119 height 10
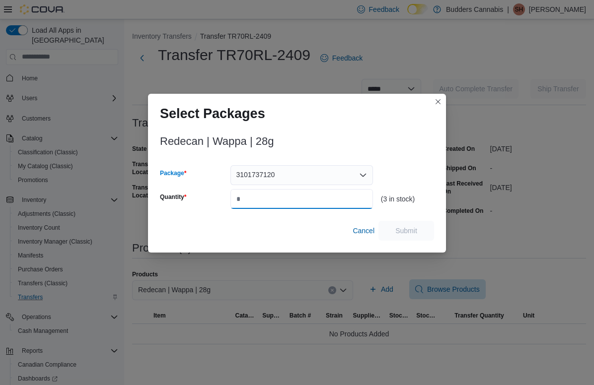
click at [300, 196] on input "Quantity" at bounding box center [301, 199] width 143 height 20
type input "*"
click at [360, 227] on span "Cancel" at bounding box center [364, 231] width 22 height 10
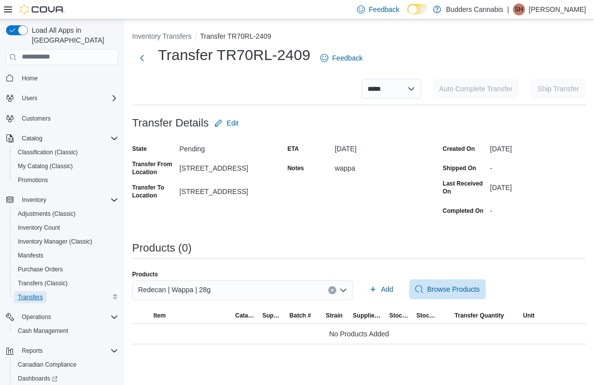
click at [34, 294] on span "Transfers" at bounding box center [30, 298] width 25 height 8
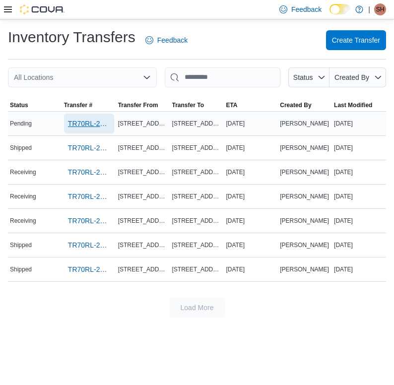
click at [90, 128] on span "TR70RL-2409" at bounding box center [89, 124] width 42 height 20
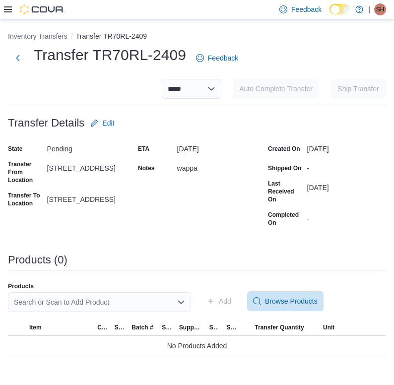
click at [136, 310] on div "Search or Scan to Add Product" at bounding box center [99, 303] width 183 height 20
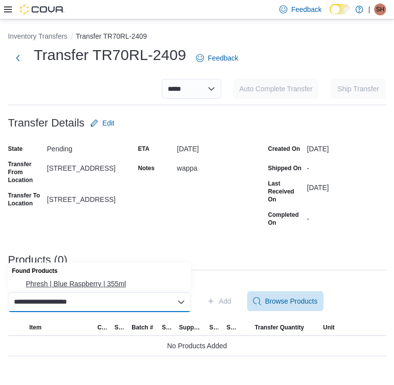
type input "**********"
click at [80, 283] on span "Phresh | Blue Raspberry | 355ml" at bounding box center [105, 284] width 159 height 10
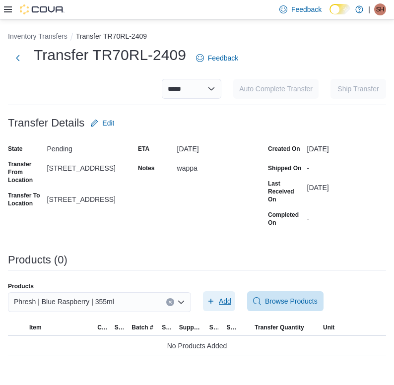
click at [217, 299] on span "Add" at bounding box center [219, 302] width 24 height 20
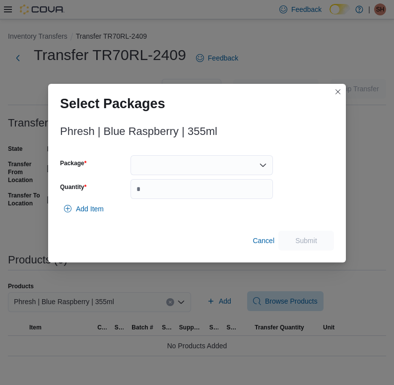
click at [174, 167] on div at bounding box center [202, 165] width 143 height 20
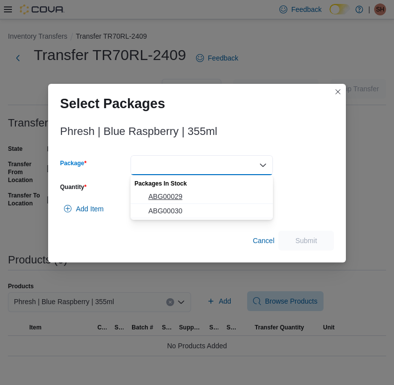
click at [168, 193] on span "ABG00029" at bounding box center [207, 197] width 119 height 10
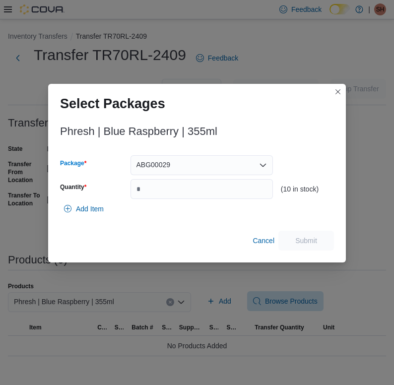
click at [167, 166] on span "ABG00029" at bounding box center [154, 165] width 34 height 12
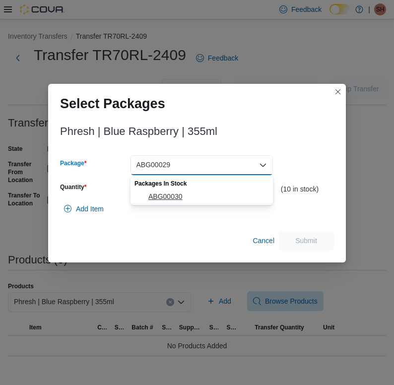
click at [166, 199] on span "ABG00030" at bounding box center [207, 197] width 119 height 10
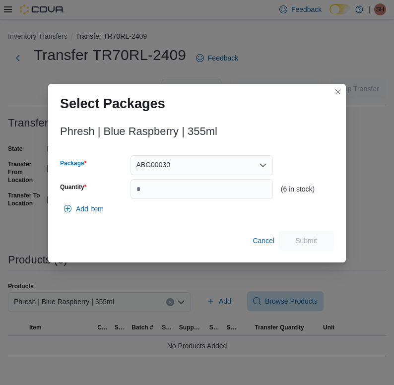
click at [171, 163] on span "ABG00030" at bounding box center [154, 165] width 34 height 12
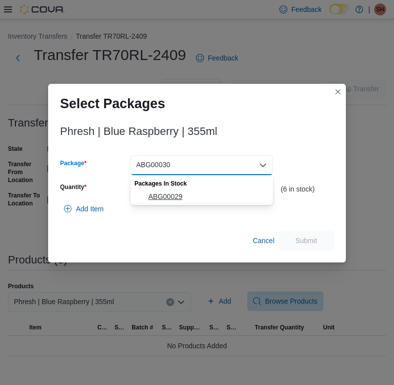
click at [168, 191] on button "ABG00029" at bounding box center [202, 197] width 143 height 14
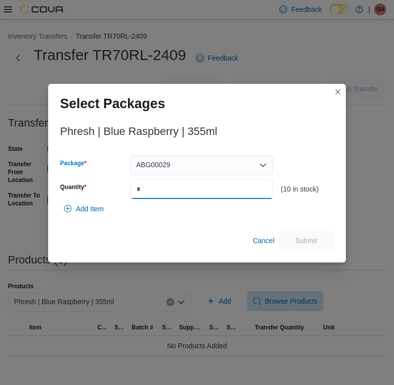
click at [168, 191] on input "Quantity" at bounding box center [202, 189] width 143 height 20
type input "*"
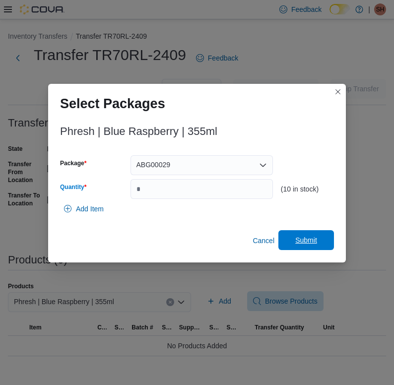
click at [318, 244] on span "Submit" at bounding box center [307, 240] width 44 height 20
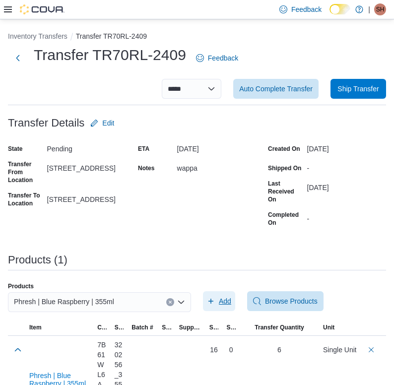
scroll to position [47, 0]
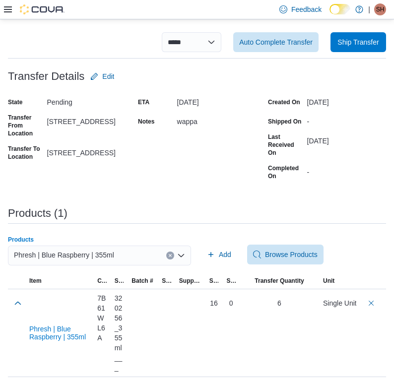
click at [116, 257] on div "Phresh | Blue Raspberry | 355ml" at bounding box center [99, 256] width 183 height 20
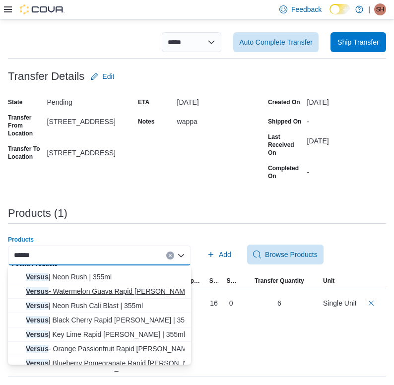
scroll to position [16, 0]
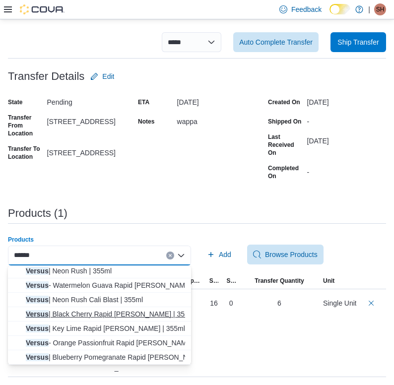
type input "******"
click at [124, 312] on span "Versus | Black Cherry Rapid Seltzer | 355ml" at bounding box center [105, 314] width 159 height 10
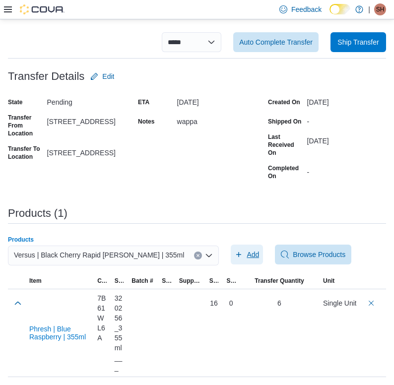
click at [247, 255] on span "Add" at bounding box center [253, 255] width 12 height 10
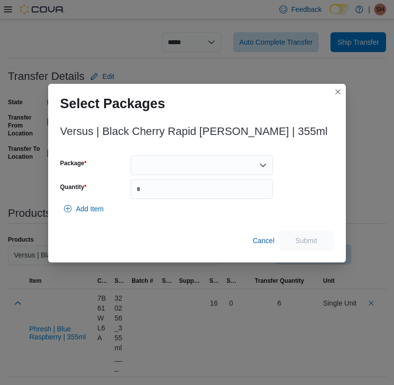
click at [206, 166] on div at bounding box center [202, 165] width 143 height 20
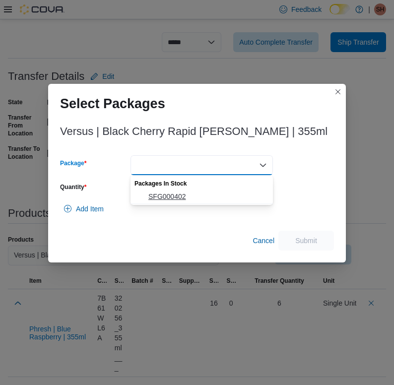
click at [182, 196] on span "SFG000402" at bounding box center [207, 197] width 119 height 10
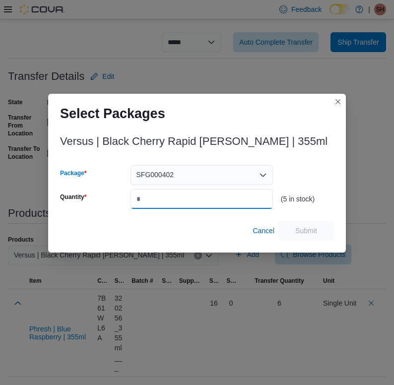
click at [180, 197] on input "Quantity" at bounding box center [202, 199] width 143 height 20
type input "*"
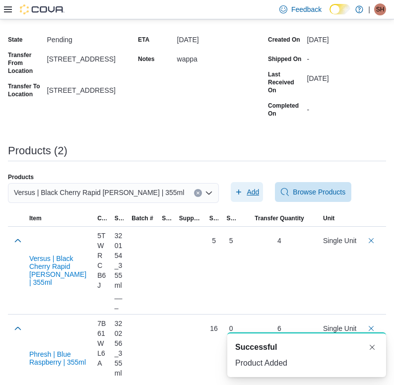
scroll to position [135, 0]
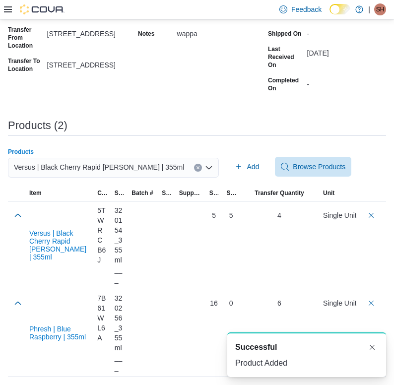
click at [101, 167] on span "Versus | Black Cherry Rapid Seltzer | 355ml" at bounding box center [99, 167] width 170 height 12
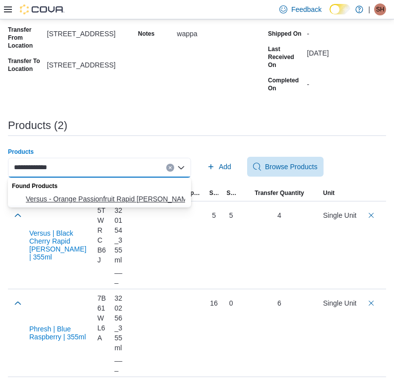
type input "**********"
click at [93, 197] on span "Versus - Orange Passionfruit Rapid Seltzer - Sa… Versus - Orange Passionfruit R…" at bounding box center [105, 199] width 159 height 10
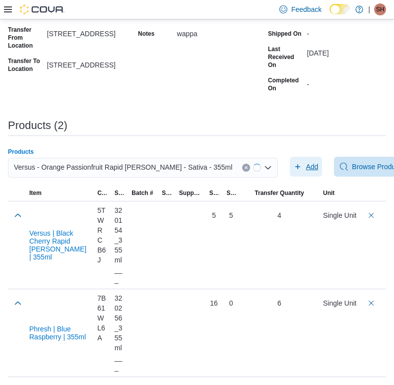
click at [306, 162] on span "Add" at bounding box center [312, 167] width 12 height 10
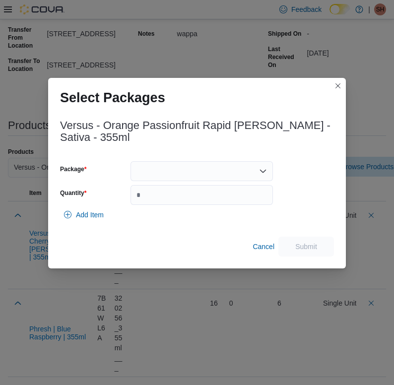
click at [166, 170] on div at bounding box center [202, 171] width 143 height 20
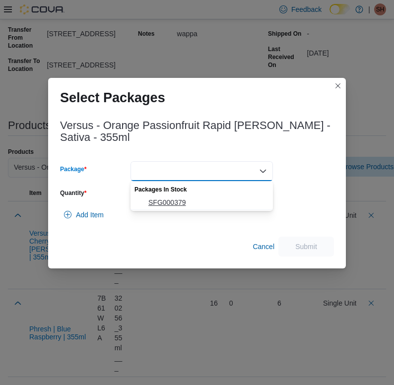
click at [161, 200] on span "SFG000379" at bounding box center [207, 203] width 119 height 10
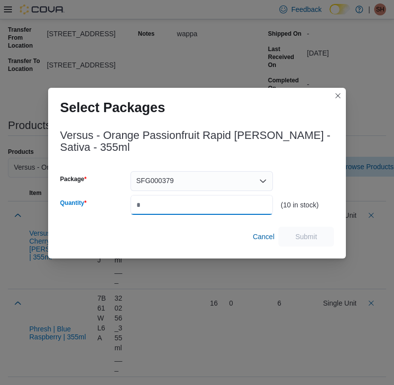
click at [161, 200] on input "Quantity" at bounding box center [202, 205] width 143 height 20
type input "*"
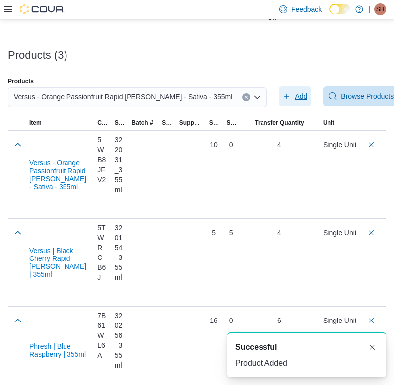
scroll to position [206, 0]
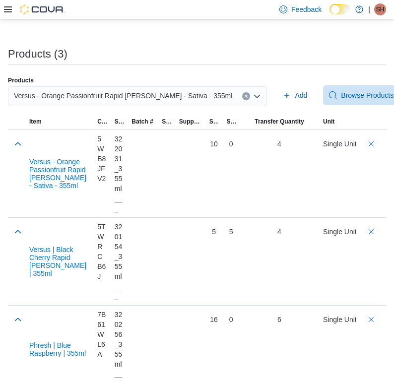
click at [156, 108] on div "Versus - Orange Passionfruit Rapid Seltzer - Sativa - 355ml" at bounding box center [137, 100] width 259 height 28
click at [153, 107] on div "Versus - Orange Passionfruit Rapid Seltzer - Sativa - 355ml" at bounding box center [137, 100] width 259 height 28
click at [147, 99] on span "Versus - Orange Passionfruit Rapid Seltzer - Sativa - 355ml" at bounding box center [123, 96] width 219 height 12
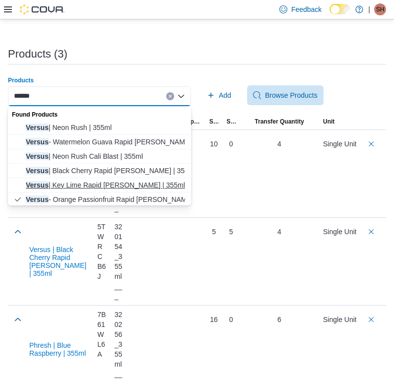
type input "******"
click at [112, 186] on span "Versus | Key Lime Rapid Seltzer | 355ml" at bounding box center [105, 185] width 159 height 10
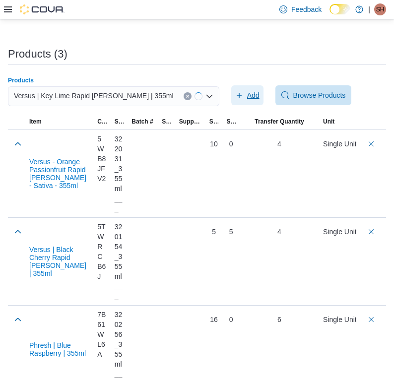
click at [247, 98] on span "Add" at bounding box center [253, 95] width 12 height 10
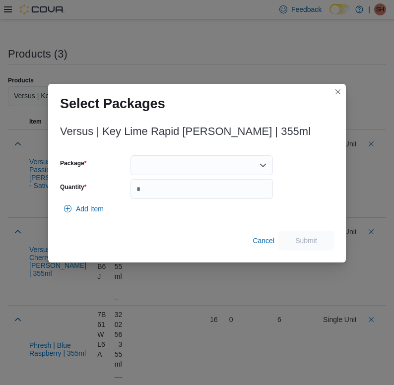
click at [194, 164] on div at bounding box center [202, 165] width 143 height 20
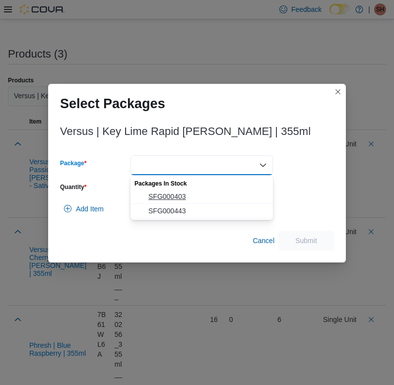
click at [175, 197] on span "SFG000403" at bounding box center [207, 197] width 119 height 10
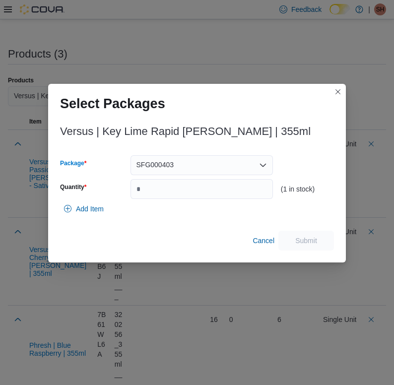
click at [176, 162] on div "SFG000403 Combo box. Selected. SFG000403. Press Backspace to delete SFG000403. …" at bounding box center [202, 165] width 143 height 20
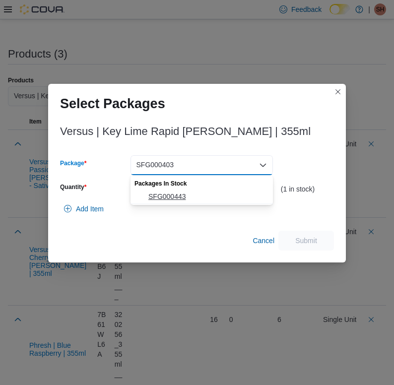
click at [174, 196] on span "SFG000443" at bounding box center [207, 197] width 119 height 10
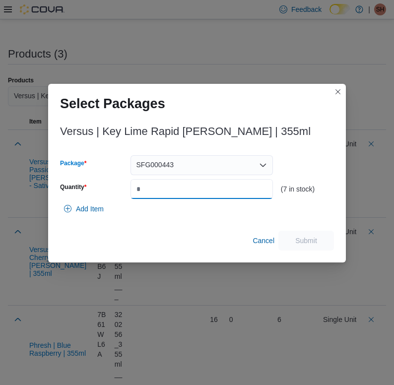
click at [174, 191] on input "Quantity" at bounding box center [202, 189] width 143 height 20
type input "*"
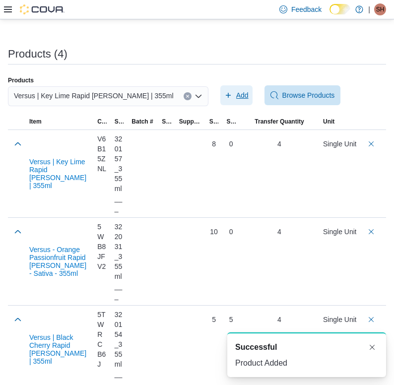
scroll to position [0, 0]
click at [371, 140] on button "Delete count" at bounding box center [372, 144] width 12 height 12
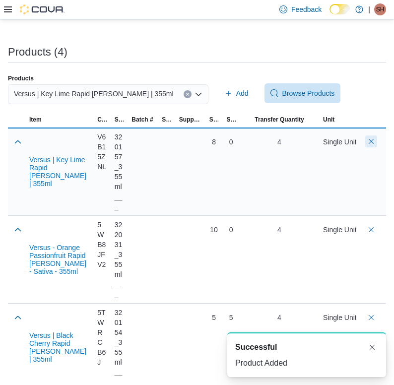
scroll to position [206, 0]
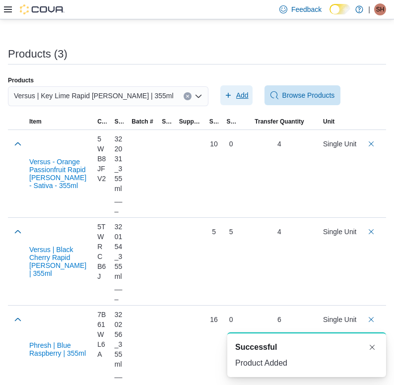
click at [236, 98] on span "Add" at bounding box center [242, 95] width 12 height 10
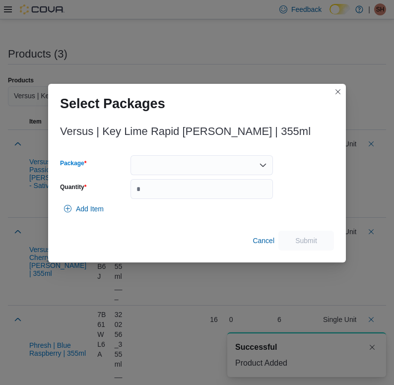
click at [183, 162] on div at bounding box center [202, 165] width 143 height 20
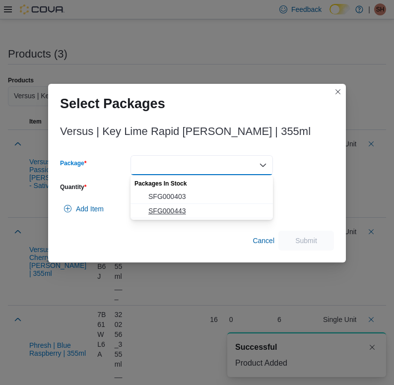
click at [165, 208] on span "SFG000443" at bounding box center [207, 211] width 119 height 10
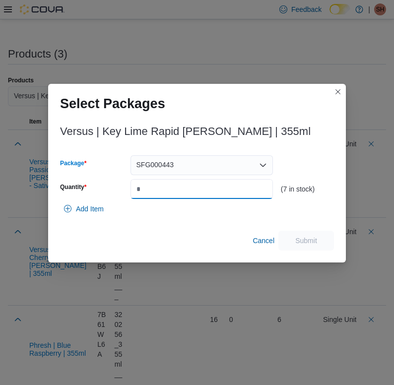
click at [165, 193] on input "Quantity" at bounding box center [202, 189] width 143 height 20
type input "*"
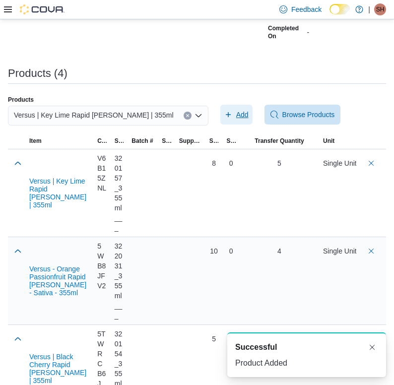
scroll to position [1, 0]
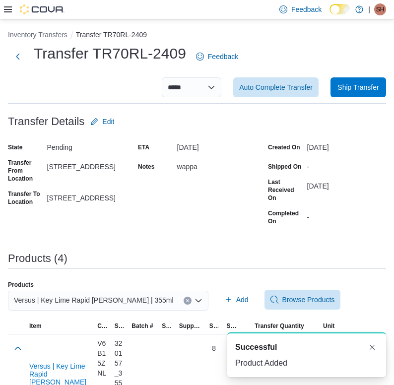
click at [97, 300] on span "Versus | Key Lime Rapid Seltzer | 355ml" at bounding box center [94, 301] width 160 height 12
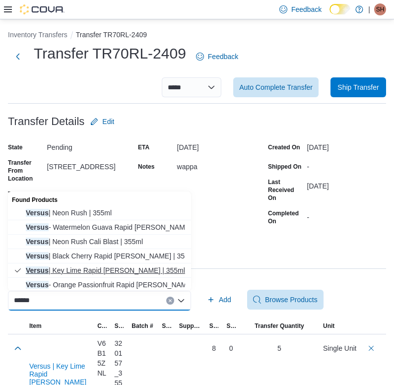
scroll to position [16, 0]
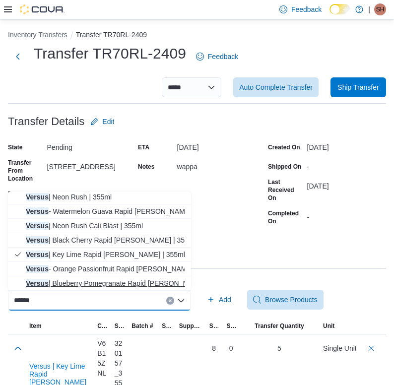
type input "******"
click at [94, 283] on span "Versus | Blueberry Pomegranate Rapid Seltzer | … Versus | Blueberry Pomegranate…" at bounding box center [105, 284] width 159 height 10
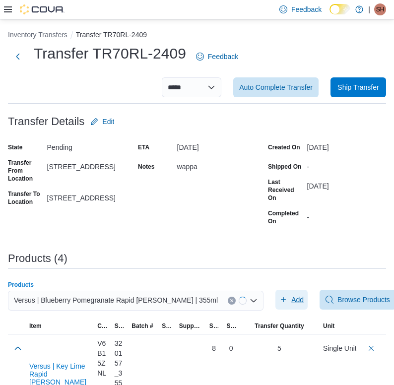
click at [292, 299] on span "Add" at bounding box center [298, 300] width 12 height 10
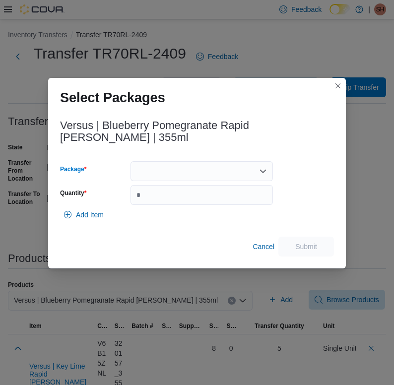
click at [209, 161] on div at bounding box center [202, 171] width 143 height 20
click at [198, 200] on span "SFG000411" at bounding box center [207, 197] width 119 height 10
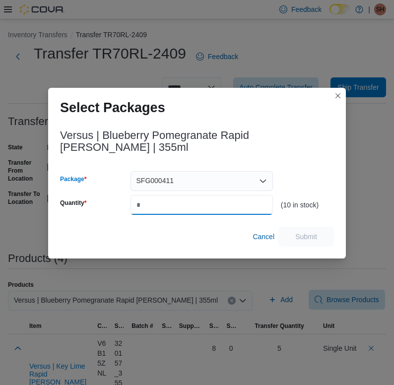
click at [198, 195] on input "Quantity" at bounding box center [202, 205] width 143 height 20
type input "*"
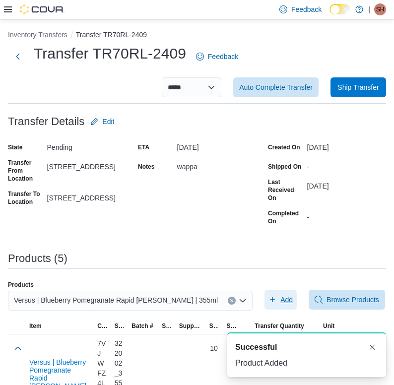
scroll to position [0, 0]
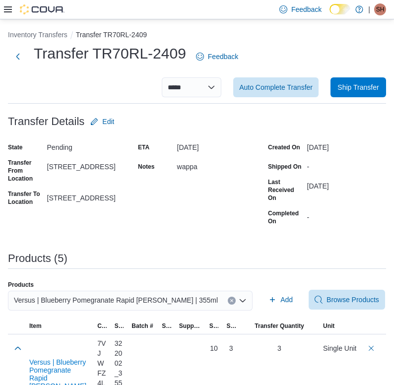
click at [74, 301] on span "Versus | Blueberry Pomegranate Rapid Seltzer | 355ml" at bounding box center [116, 301] width 204 height 12
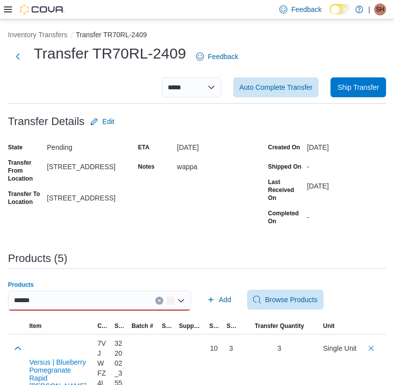
scroll to position [8, 0]
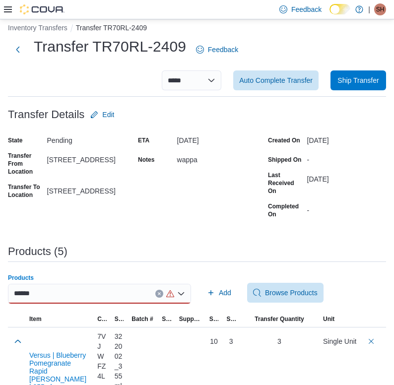
type input "******"
click at [76, 294] on div "****** Combo box. Selected. teapot. Selected. Versus | Blueberry Pomegranate Ra…" at bounding box center [99, 294] width 183 height 20
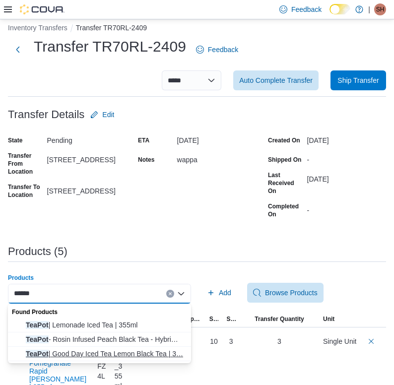
click at [74, 350] on span "TeaPot | Good Day Iced Tea Lemon Black Tea | 3… TeaPot | Good Day Iced Tea Lemo…" at bounding box center [105, 354] width 159 height 10
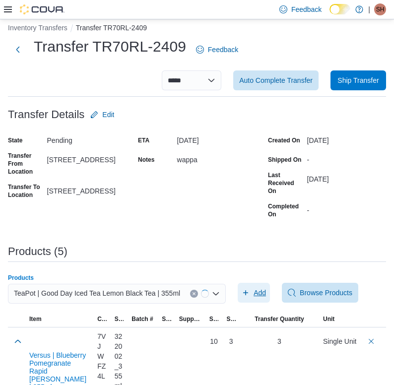
click at [250, 295] on icon "button" at bounding box center [246, 293] width 8 height 8
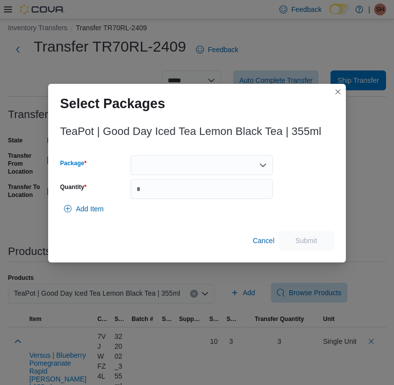
click at [177, 166] on div at bounding box center [202, 165] width 143 height 20
click at [168, 189] on div "Packages In Stock" at bounding box center [202, 183] width 143 height 14
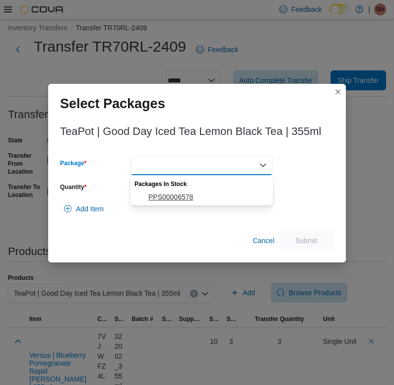
click at [168, 191] on button "PPS00006578" at bounding box center [202, 197] width 143 height 14
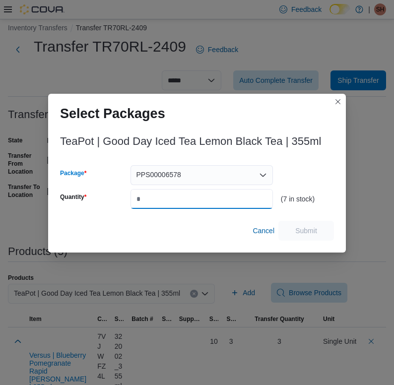
click at [168, 197] on input "Quantity" at bounding box center [202, 199] width 143 height 20
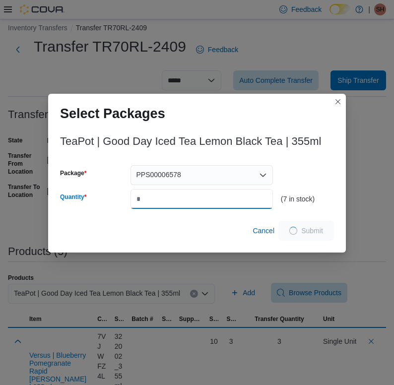
type input "*"
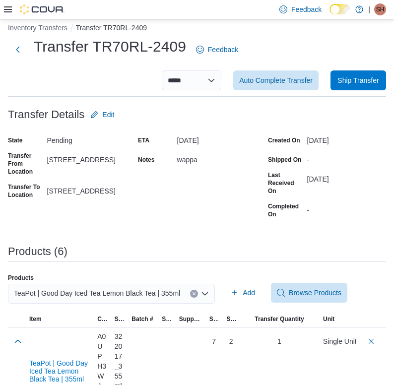
click at [113, 289] on span "TeaPot | Good Day Iced Tea Lemon Black Tea | 355ml" at bounding box center [97, 294] width 166 height 12
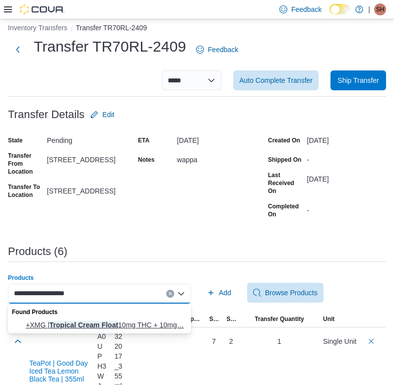
type input "**********"
click at [99, 322] on span "+XMG | Tropical Cream Float 10mg THC + 10mg… +XMG | Tropical Cream Float 10mg T…" at bounding box center [105, 325] width 159 height 10
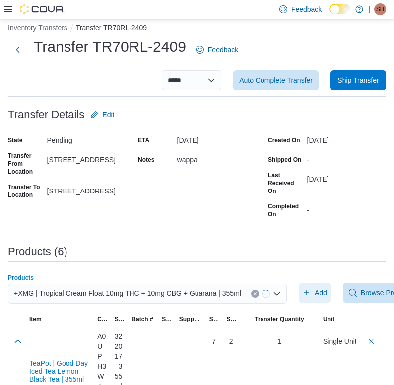
click at [314, 292] on span "Add" at bounding box center [315, 293] width 24 height 20
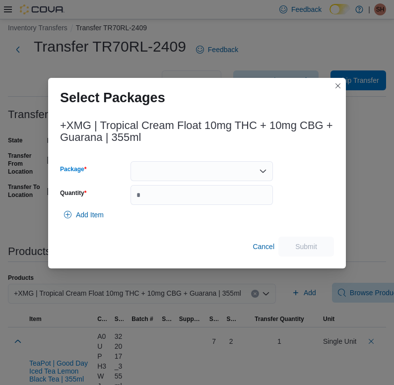
click at [192, 163] on div at bounding box center [202, 171] width 143 height 20
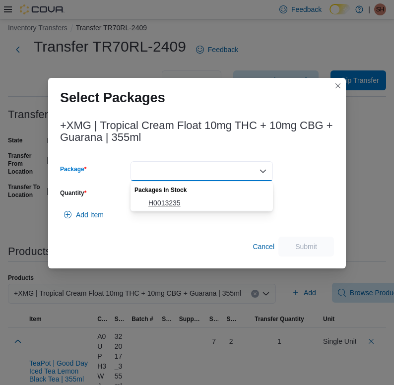
click at [166, 199] on span "H0013235" at bounding box center [207, 203] width 119 height 10
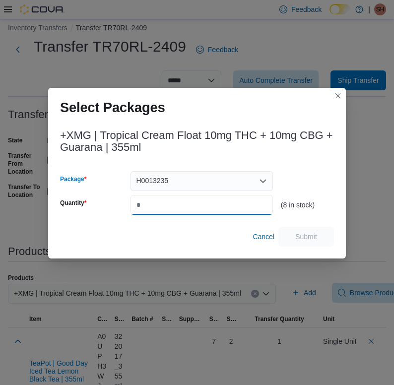
click at [166, 199] on input "Quantity" at bounding box center [202, 205] width 143 height 20
type input "*"
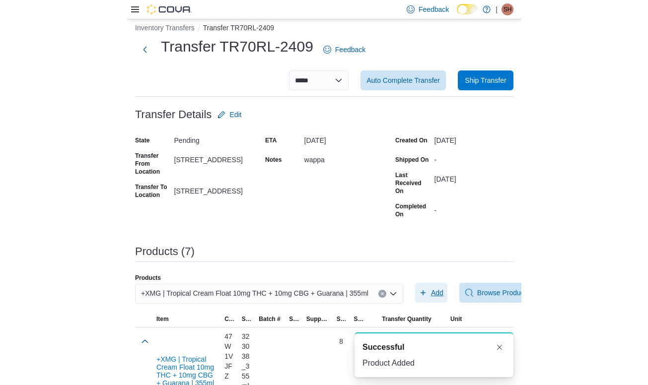
scroll to position [0, 0]
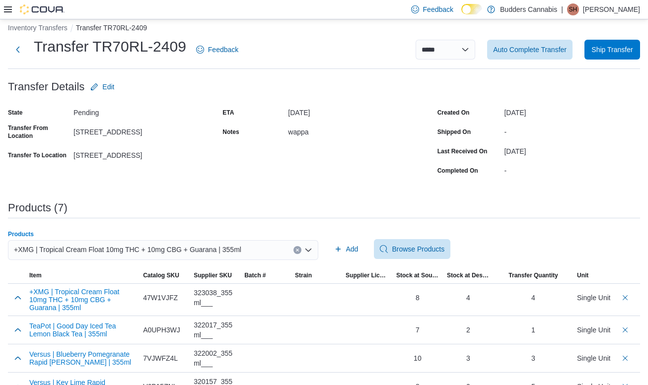
click at [123, 257] on div "+XMG | Tropical Cream Float 10mg THC + 10mg CBG + Guarana | 355ml" at bounding box center [163, 250] width 310 height 20
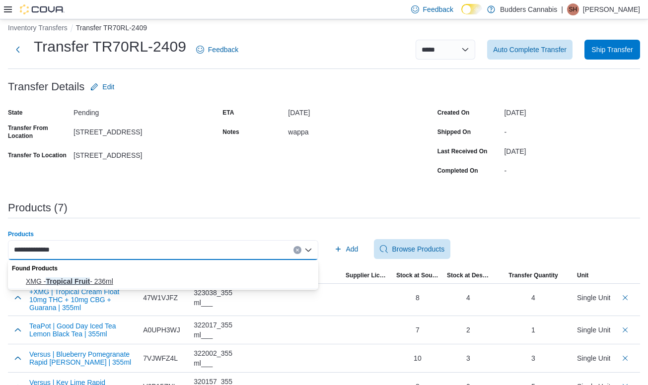
type input "**********"
click at [99, 283] on span "XMG - Tropical Fruit - 236ml" at bounding box center [169, 282] width 287 height 10
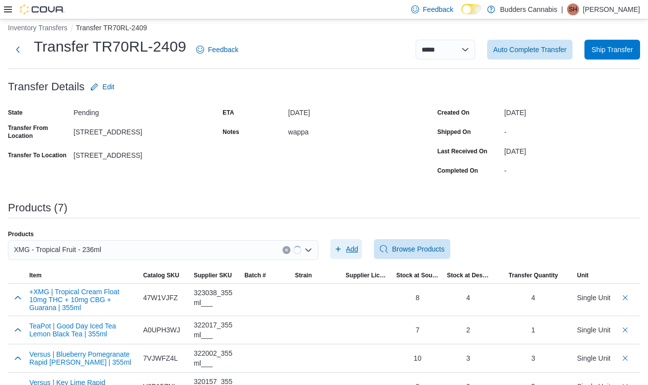
click at [350, 245] on span "Add" at bounding box center [352, 249] width 12 height 10
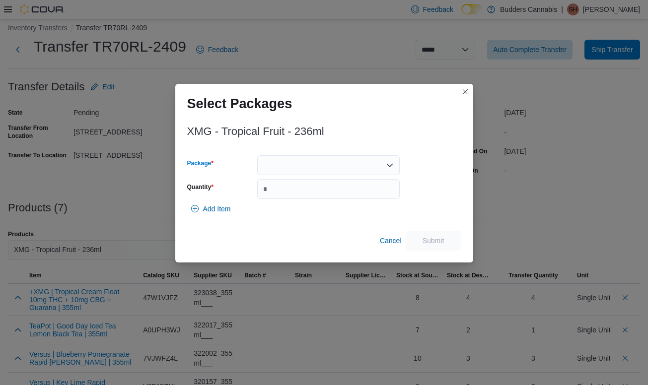
click at [280, 170] on div at bounding box center [328, 165] width 143 height 20
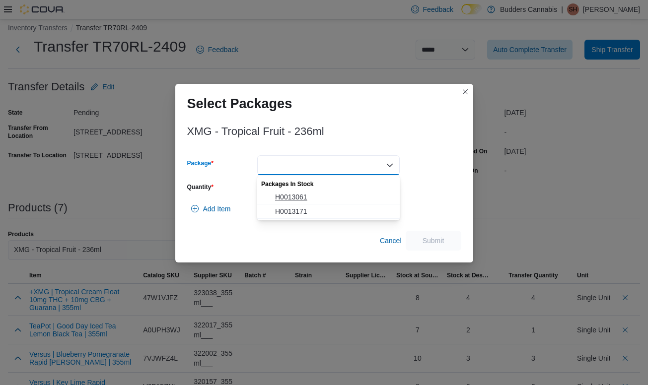
click at [280, 198] on span "H0013061" at bounding box center [334, 197] width 119 height 10
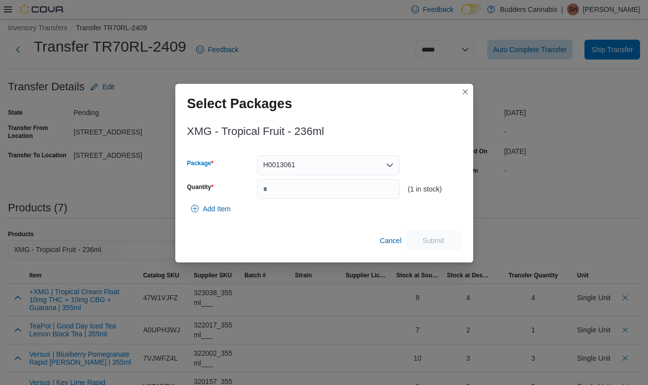
click at [293, 165] on span "H0013061" at bounding box center [279, 165] width 32 height 12
click at [293, 196] on span "H0013171" at bounding box center [334, 197] width 119 height 10
click at [293, 196] on input "Quantity" at bounding box center [328, 189] width 143 height 20
type input "*"
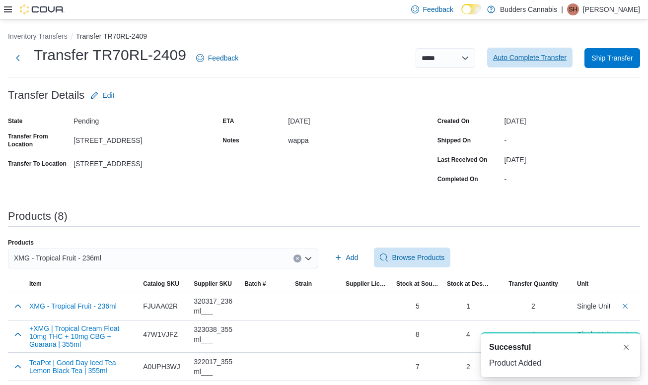
click at [394, 53] on span "Auto Complete Transfer" at bounding box center [530, 58] width 74 height 20
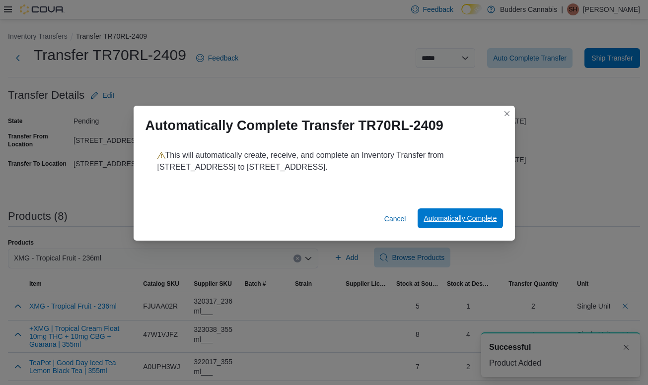
click at [394, 225] on span "Automatically Complete" at bounding box center [460, 219] width 73 height 20
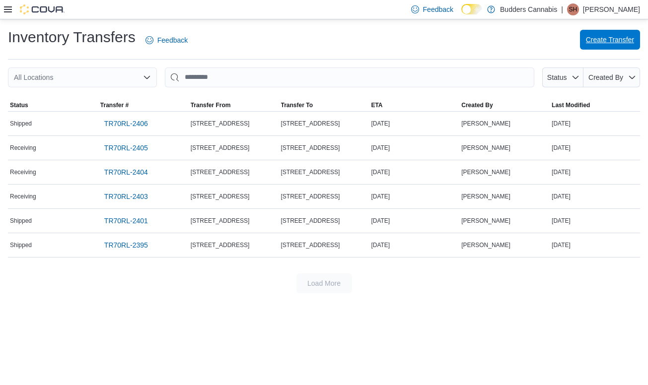
click at [394, 42] on span "Create Transfer" at bounding box center [610, 40] width 48 height 10
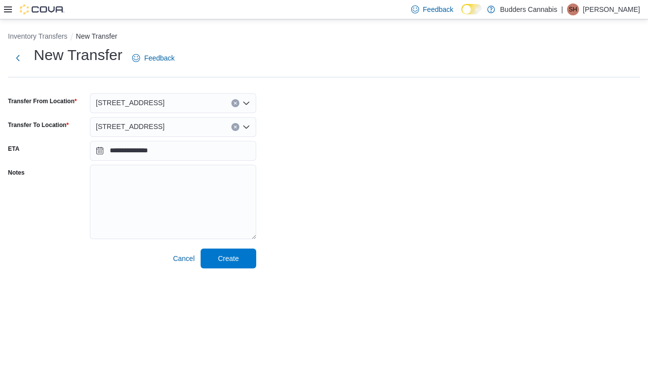
click at [140, 127] on span "[STREET_ADDRESS]" at bounding box center [130, 127] width 69 height 12
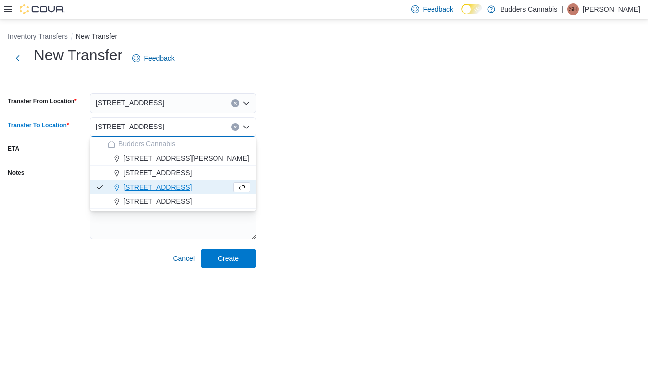
click at [130, 106] on span "[STREET_ADDRESS]" at bounding box center [130, 103] width 69 height 12
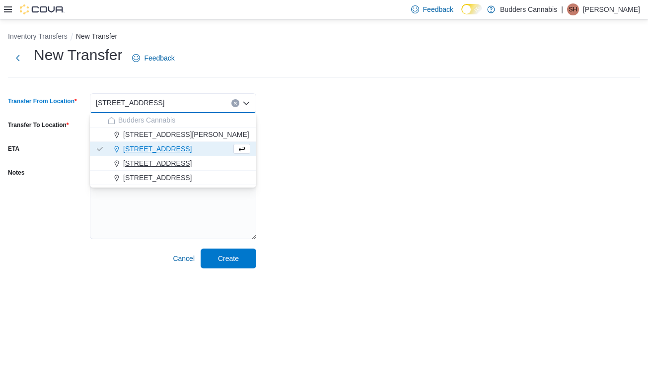
click at [133, 160] on span "[STREET_ADDRESS]" at bounding box center [157, 163] width 69 height 10
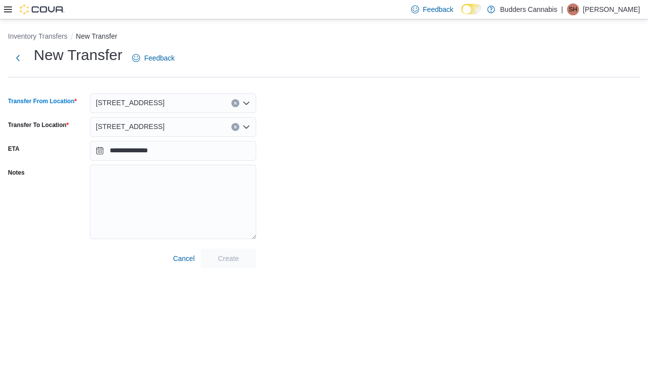
click at [134, 124] on span "[STREET_ADDRESS]" at bounding box center [130, 127] width 69 height 12
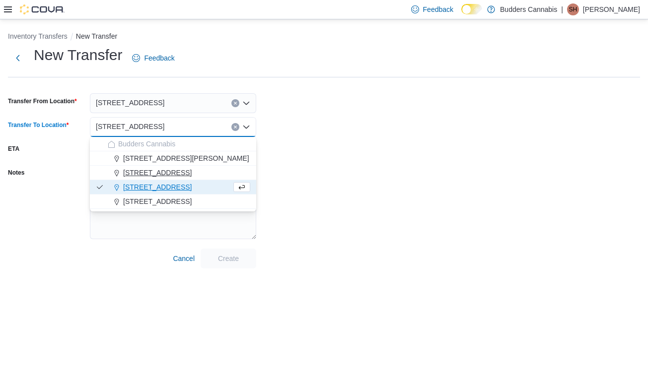
click at [133, 172] on span "[STREET_ADDRESS]" at bounding box center [157, 173] width 69 height 10
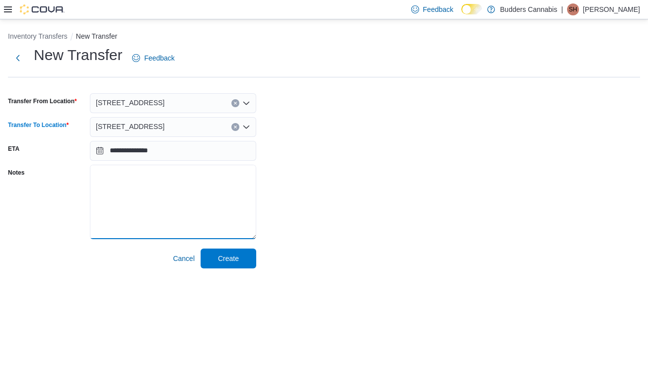
click at [134, 180] on textarea "Notes" at bounding box center [173, 202] width 166 height 74
type textarea "**********"
click at [218, 260] on span "Create" at bounding box center [228, 258] width 21 height 10
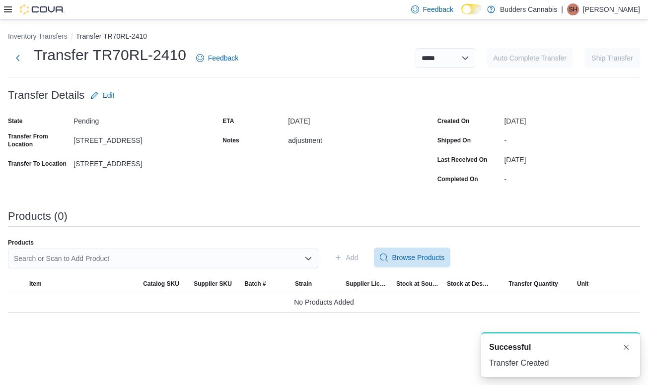
click at [217, 260] on div "Search or Scan to Add Product" at bounding box center [163, 259] width 310 height 20
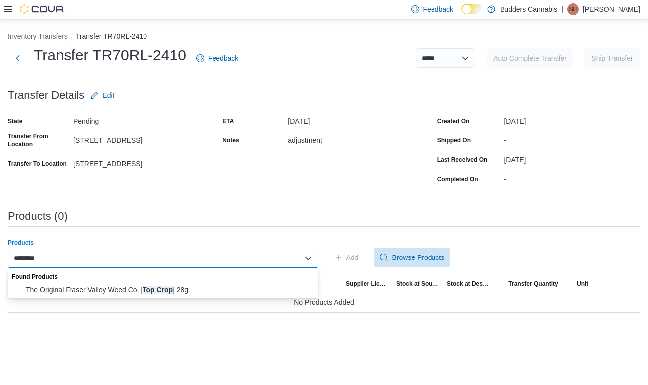
type input "********"
click at [163, 291] on span "The Original Fraser Valley Weed Co. | Top Crop | 28g" at bounding box center [169, 290] width 287 height 10
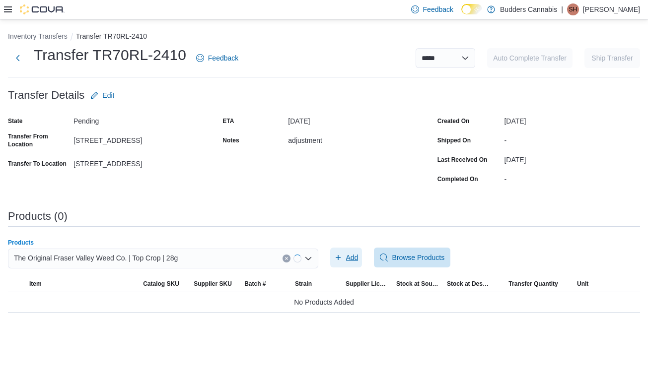
click at [347, 256] on span "Add" at bounding box center [352, 258] width 12 height 10
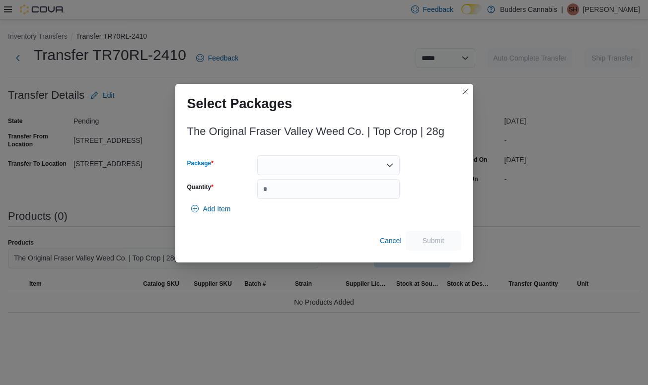
click at [288, 163] on div at bounding box center [328, 165] width 143 height 20
click at [288, 190] on button "00007602" at bounding box center [328, 197] width 143 height 14
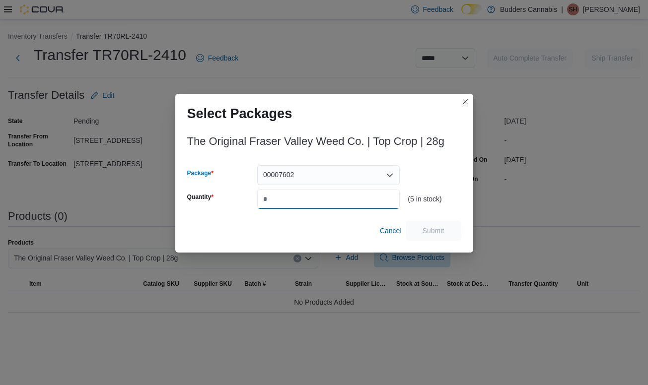
click at [288, 197] on input "Quantity" at bounding box center [328, 199] width 143 height 20
type input "*"
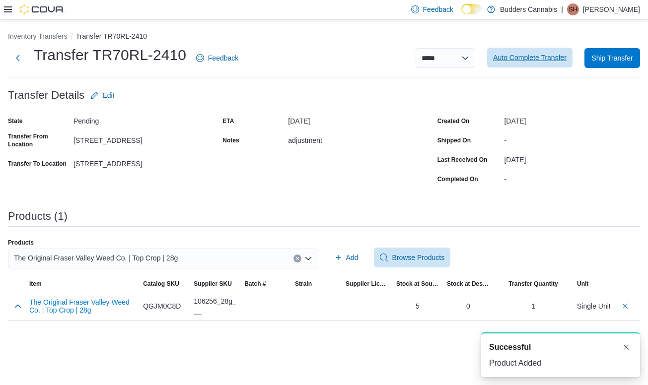
click at [394, 56] on span "Auto Complete Transfer" at bounding box center [530, 58] width 74 height 10
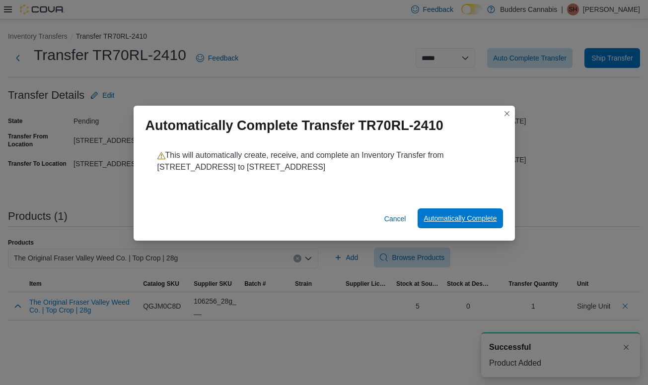
click at [394, 214] on span "Automatically Complete" at bounding box center [460, 219] width 73 height 20
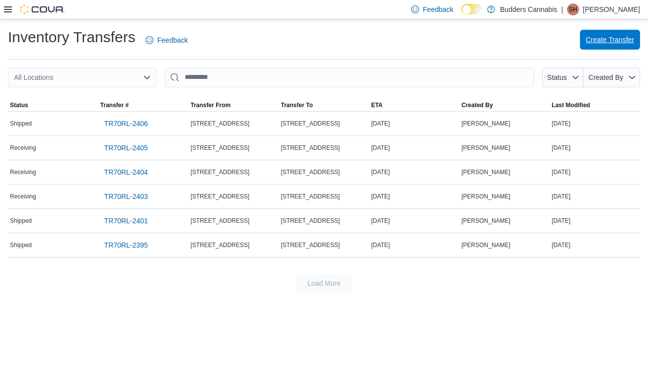
click at [394, 49] on span "Create Transfer" at bounding box center [610, 40] width 48 height 20
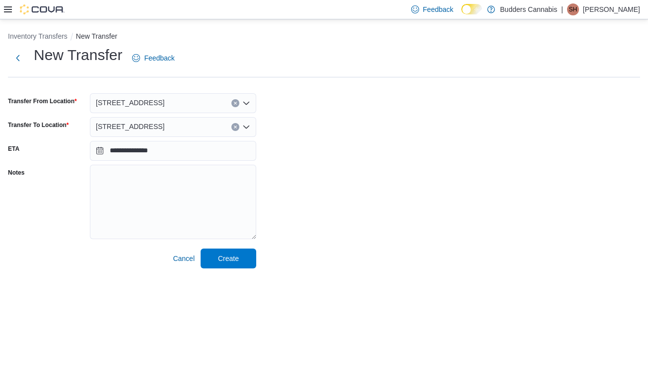
click at [171, 125] on div "[STREET_ADDRESS]" at bounding box center [173, 127] width 166 height 20
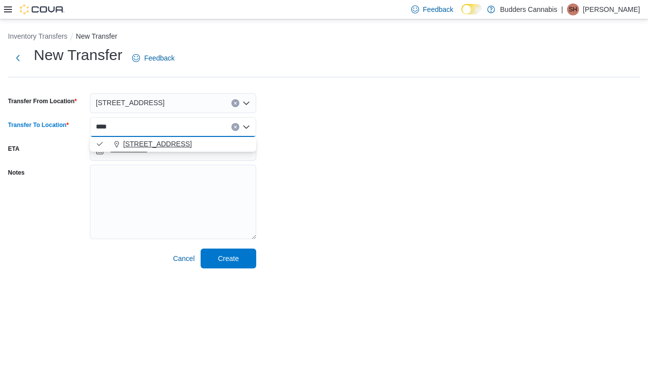
type input "****"
click at [143, 144] on span "[STREET_ADDRESS]" at bounding box center [157, 144] width 69 height 10
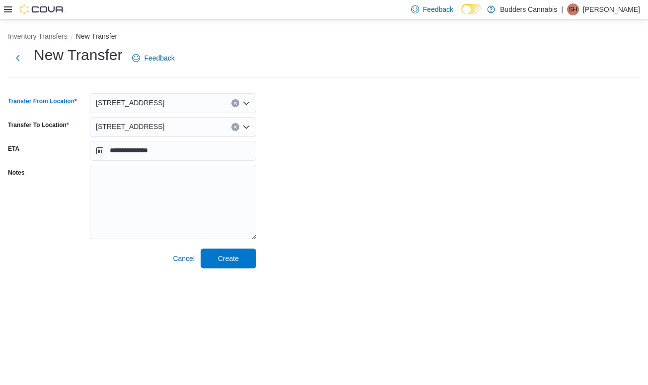
click at [147, 103] on span "[STREET_ADDRESS]" at bounding box center [130, 103] width 69 height 12
type input "****"
click at [137, 126] on button "[STREET_ADDRESS]" at bounding box center [173, 120] width 166 height 14
click at [137, 126] on span "[STREET_ADDRESS]" at bounding box center [130, 127] width 69 height 12
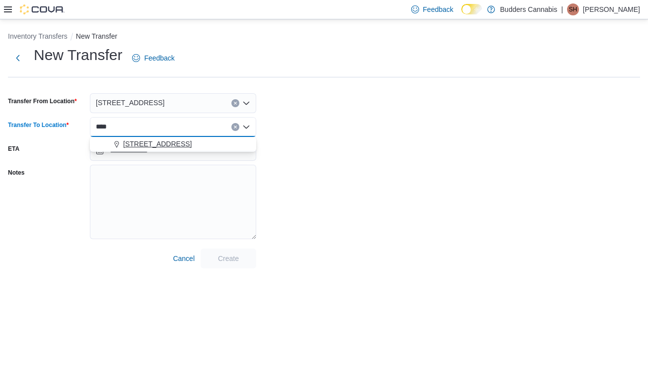
type input "****"
click at [134, 141] on span "[STREET_ADDRESS]" at bounding box center [157, 144] width 69 height 10
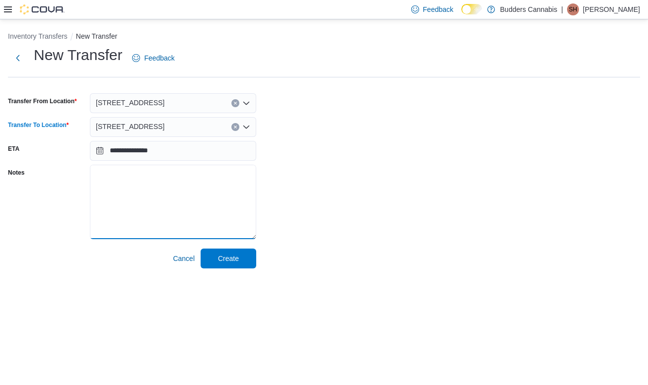
click at [155, 199] on textarea "Notes" at bounding box center [173, 202] width 166 height 74
type textarea "**********"
click at [237, 263] on span "Create" at bounding box center [229, 258] width 44 height 20
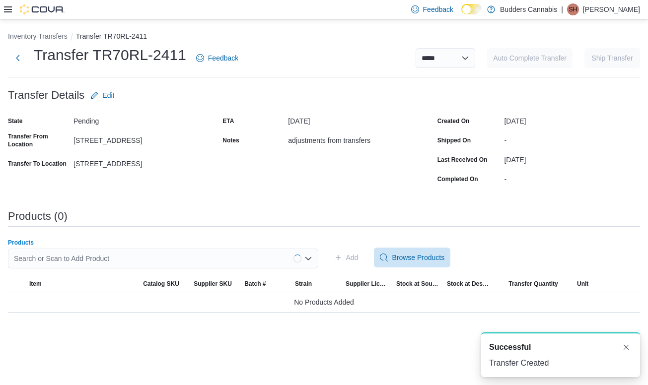
click at [128, 254] on div "Search or Scan to Add Product" at bounding box center [163, 259] width 310 height 20
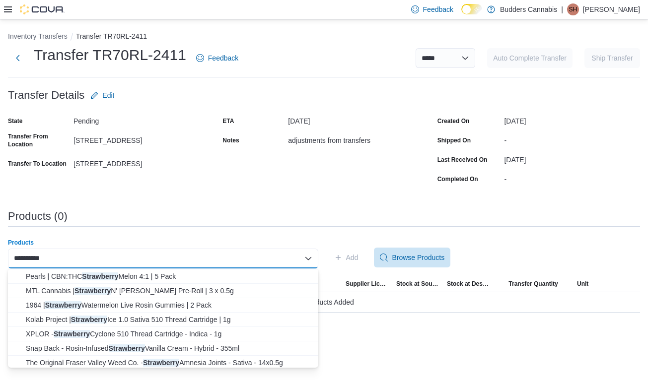
scroll to position [173, 0]
type input "**********"
click at [115, 302] on span "1964 | Strawberry Watermelon Live Rosin Gummies | 2 Pack" at bounding box center [169, 304] width 287 height 10
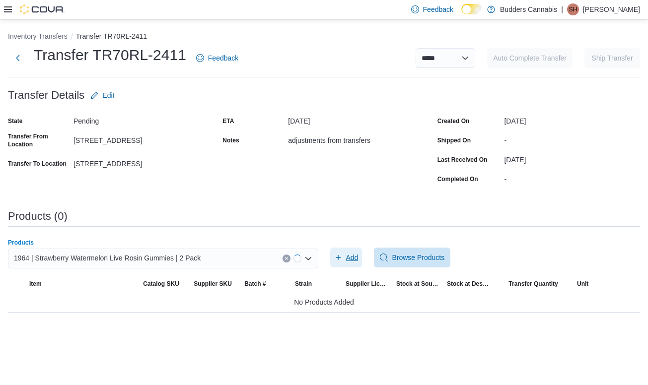
click at [339, 258] on icon "button" at bounding box center [338, 258] width 8 height 8
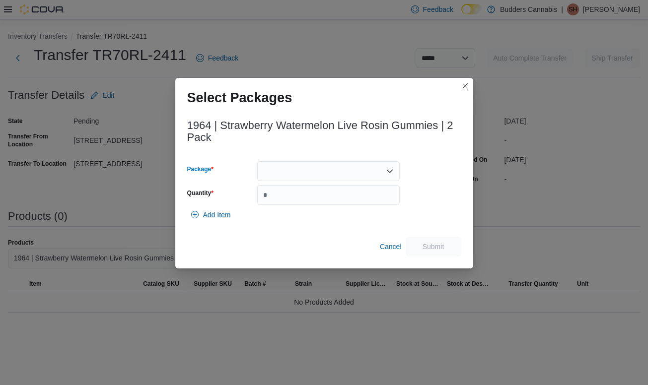
click at [321, 172] on div at bounding box center [328, 171] width 143 height 20
click at [311, 196] on button "PG250421144" at bounding box center [328, 203] width 143 height 14
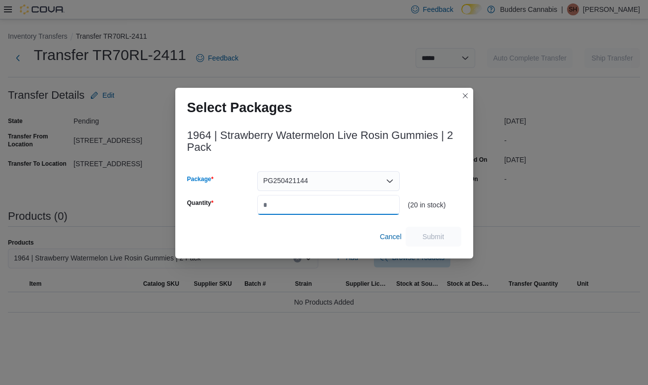
click at [311, 196] on input "Quantity" at bounding box center [328, 205] width 143 height 20
type input "**"
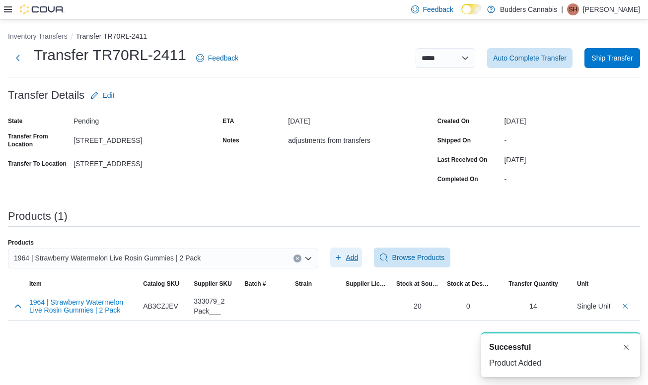
scroll to position [0, 0]
click at [221, 262] on div "1964 | Strawberry Watermelon Live Rosin Gummies | 2 Pack" at bounding box center [163, 259] width 310 height 20
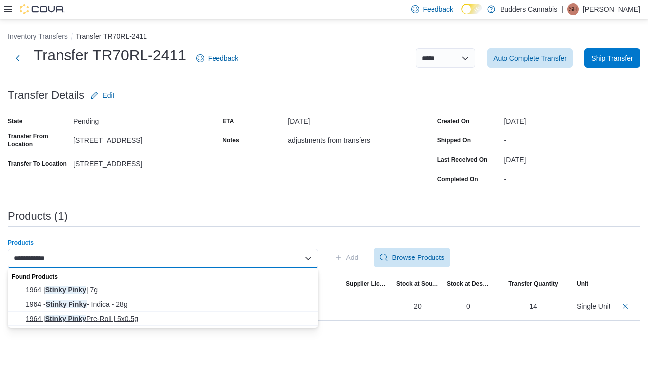
type input "**********"
click at [150, 316] on span "1964 | Stinky Pinky Pre-Roll | 5x0.5g" at bounding box center [169, 319] width 287 height 10
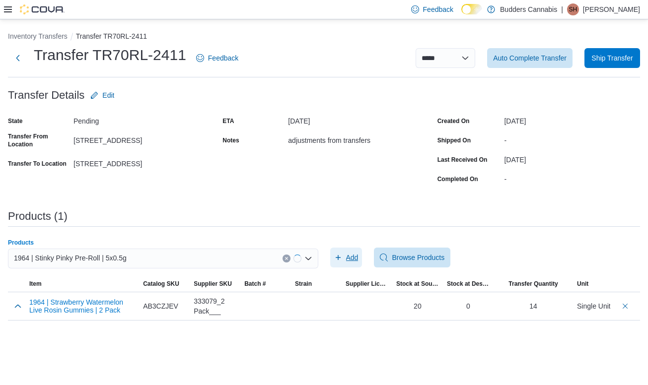
click at [341, 256] on icon "button" at bounding box center [338, 258] width 8 height 8
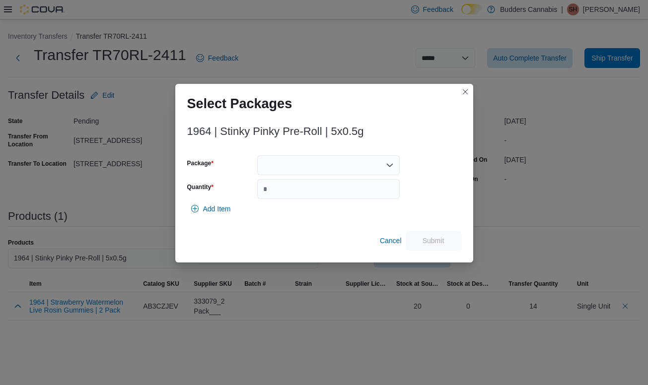
click at [351, 164] on div at bounding box center [328, 165] width 143 height 20
click at [312, 192] on span "MXXE1E001" at bounding box center [334, 197] width 119 height 10
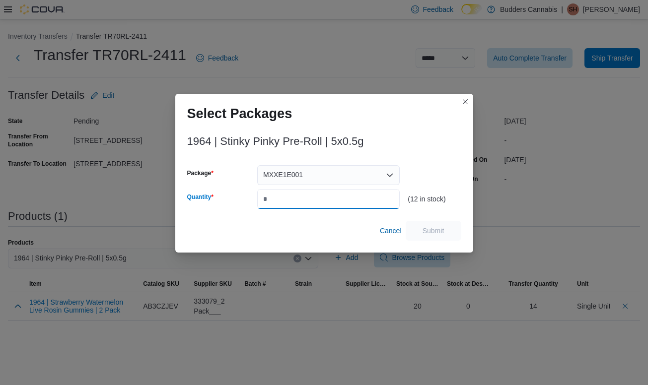
click at [312, 192] on input "Quantity" at bounding box center [328, 199] width 143 height 20
type input "*"
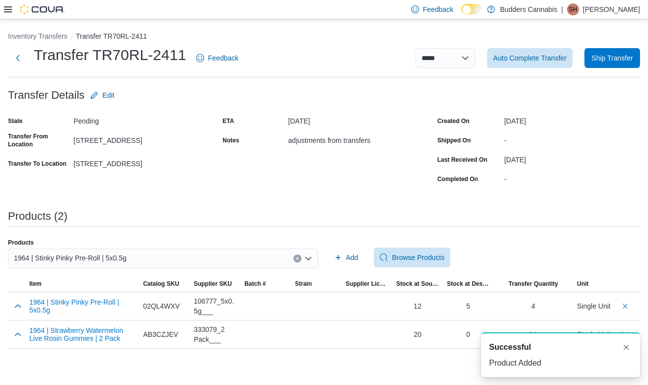
click at [168, 260] on div "1964 | Stinky Pinky Pre-Roll | 5x0.5g" at bounding box center [163, 259] width 310 height 20
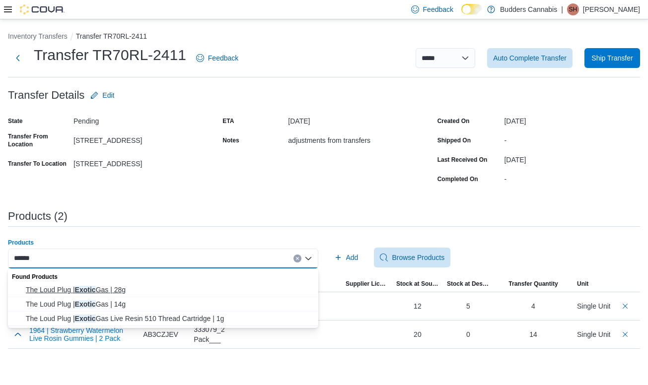
type input "******"
click at [106, 291] on span "The Loud Plug | Exotic Gas | 28g" at bounding box center [169, 290] width 287 height 10
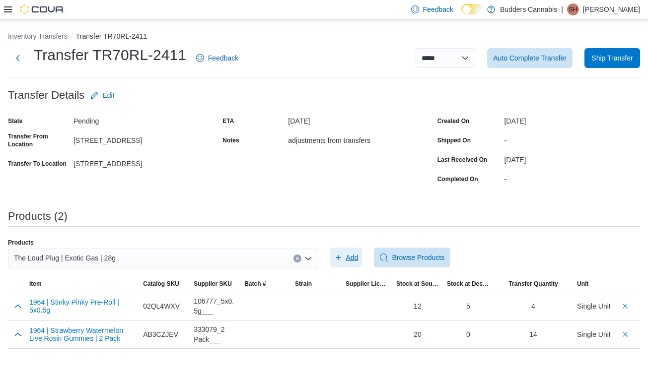
click at [355, 259] on span "Add" at bounding box center [352, 258] width 12 height 10
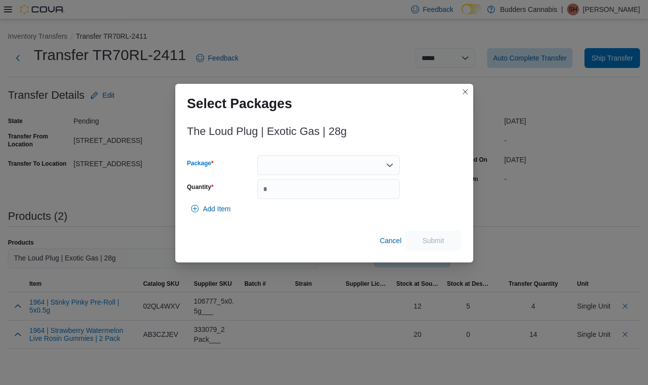
click at [315, 157] on div at bounding box center [328, 165] width 143 height 20
click at [302, 201] on span "25174EG01" at bounding box center [334, 197] width 119 height 10
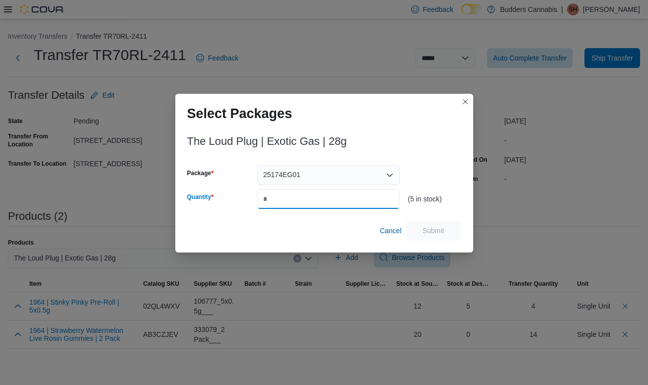
click at [302, 194] on input "Quantity" at bounding box center [328, 199] width 143 height 20
type input "*"
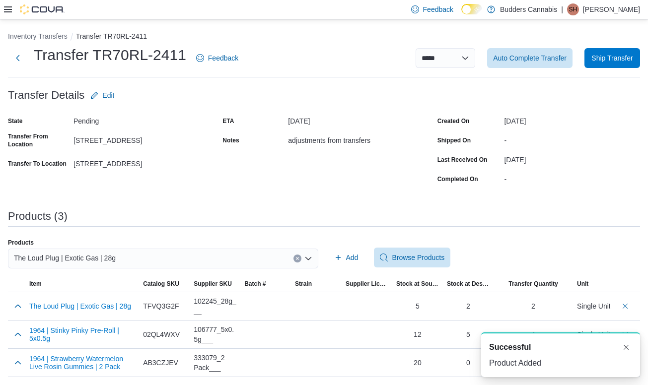
click at [145, 261] on div "The Loud Plug | Exotic Gas | 28g" at bounding box center [163, 259] width 310 height 20
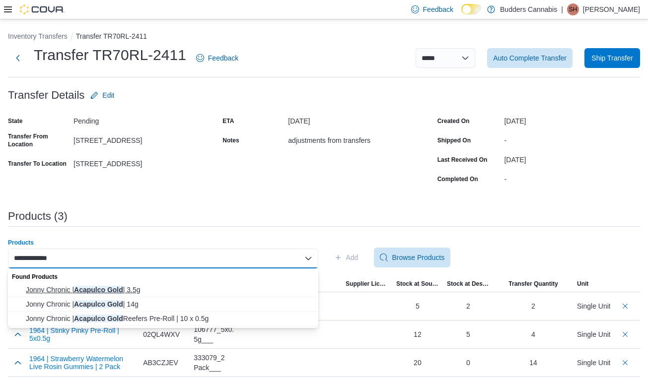
type input "**********"
click at [98, 294] on span "Jonny Chronic | Acapulco Gold | 3.5g" at bounding box center [169, 290] width 287 height 10
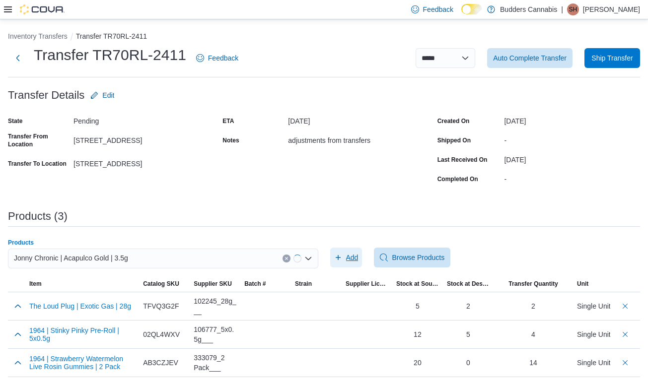
click at [355, 250] on span "Add" at bounding box center [346, 258] width 24 height 20
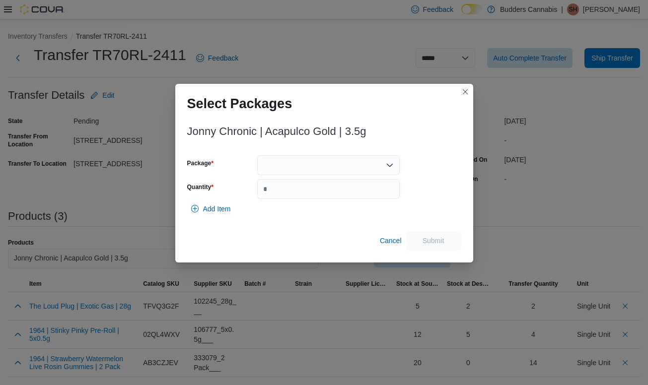
click at [354, 174] on div at bounding box center [328, 165] width 143 height 20
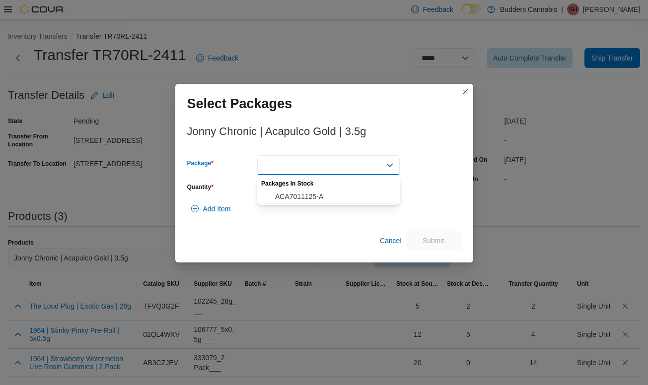
click at [325, 188] on div "Packages In Stock" at bounding box center [328, 182] width 143 height 14
click at [324, 190] on button "ACA7011125-A" at bounding box center [328, 197] width 143 height 14
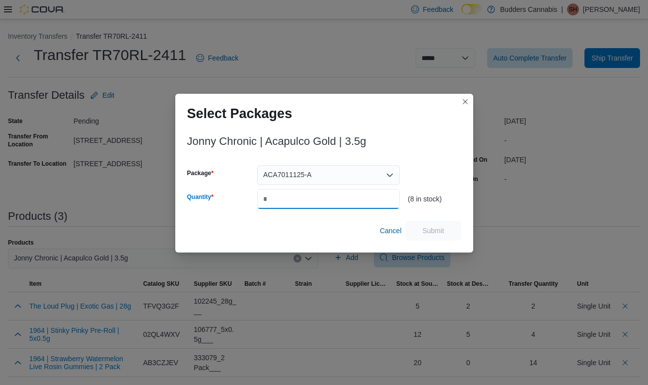
click at [324, 189] on input "Quantity" at bounding box center [328, 199] width 143 height 20
type input "*"
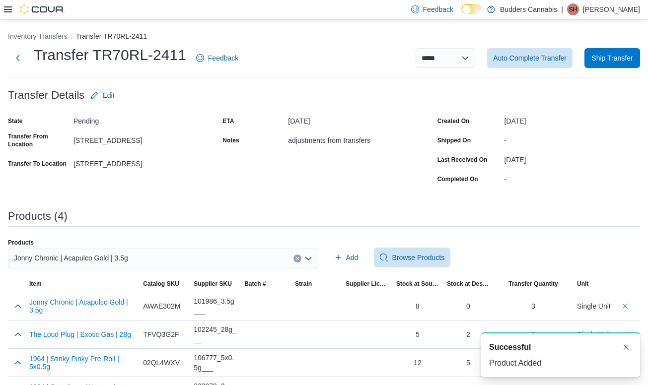
click at [92, 260] on span "Jonny Chronic | Acapulco Gold | 3.5g" at bounding box center [71, 258] width 114 height 12
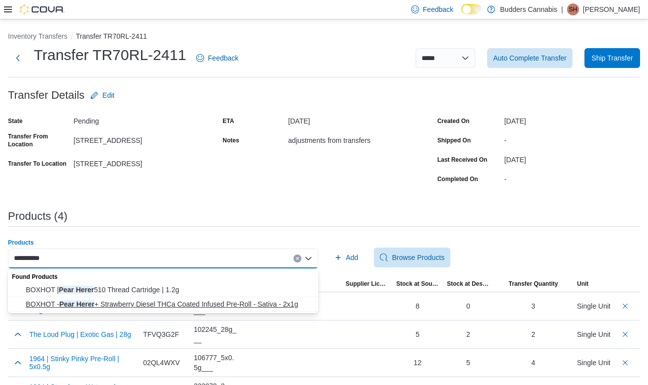
type input "**********"
click at [104, 302] on span "BOXHOT - Pear Herer + Strawberry Diesel THCa Coated Infused Pre-Roll - Sativa -…" at bounding box center [169, 304] width 287 height 10
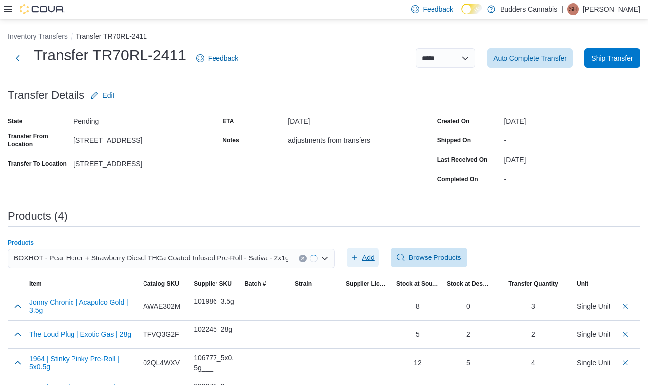
click at [359, 254] on icon "button" at bounding box center [355, 258] width 8 height 8
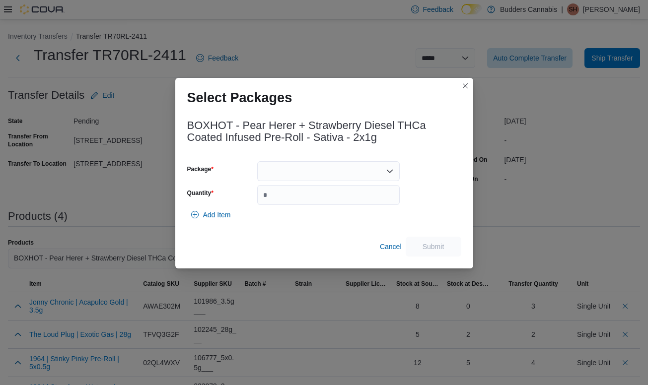
click at [292, 171] on div at bounding box center [328, 171] width 143 height 20
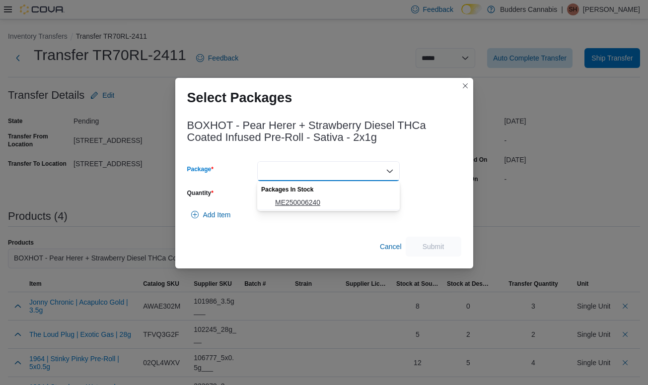
click at [290, 202] on span "ME250006240" at bounding box center [334, 203] width 119 height 10
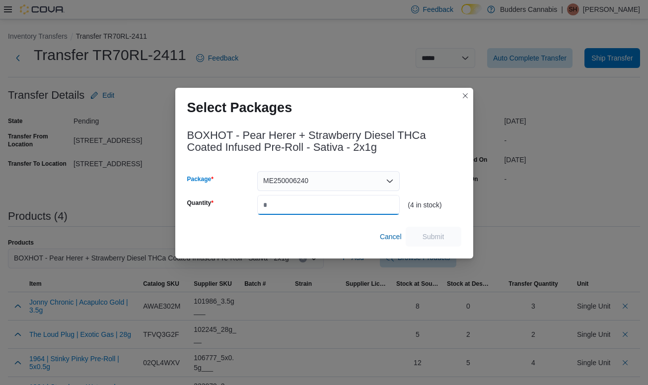
click at [290, 202] on input "Quantity" at bounding box center [328, 205] width 143 height 20
type input "*"
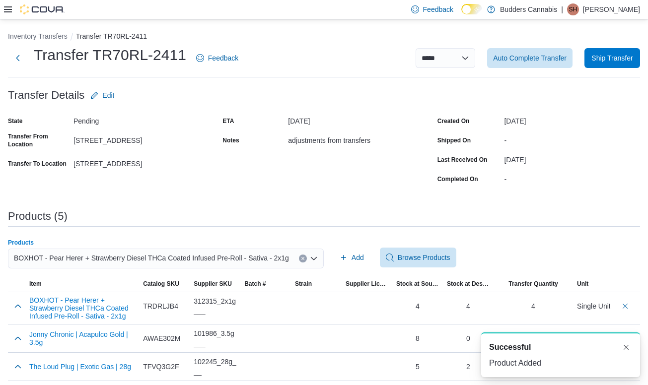
click at [148, 258] on span "BOXHOT - Pear Herer + Strawberry Diesel THCa Coated Infused Pre-Roll - Sativa -…" at bounding box center [151, 258] width 275 height 12
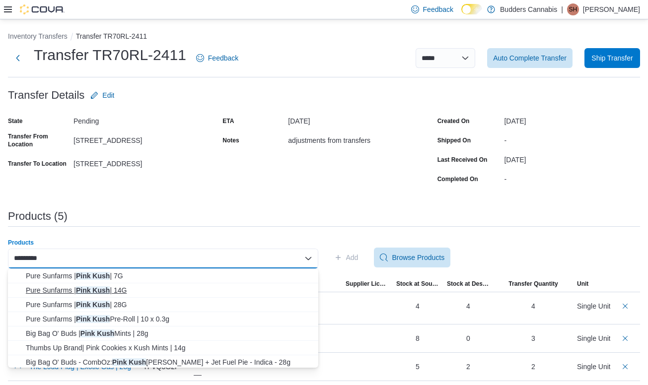
scroll to position [30, 0]
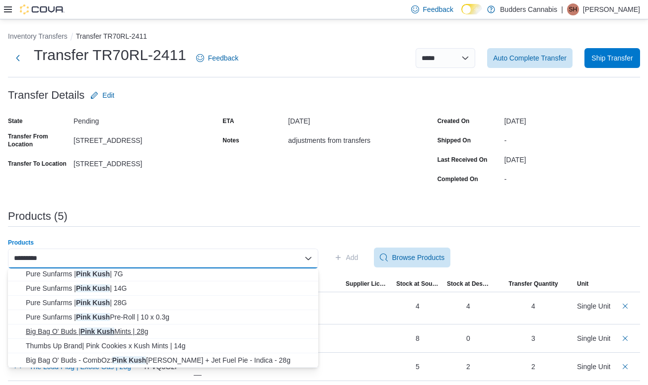
type input "*********"
click at [133, 329] on span "Big Bag O' Buds | Pink Kush Mints | 28g" at bounding box center [169, 332] width 287 height 10
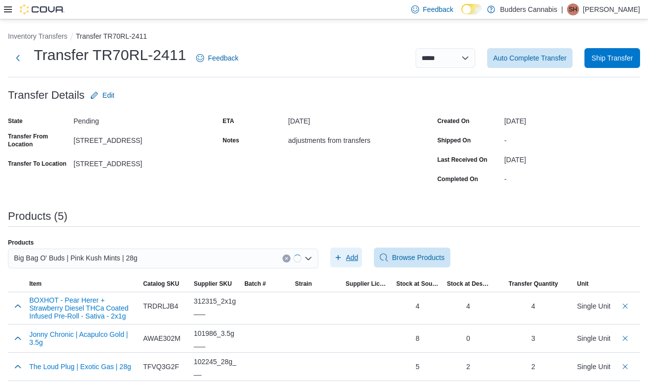
click at [342, 254] on icon "button" at bounding box center [338, 258] width 8 height 8
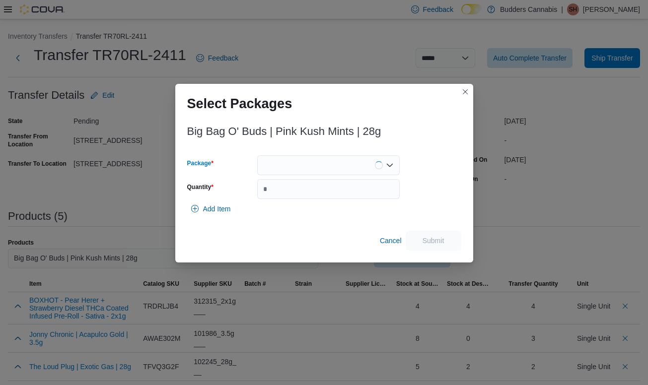
click at [344, 162] on div at bounding box center [328, 165] width 143 height 20
click at [330, 193] on span "13245250509" at bounding box center [334, 197] width 119 height 10
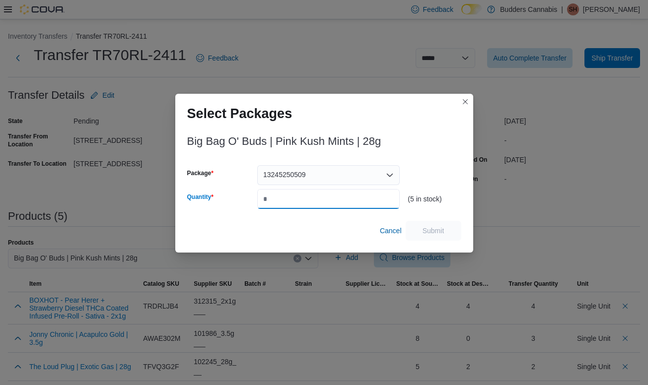
click at [330, 193] on input "Quantity" at bounding box center [328, 199] width 143 height 20
type input "*"
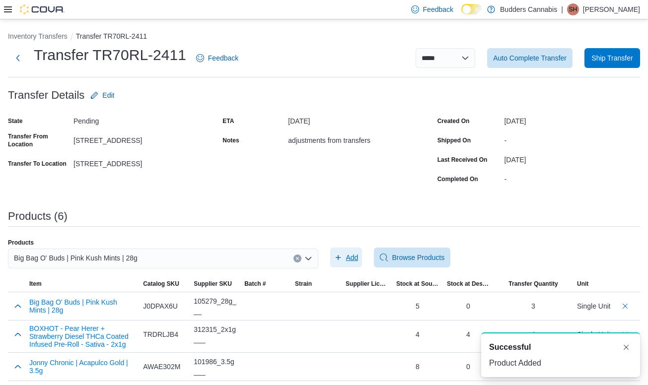
scroll to position [0, 0]
click at [195, 258] on div "Big Bag O' Buds | Pink Kush Mints | 28g" at bounding box center [163, 259] width 310 height 20
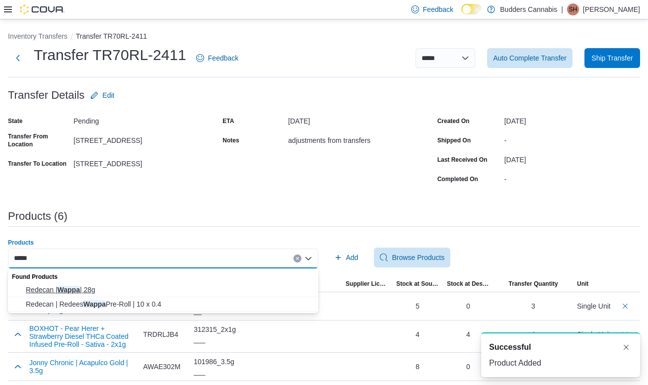
type input "*****"
click at [102, 289] on span "Redecan | Wappa | 28g" at bounding box center [169, 290] width 287 height 10
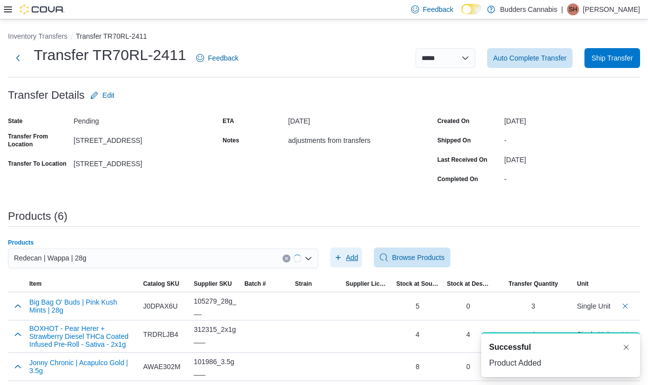
click at [345, 254] on span "Add" at bounding box center [346, 258] width 24 height 20
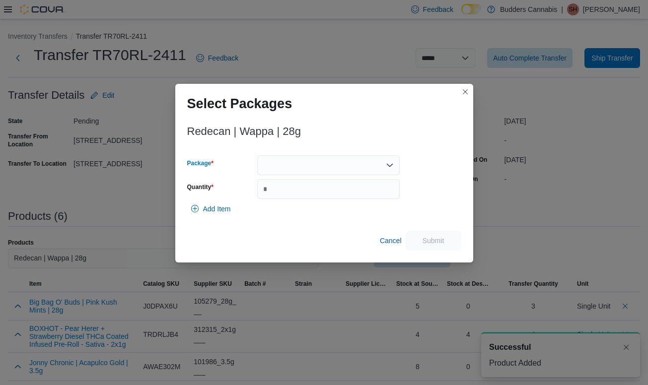
click at [325, 171] on div at bounding box center [328, 165] width 143 height 20
click at [323, 199] on span "3101737120" at bounding box center [334, 197] width 119 height 10
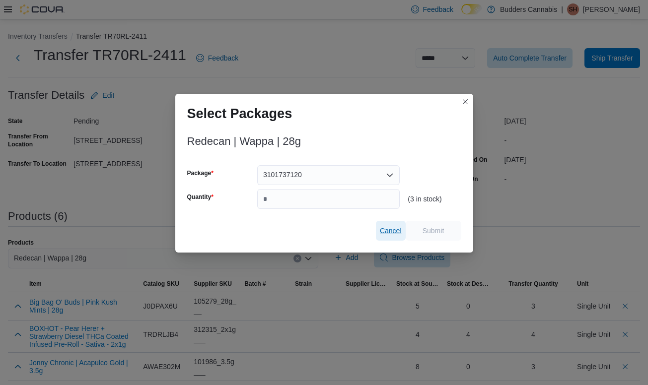
click at [387, 233] on span "Cancel" at bounding box center [391, 231] width 22 height 10
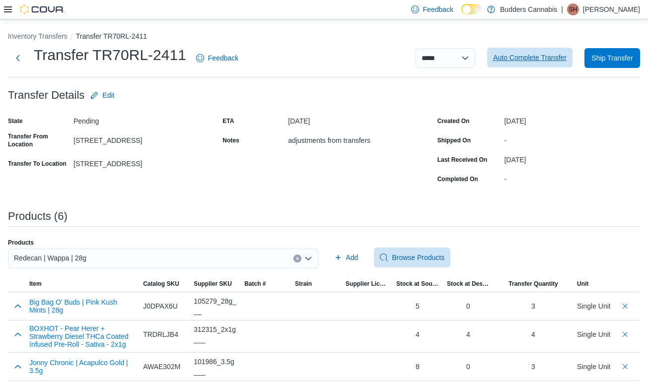
click at [394, 61] on span "Auto Complete Transfer" at bounding box center [530, 58] width 74 height 10
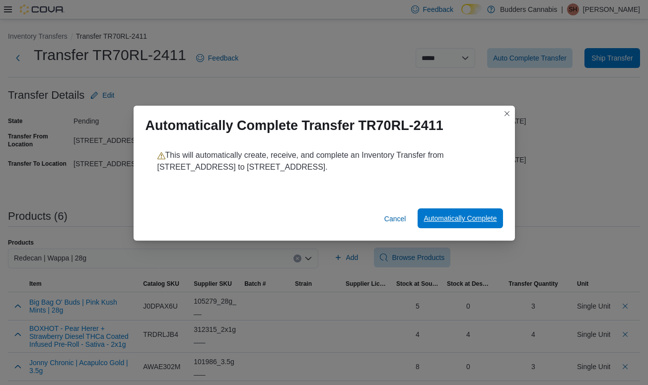
click at [394, 222] on span "Automatically Complete" at bounding box center [460, 219] width 73 height 10
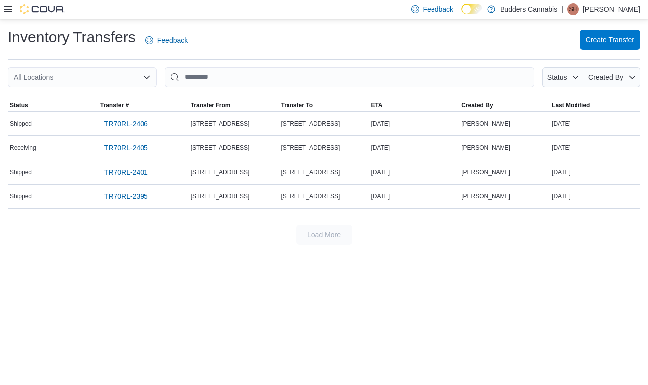
click at [394, 44] on span "Create Transfer" at bounding box center [610, 40] width 48 height 10
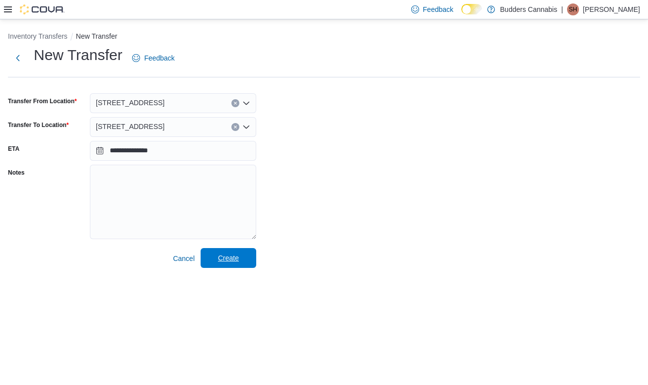
click at [219, 254] on span "Create" at bounding box center [228, 258] width 21 height 10
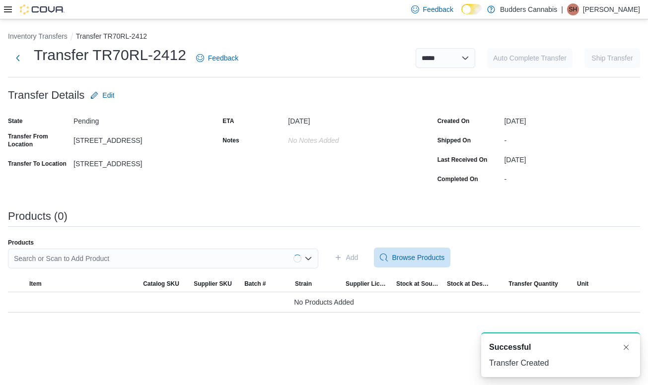
click at [184, 260] on div "Search or Scan to Add Product" at bounding box center [163, 259] width 310 height 20
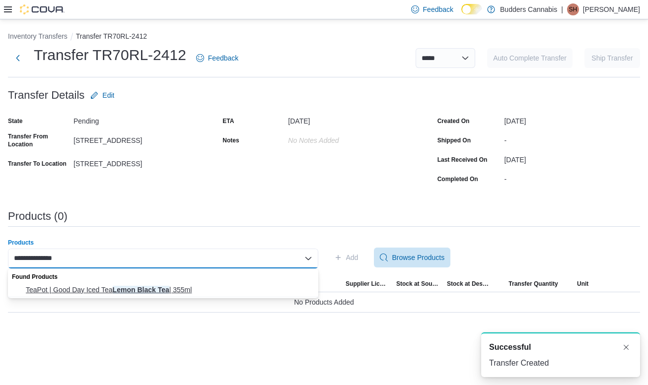
type input "**********"
click at [147, 292] on span "TeaPot | Good Day Iced Tea Lemon Black Tea | 355ml" at bounding box center [169, 290] width 287 height 10
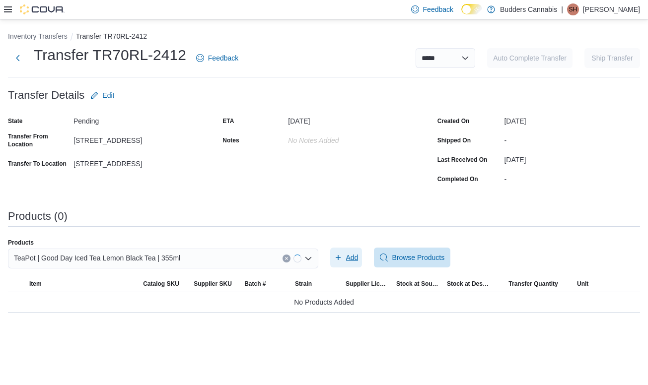
click at [341, 262] on span "Add" at bounding box center [346, 258] width 24 height 20
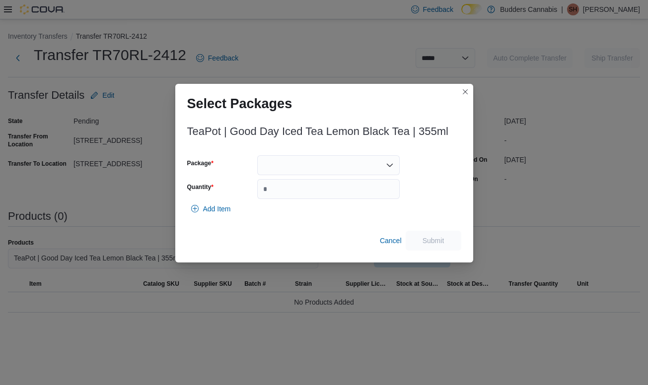
click at [295, 165] on div at bounding box center [328, 165] width 143 height 20
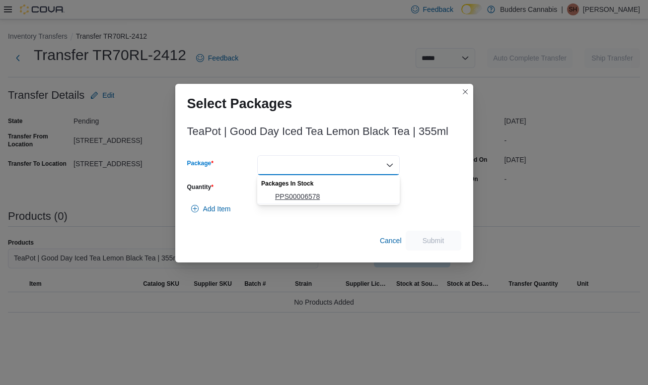
click at [294, 201] on span "PPS00006578" at bounding box center [334, 197] width 119 height 10
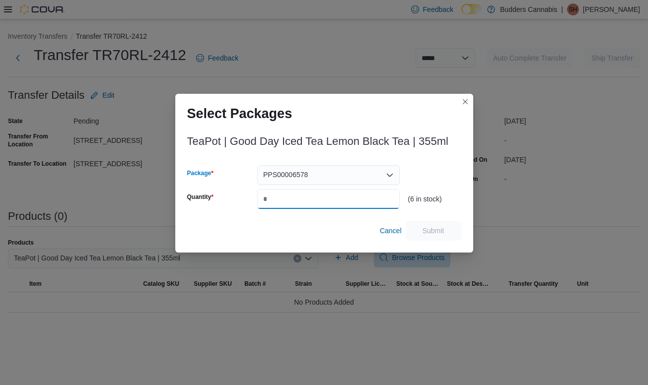
click at [294, 198] on input "Quantity" at bounding box center [328, 199] width 143 height 20
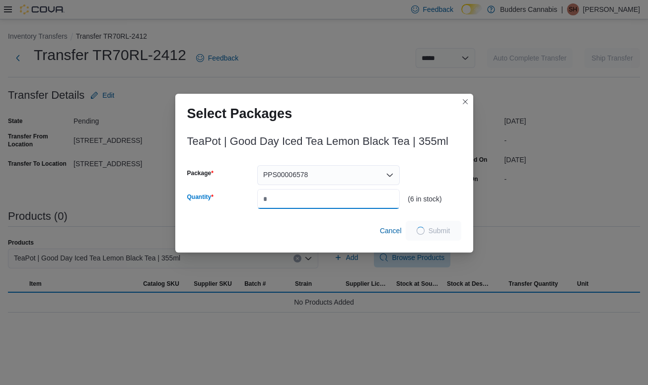
type input "*"
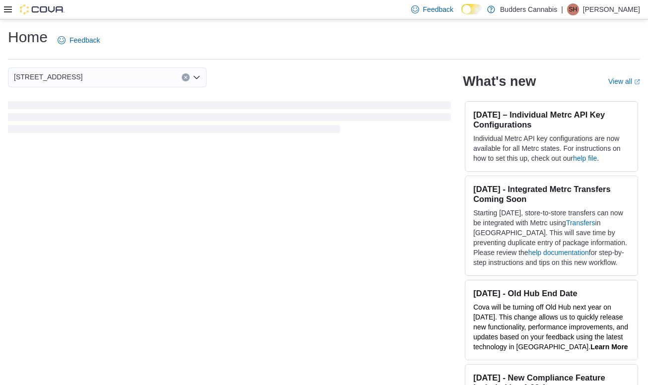
click at [2, 7] on div "Feedback Dark Mode Budders Cannabis | SH [PERSON_NAME]" at bounding box center [324, 9] width 648 height 19
click at [3, 7] on div "Feedback Dark Mode Budders Cannabis | SH [PERSON_NAME]" at bounding box center [324, 9] width 648 height 19
click at [4, 7] on icon at bounding box center [8, 9] width 8 height 6
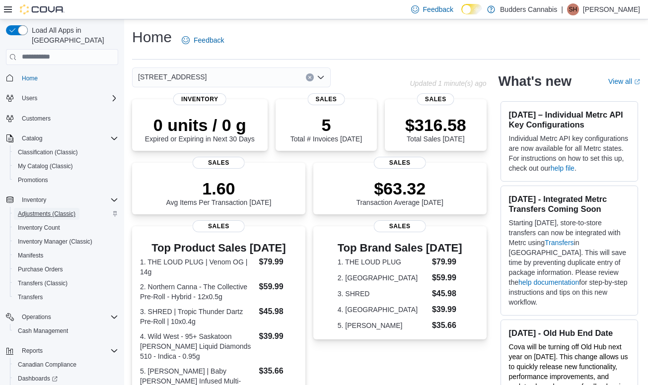
click at [44, 210] on span "Adjustments (Classic)" at bounding box center [47, 214] width 58 height 8
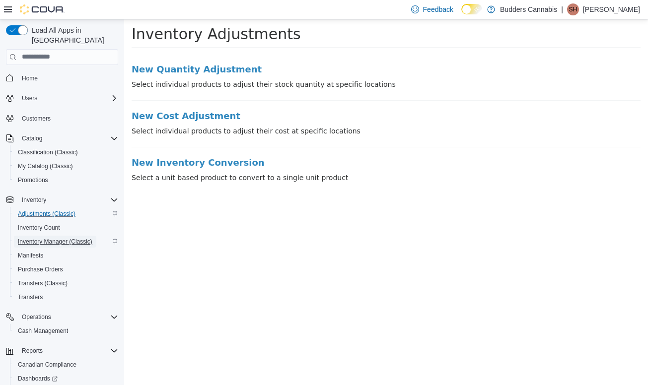
click at [60, 238] on span "Inventory Manager (Classic)" at bounding box center [55, 242] width 74 height 8
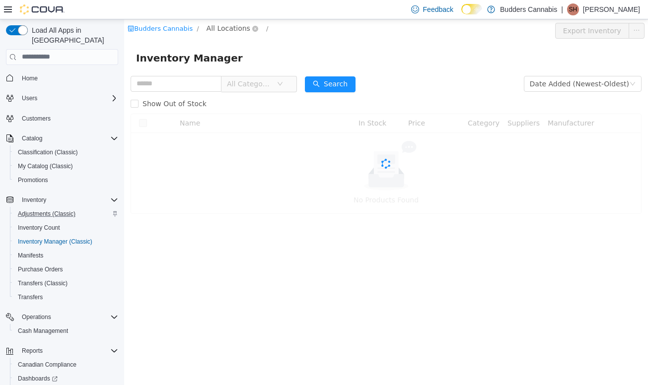
click at [220, 26] on span "All Locations" at bounding box center [229, 27] width 44 height 11
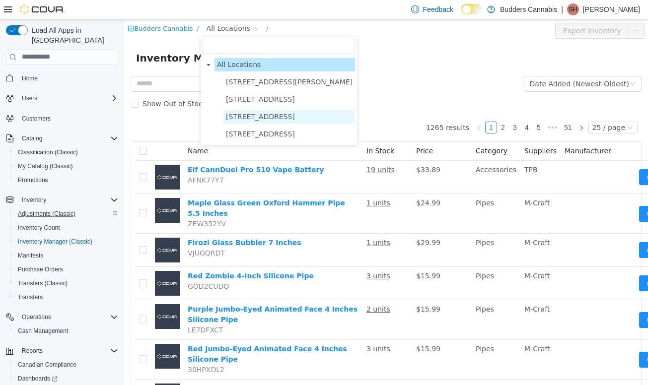
click at [236, 118] on span "[STREET_ADDRESS]" at bounding box center [260, 116] width 69 height 8
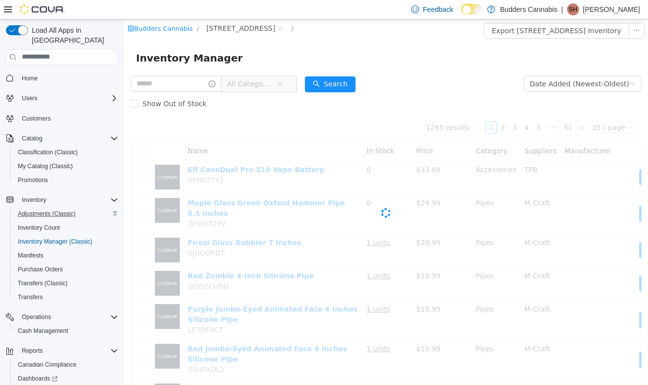
click at [245, 89] on span "All Categories" at bounding box center [252, 83] width 50 height 15
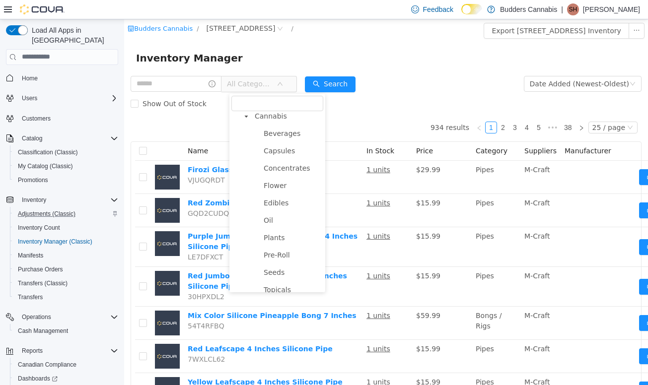
scroll to position [257, 0]
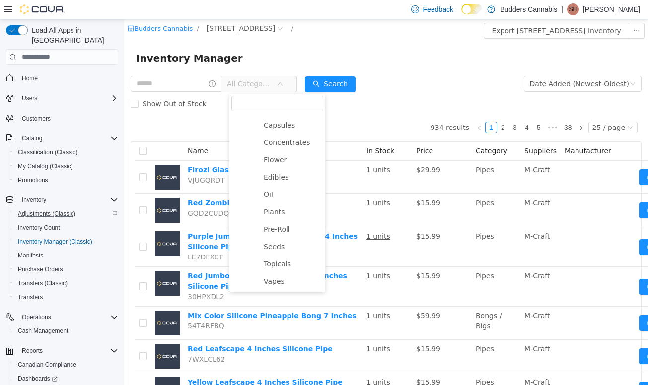
click at [266, 167] on ul "Beverages Capsules Concentrates Flower Edibles Oil Plants Pre-Roll Seeds Topica…" at bounding box center [281, 194] width 83 height 187
click at [266, 160] on span "Flower" at bounding box center [275, 159] width 23 height 8
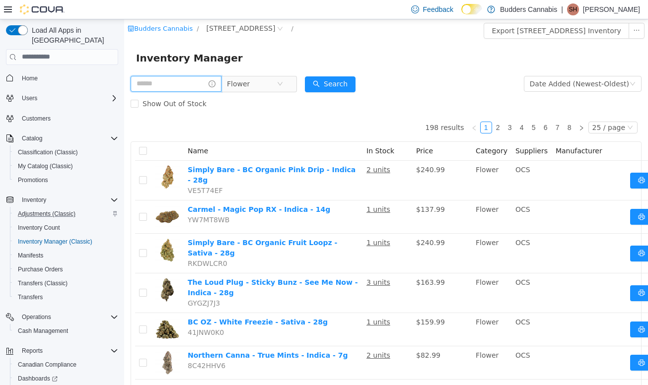
click at [170, 88] on input "text" at bounding box center [176, 83] width 91 height 16
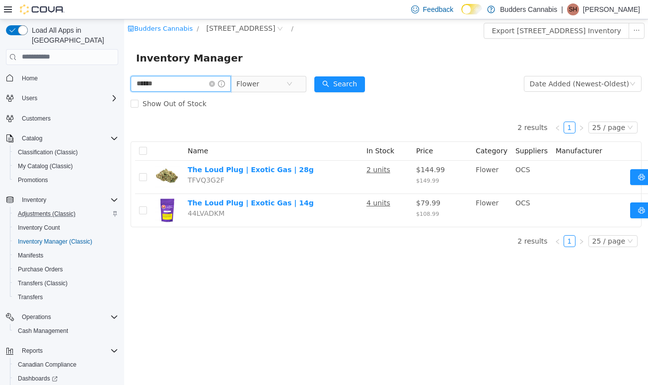
click at [155, 78] on input "******" at bounding box center [181, 83] width 100 height 16
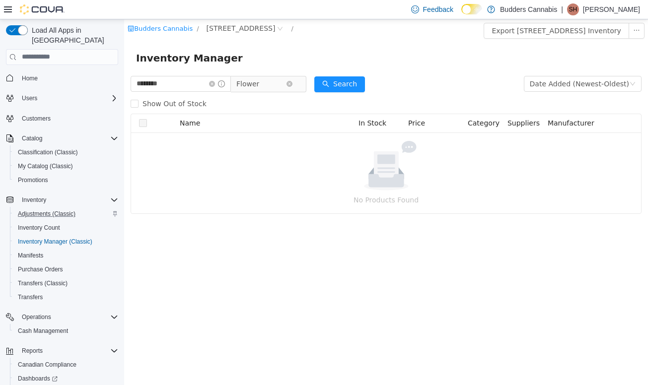
click at [258, 78] on span "Flower" at bounding box center [247, 83] width 23 height 15
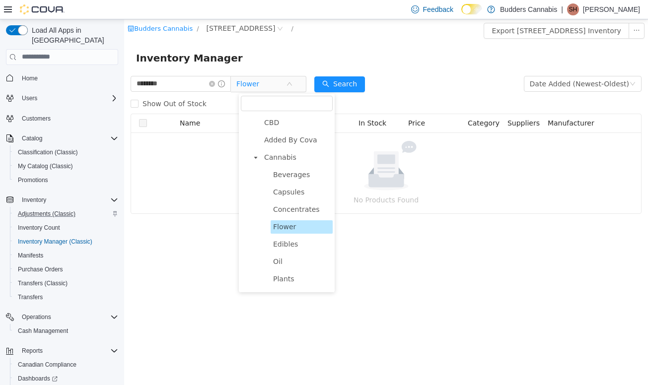
scroll to position [187, 0]
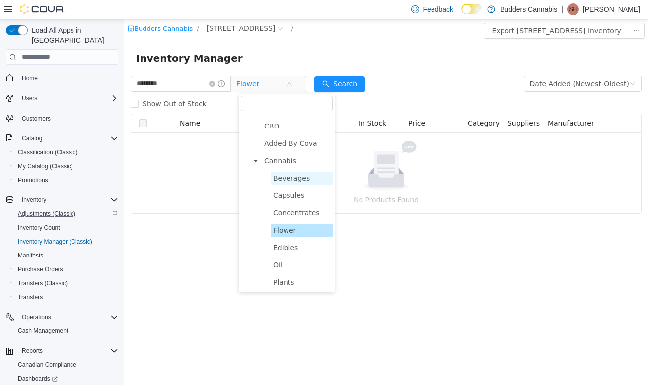
click at [288, 181] on span "Beverages" at bounding box center [291, 178] width 37 height 8
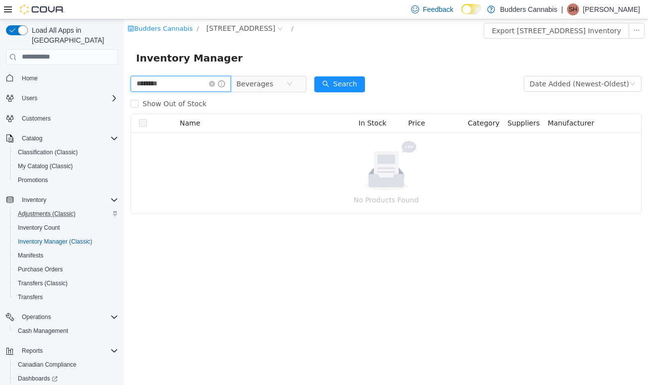
click at [187, 89] on input "********" at bounding box center [181, 83] width 100 height 16
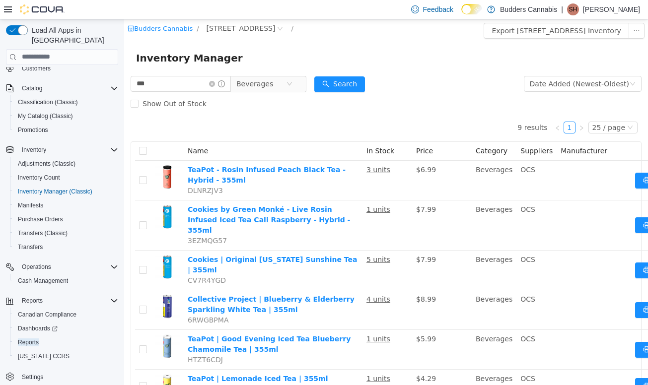
click at [259, 93] on div "Show Out of Stock" at bounding box center [386, 103] width 511 height 20
click at [259, 85] on span "Beverages" at bounding box center [254, 83] width 37 height 15
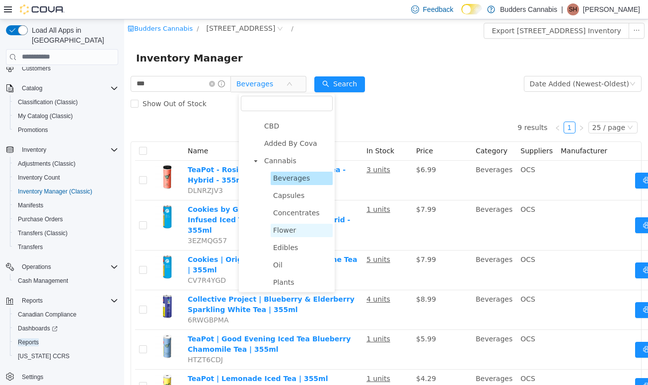
scroll to position [257, 0]
click at [287, 232] on span "Pre-Roll" at bounding box center [286, 229] width 26 height 8
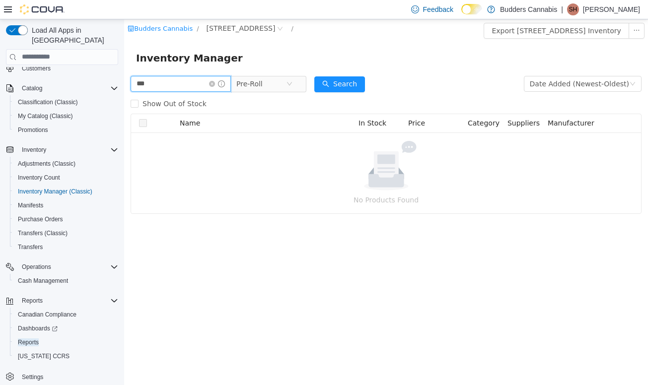
click at [175, 83] on input "***" at bounding box center [181, 83] width 100 height 16
type input "****"
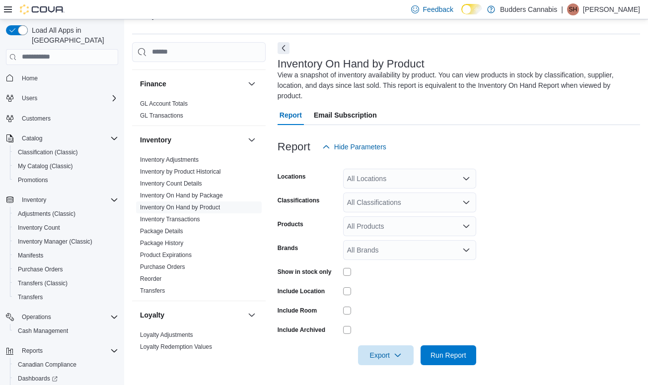
scroll to position [251, 0]
click at [155, 296] on span "Transfers" at bounding box center [199, 292] width 126 height 12
click at [155, 294] on link "Transfers" at bounding box center [152, 292] width 25 height 7
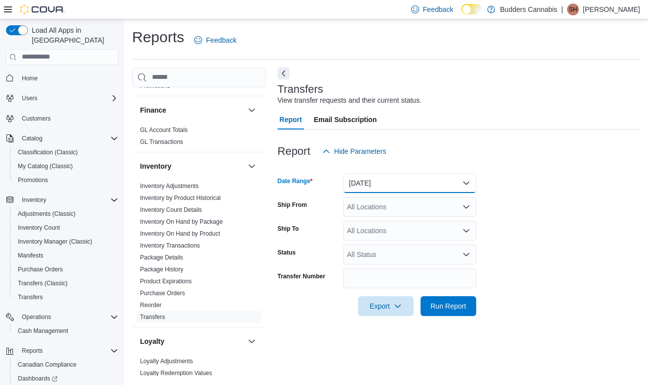
click at [374, 182] on button "[DATE]" at bounding box center [409, 183] width 133 height 20
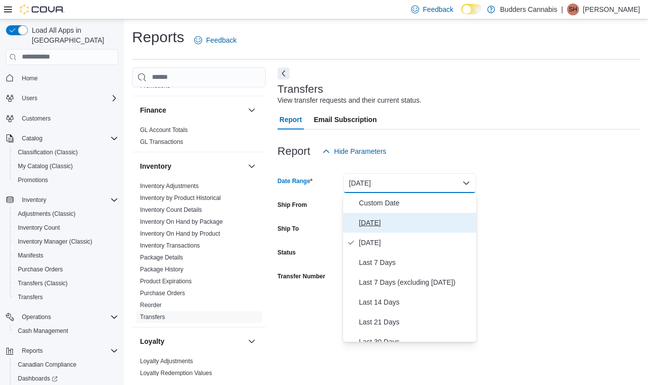
click at [366, 219] on span "[DATE]" at bounding box center [415, 223] width 113 height 12
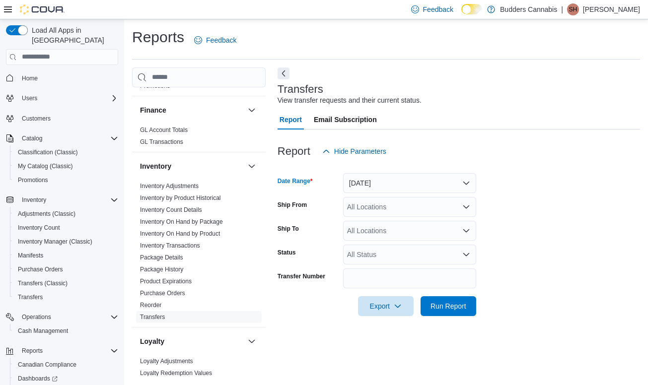
click at [624, 232] on form "Date Range [DATE] Ship From All Locations Ship To All Locations Status All Stat…" at bounding box center [459, 238] width 363 height 155
click at [412, 209] on div "All Locations" at bounding box center [409, 207] width 133 height 20
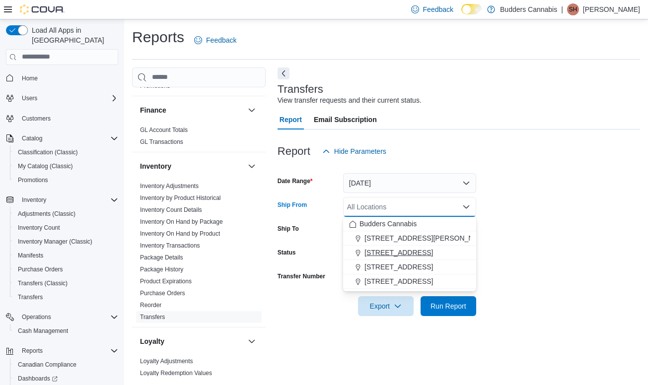
click at [377, 255] on span "[STREET_ADDRESS]" at bounding box center [399, 253] width 69 height 10
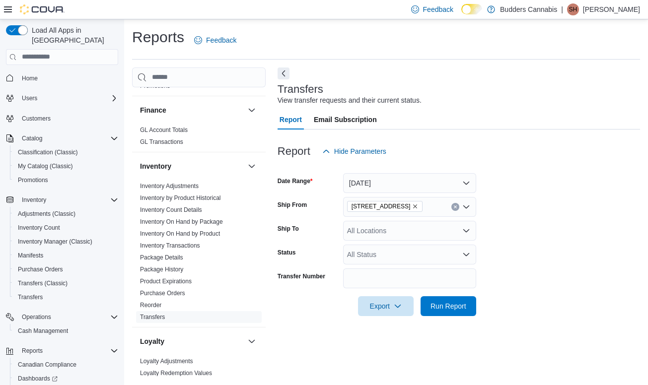
click at [510, 226] on form "Date Range Today Ship From 1212 Dundas St. W. D Ship To All Locations Status Al…" at bounding box center [459, 238] width 363 height 155
click at [410, 231] on div "All Locations" at bounding box center [409, 231] width 133 height 20
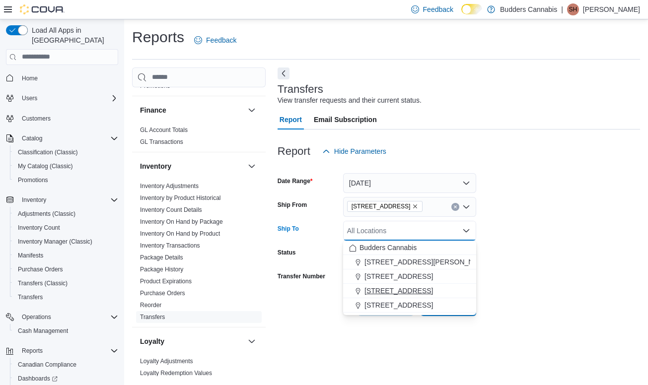
click at [380, 288] on span "[STREET_ADDRESS]" at bounding box center [399, 291] width 69 height 10
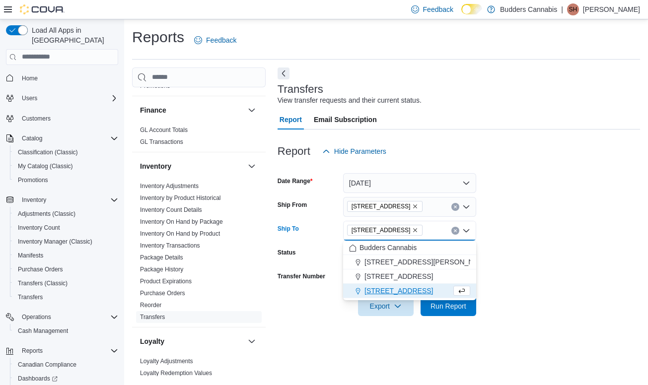
click at [528, 280] on form "Date Range Today Ship From 1212 Dundas St. W. D Ship To 3466 Dundas St. W Unit …" at bounding box center [459, 238] width 363 height 155
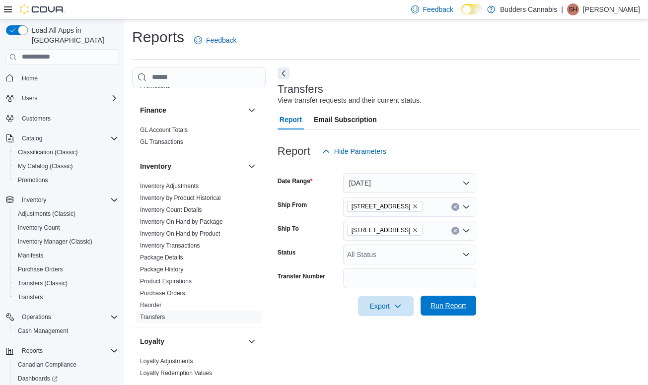
click at [431, 307] on span "Run Report" at bounding box center [449, 306] width 36 height 10
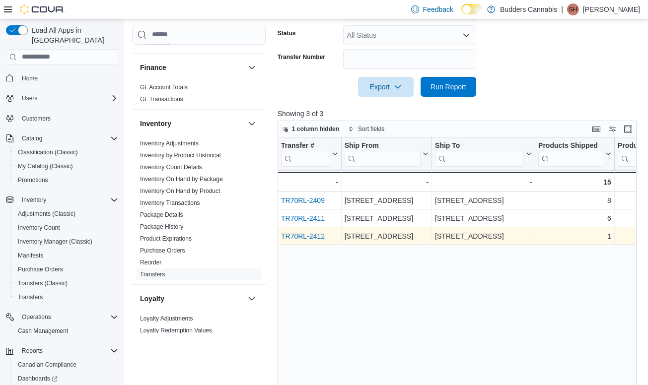
click at [312, 235] on link "TR70RL-2412" at bounding box center [303, 236] width 44 height 8
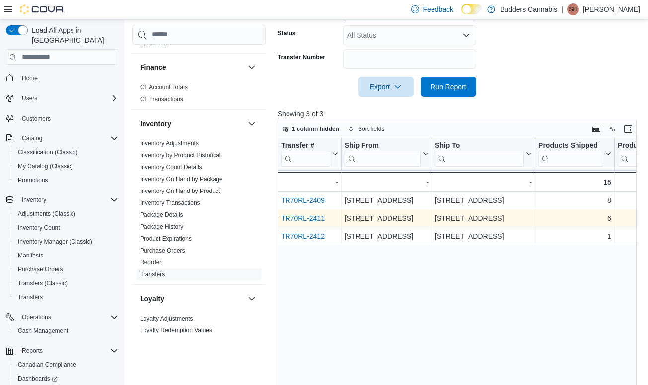
click at [319, 220] on link "TR70RL-2411" at bounding box center [303, 219] width 44 height 8
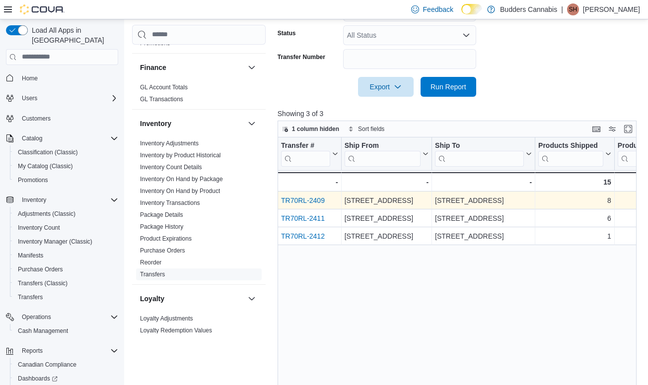
click at [309, 202] on link "TR70RL-2409" at bounding box center [303, 201] width 44 height 8
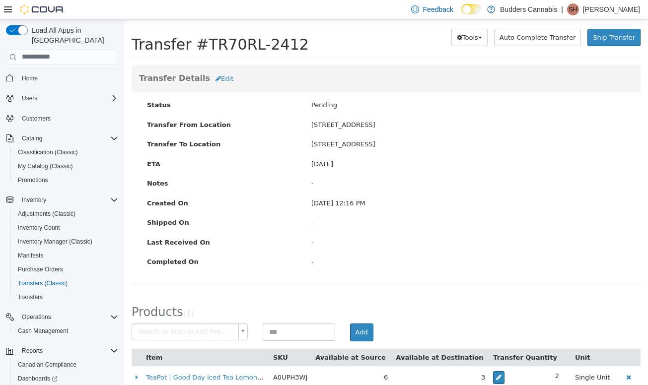
scroll to position [36, 0]
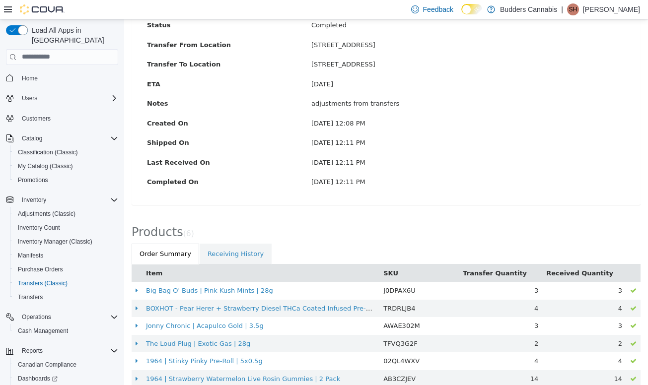
scroll to position [107, 0]
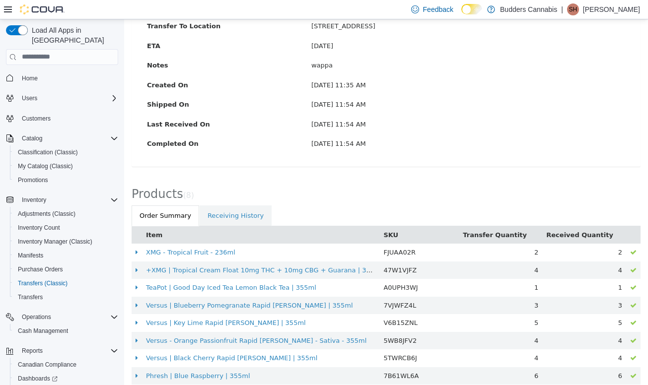
scroll to position [142, 0]
